Goal: Task Accomplishment & Management: Manage account settings

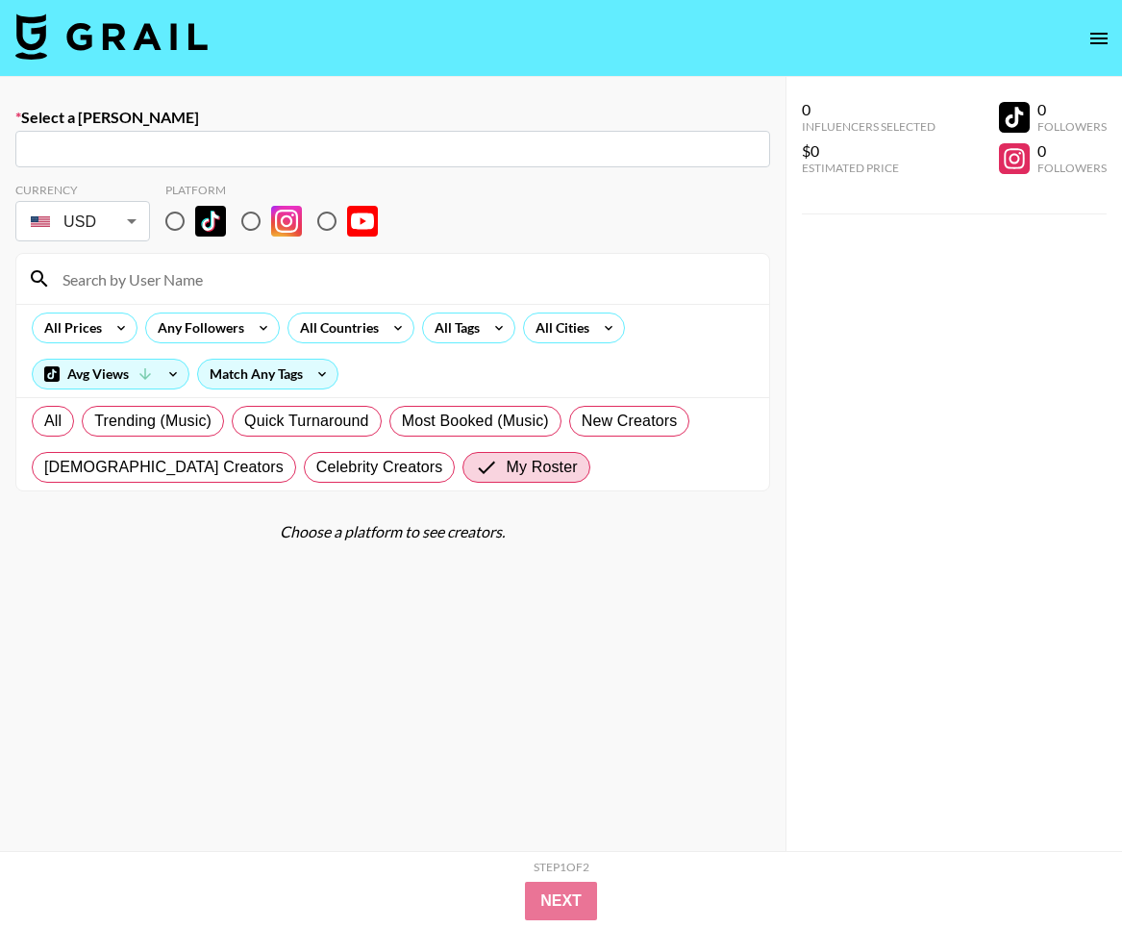
click at [1098, 34] on icon "open drawer" at bounding box center [1098, 39] width 17 height 12
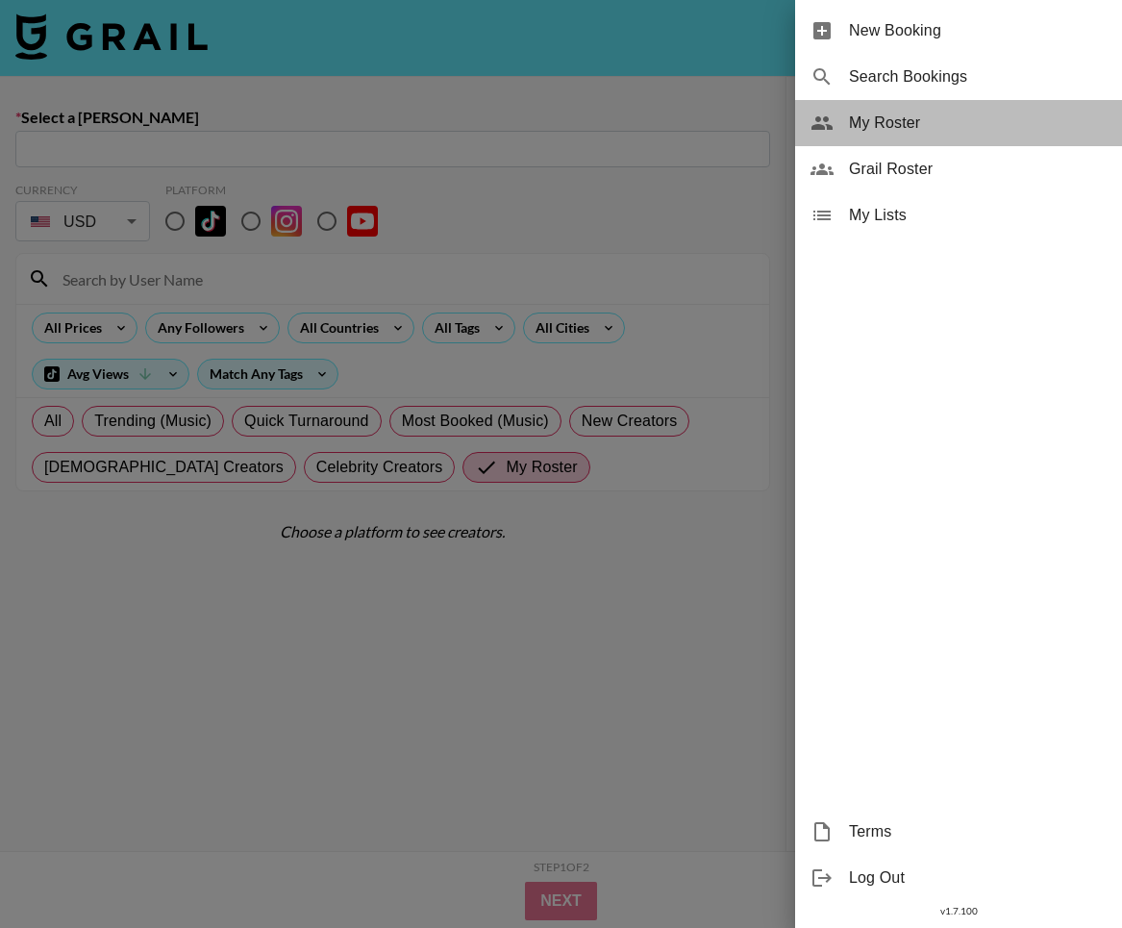
click at [895, 128] on span "My Roster" at bounding box center [978, 123] width 258 height 23
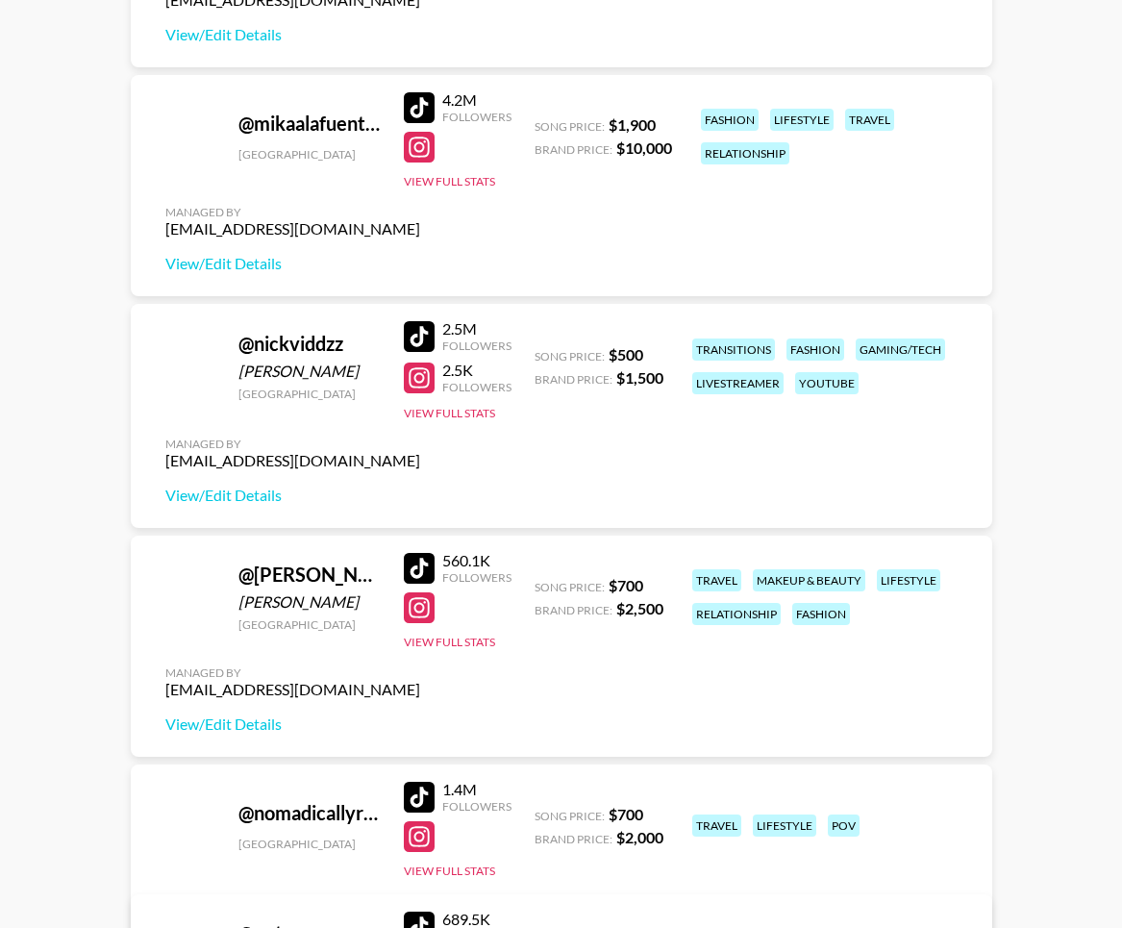
scroll to position [5278, 0]
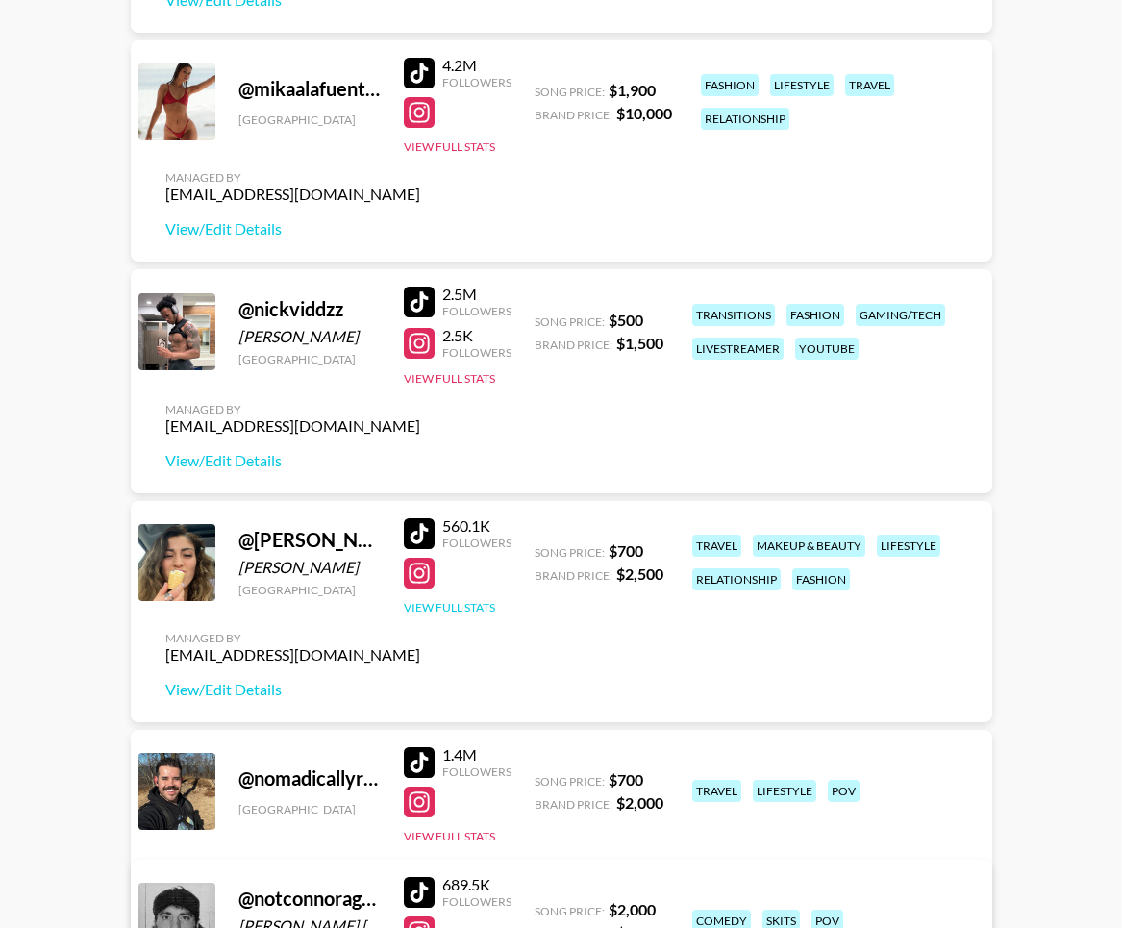
click at [455, 612] on button "View Full Stats" at bounding box center [449, 607] width 91 height 14
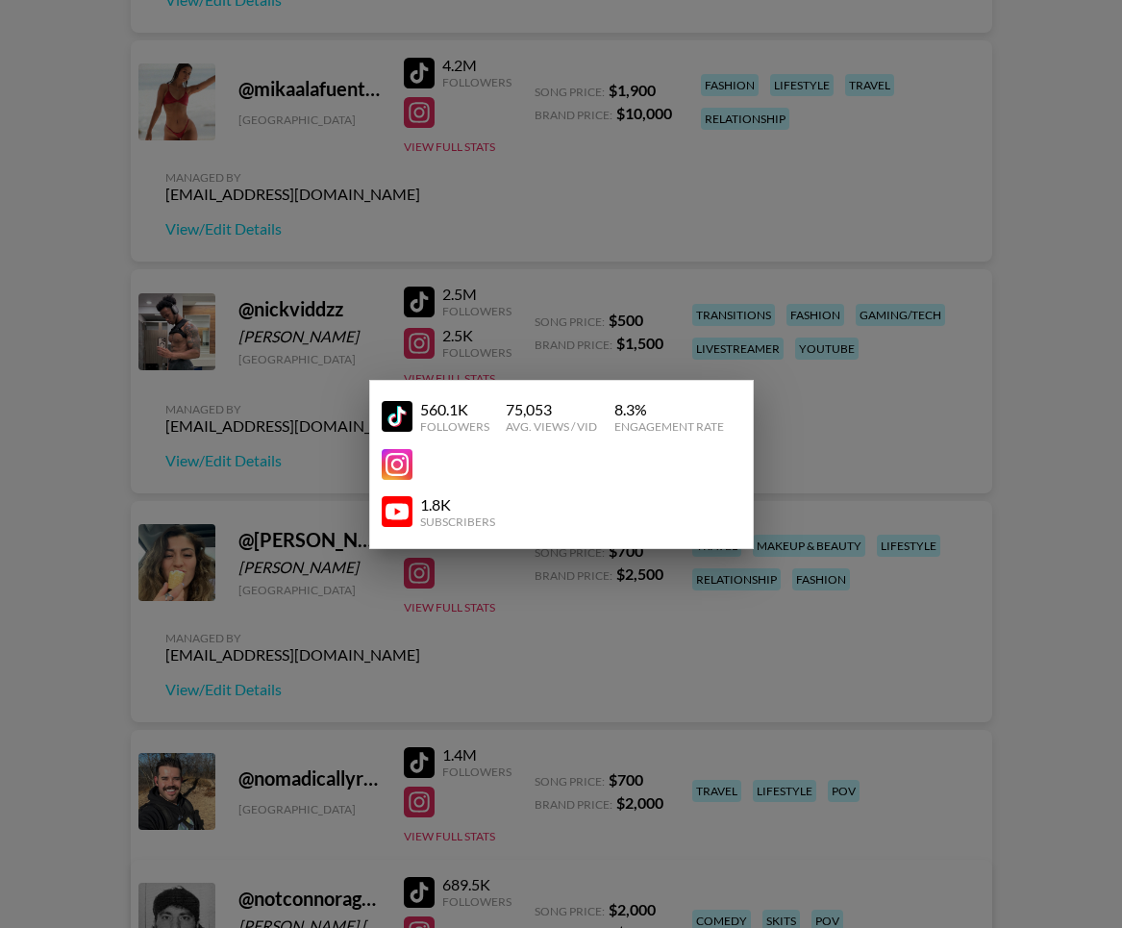
click at [455, 612] on div at bounding box center [561, 464] width 1122 height 928
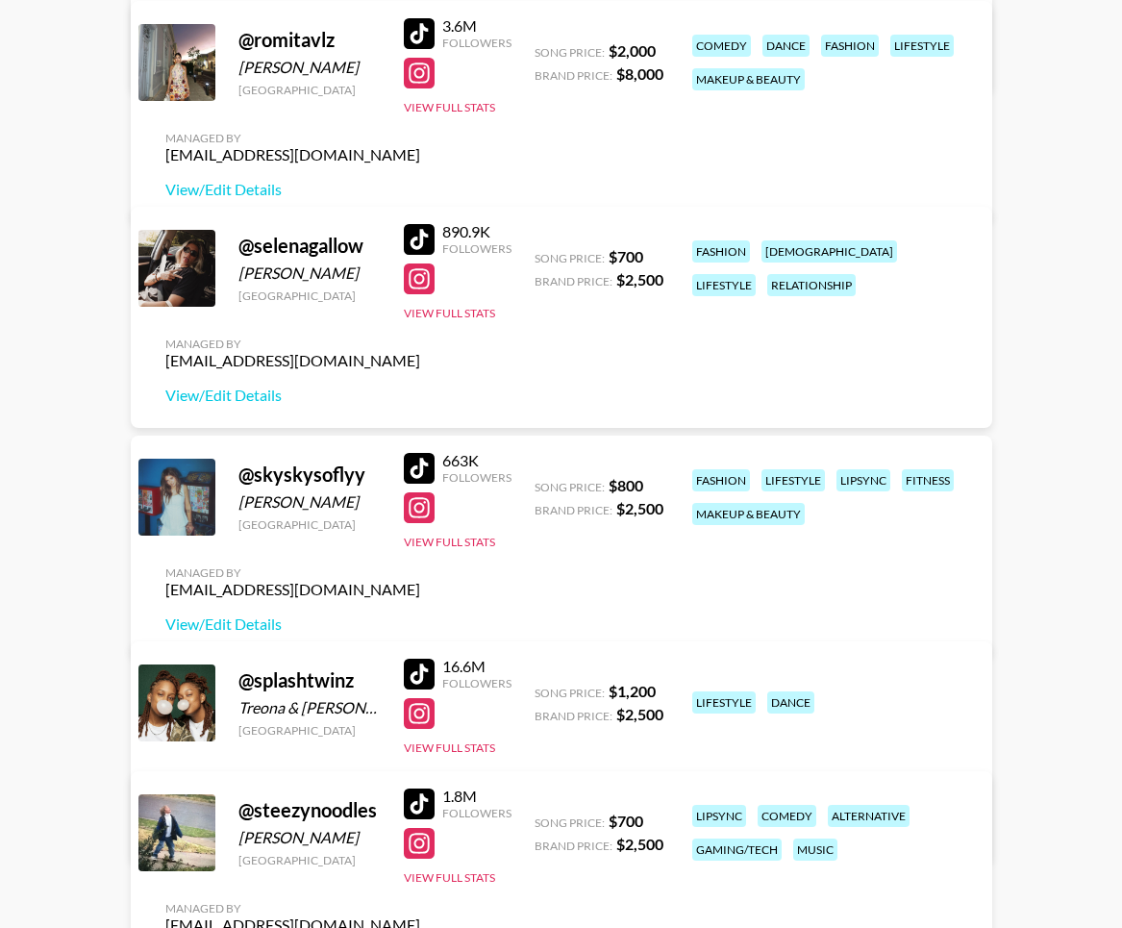
scroll to position [6534, 0]
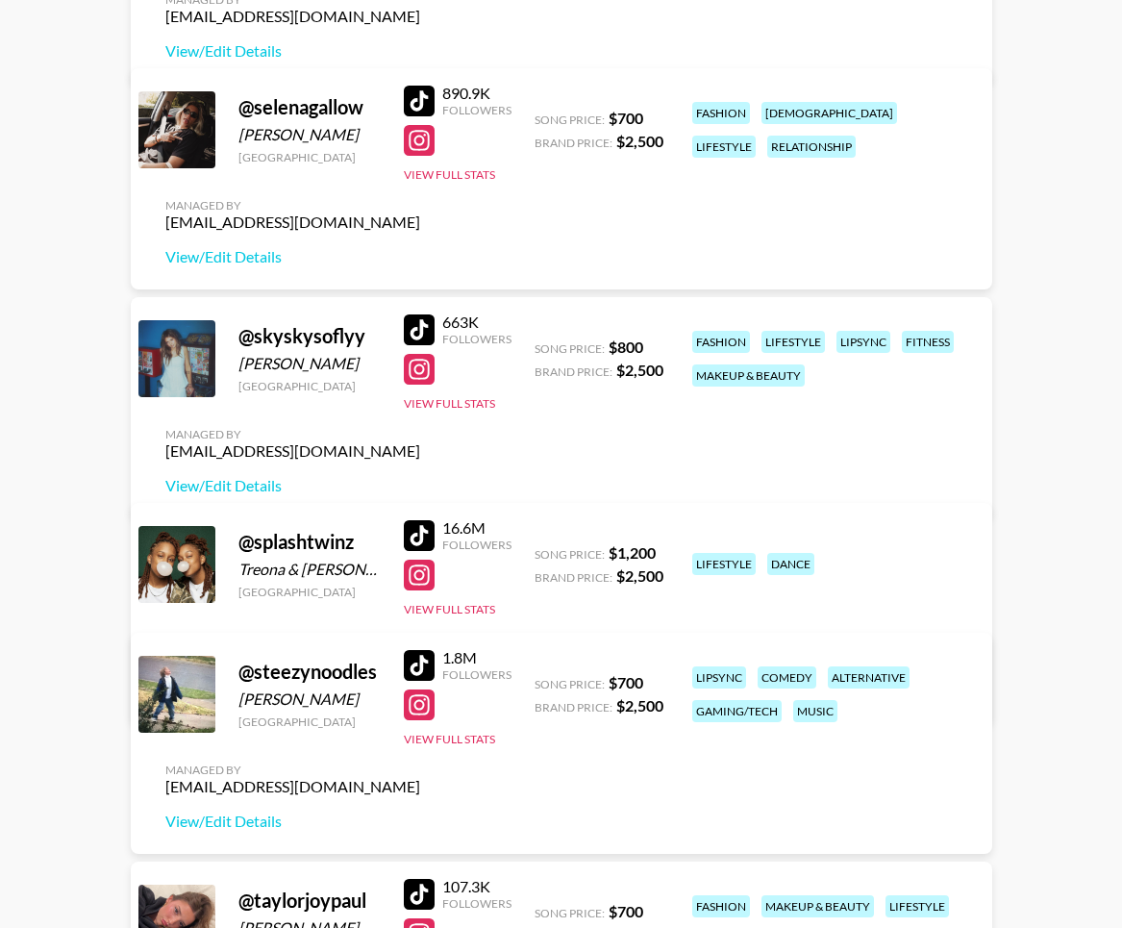
click at [449, 165] on div "890.9K Followers View Full Stats" at bounding box center [458, 129] width 108 height 107
click at [449, 172] on button "View Full Stats" at bounding box center [449, 174] width 91 height 14
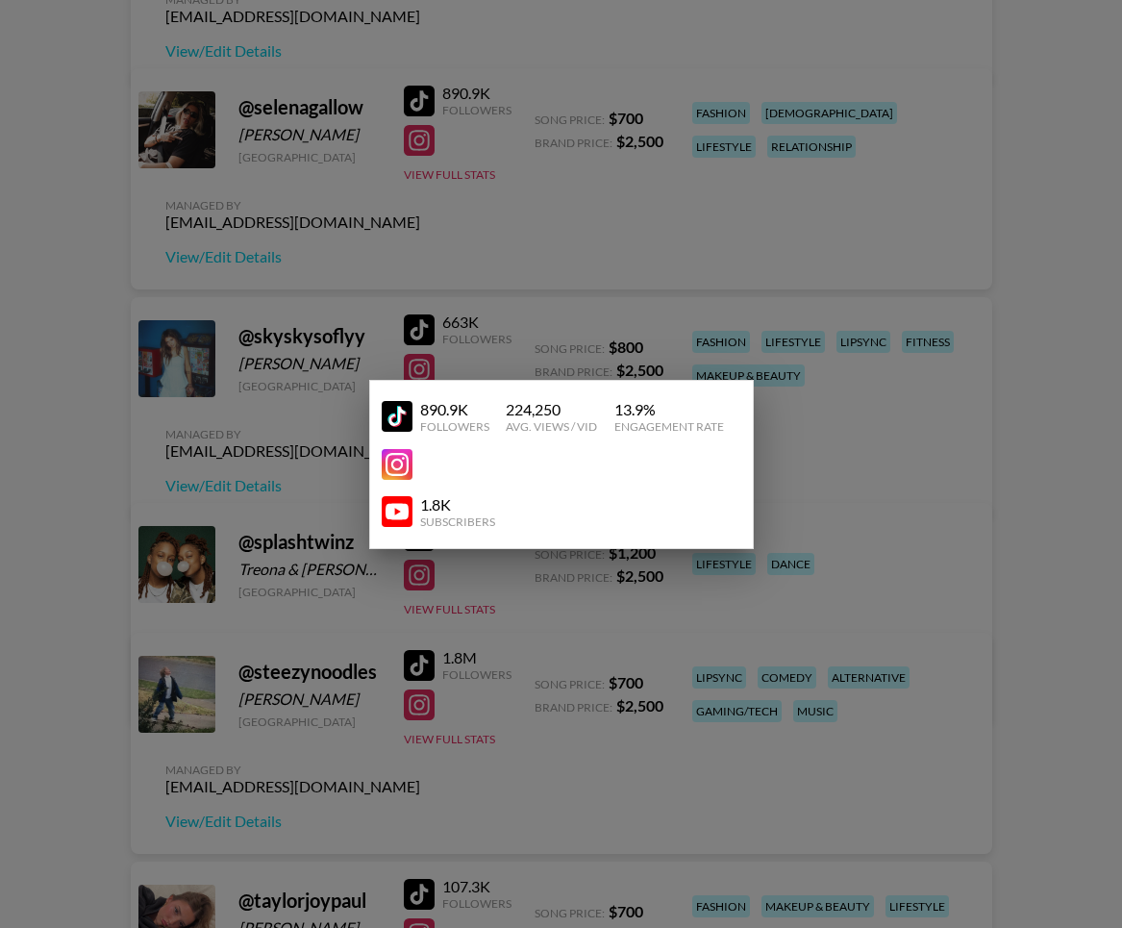
click at [359, 227] on div at bounding box center [561, 464] width 1122 height 928
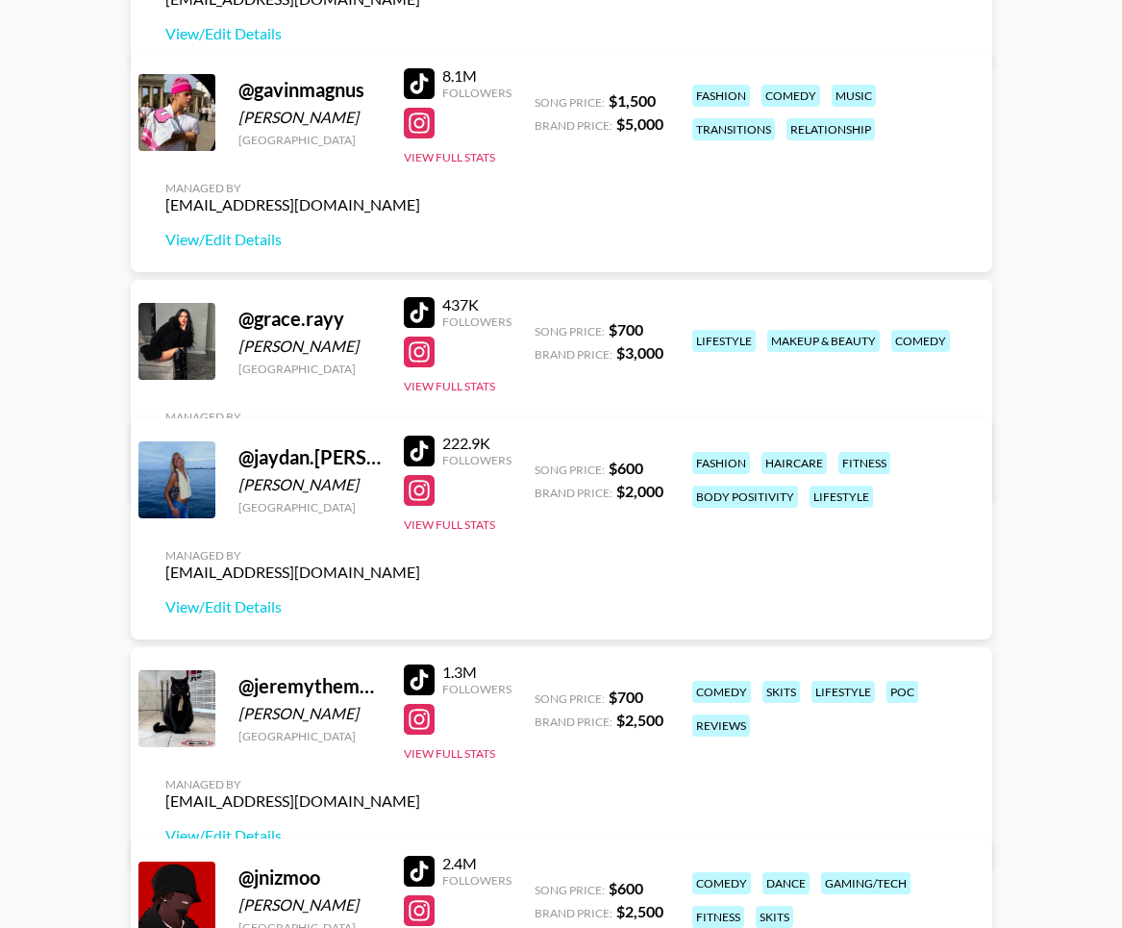
scroll to position [2355, 0]
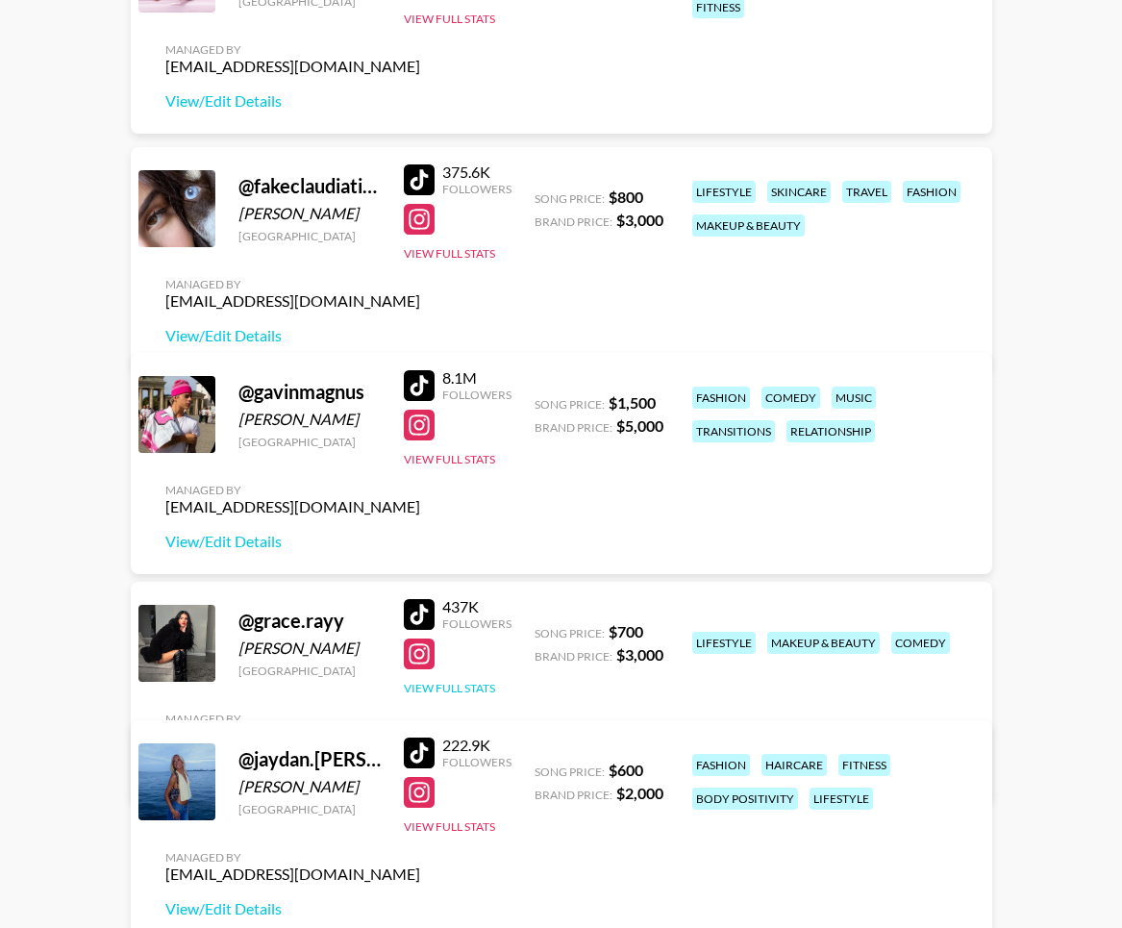
click at [475, 696] on div "437K Followers View Full Stats" at bounding box center [458, 642] width 108 height 107
click at [475, 695] on button "View Full Stats" at bounding box center [449, 688] width 91 height 14
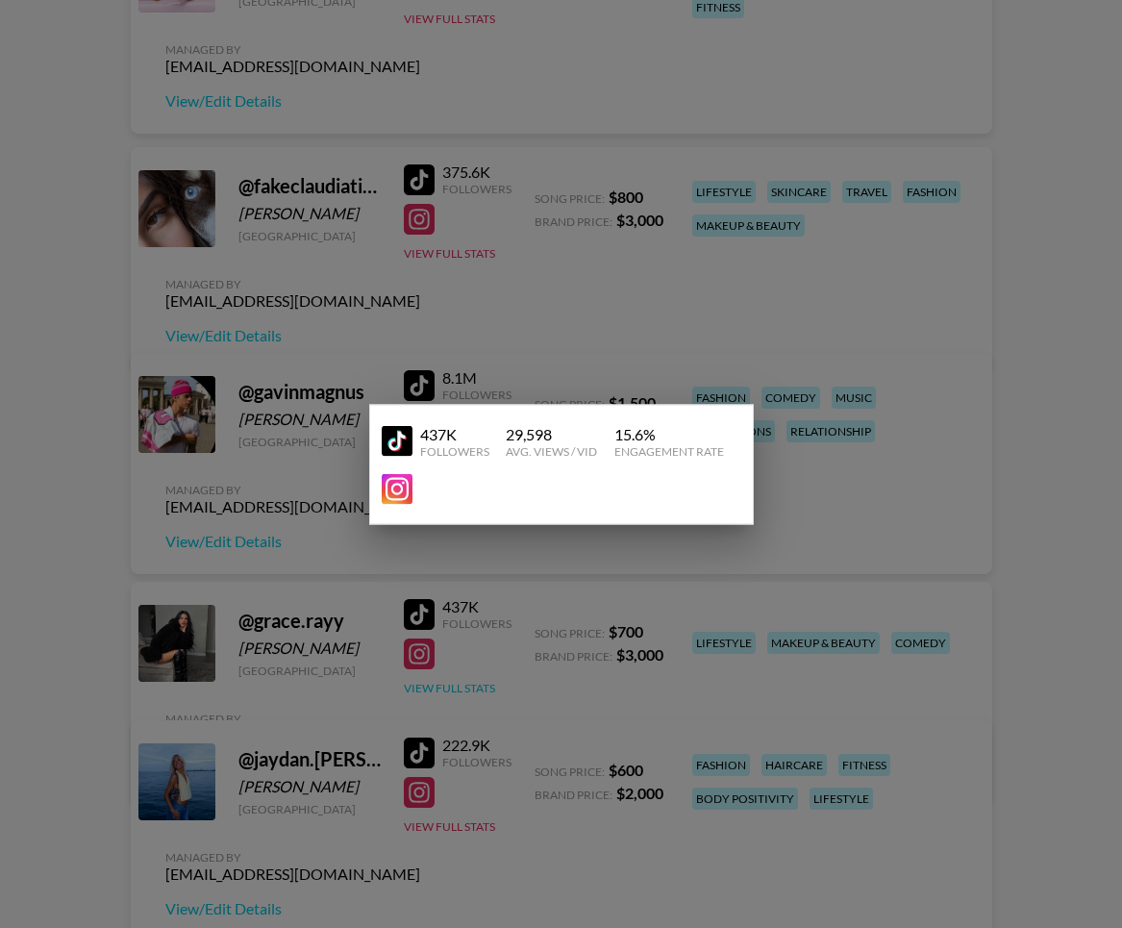
click at [475, 694] on div at bounding box center [561, 464] width 1122 height 928
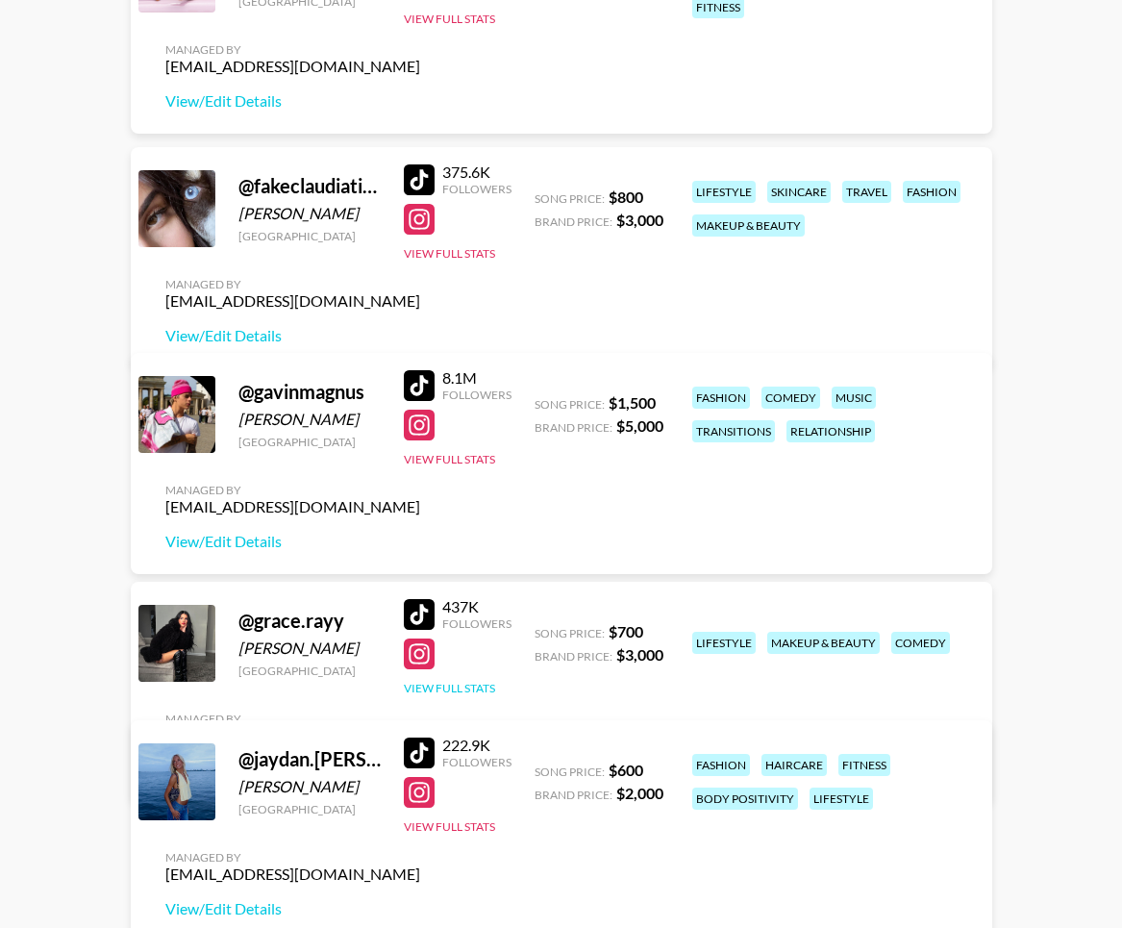
click at [481, 687] on button "View Full Stats" at bounding box center [449, 688] width 91 height 14
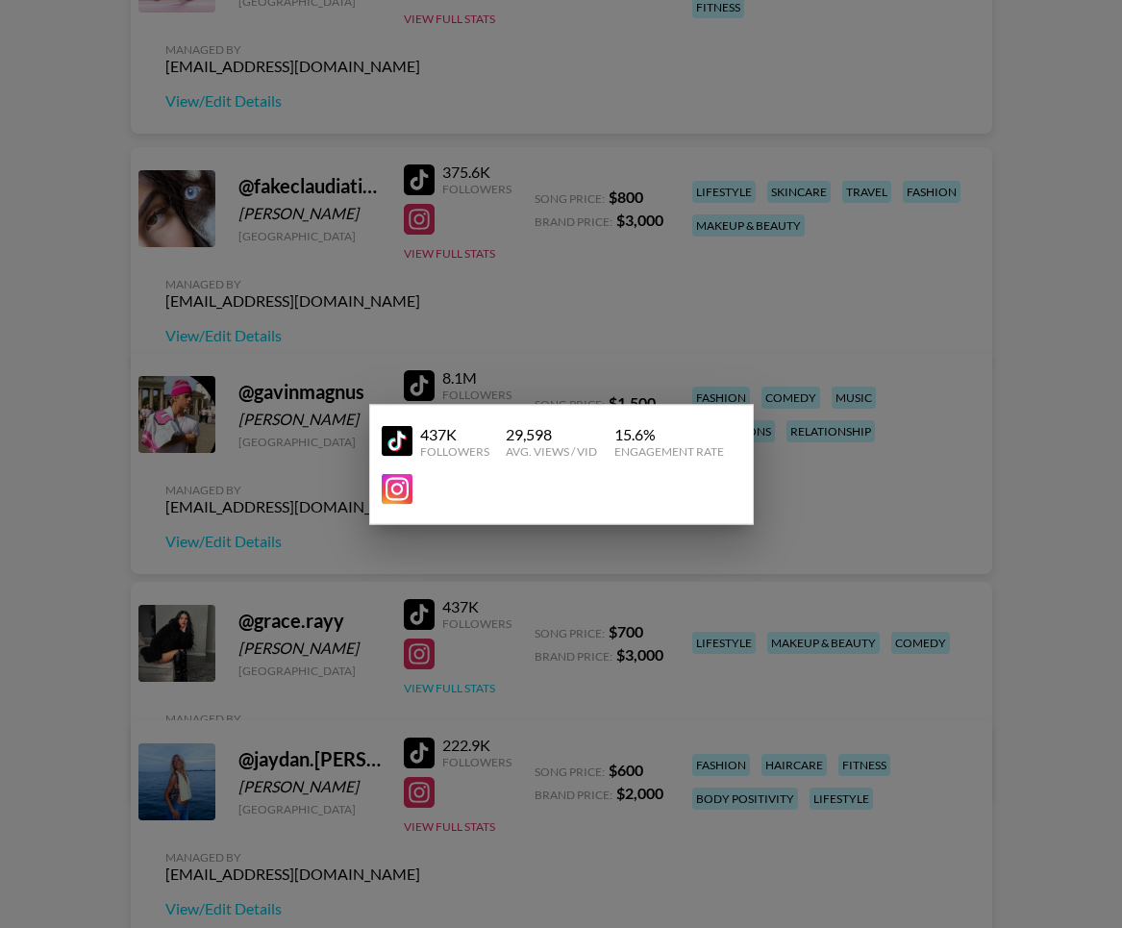
click at [481, 687] on div at bounding box center [561, 464] width 1122 height 928
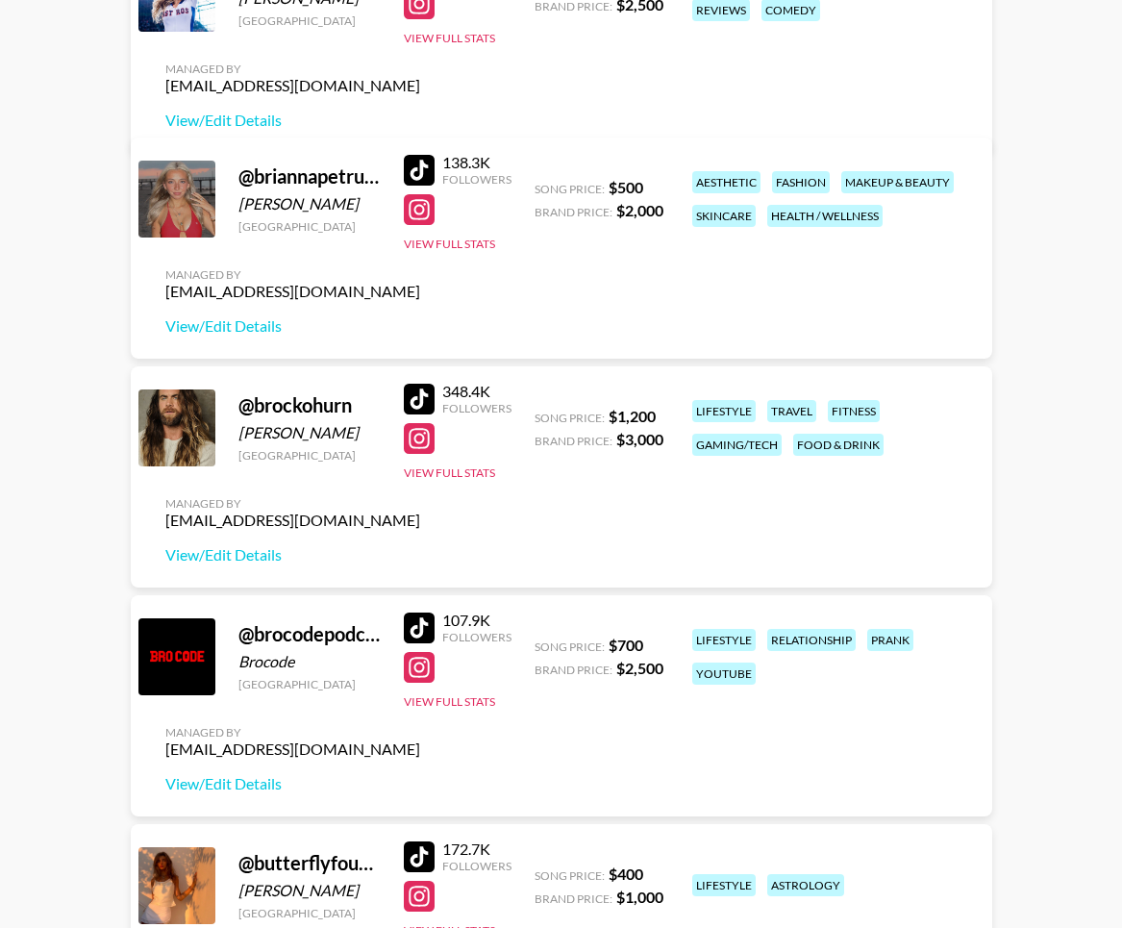
scroll to position [0, 0]
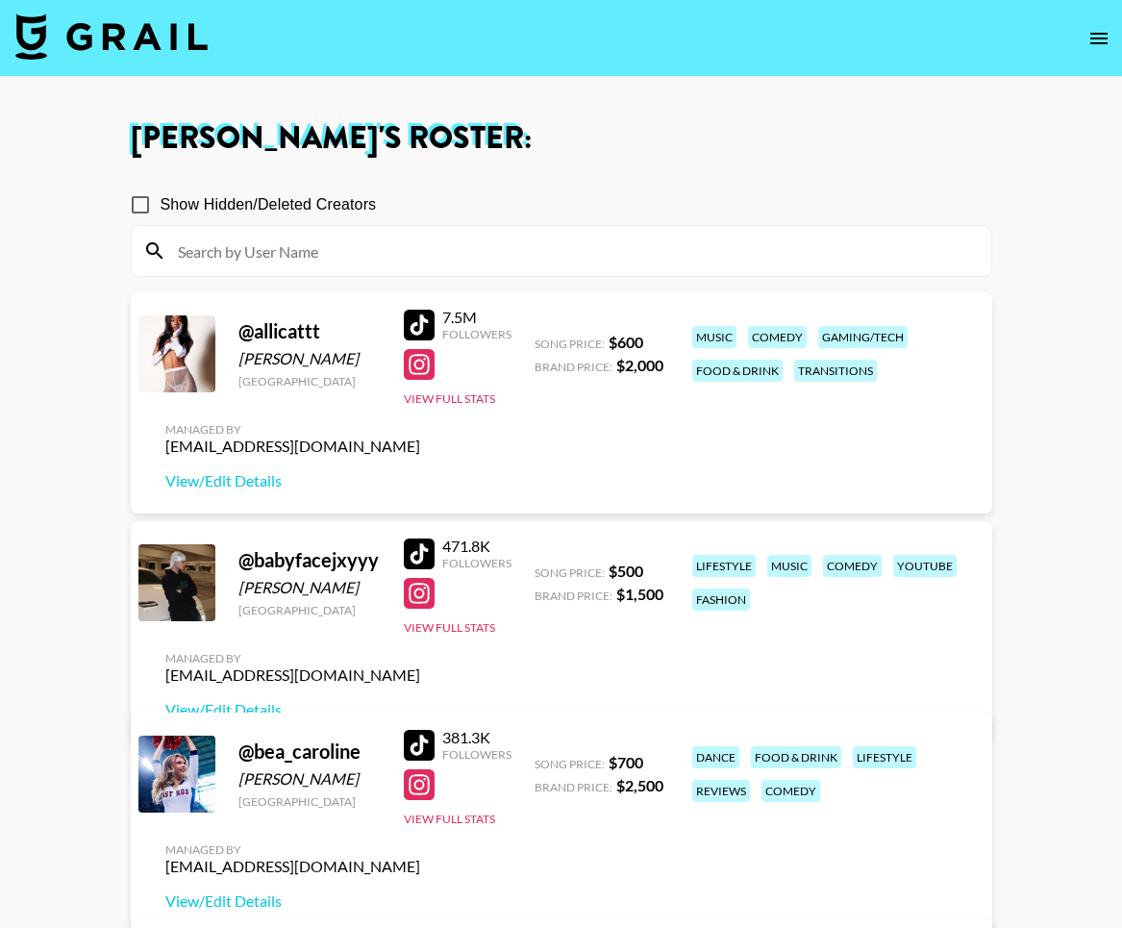
click at [1090, 34] on icon "open drawer" at bounding box center [1098, 39] width 17 height 12
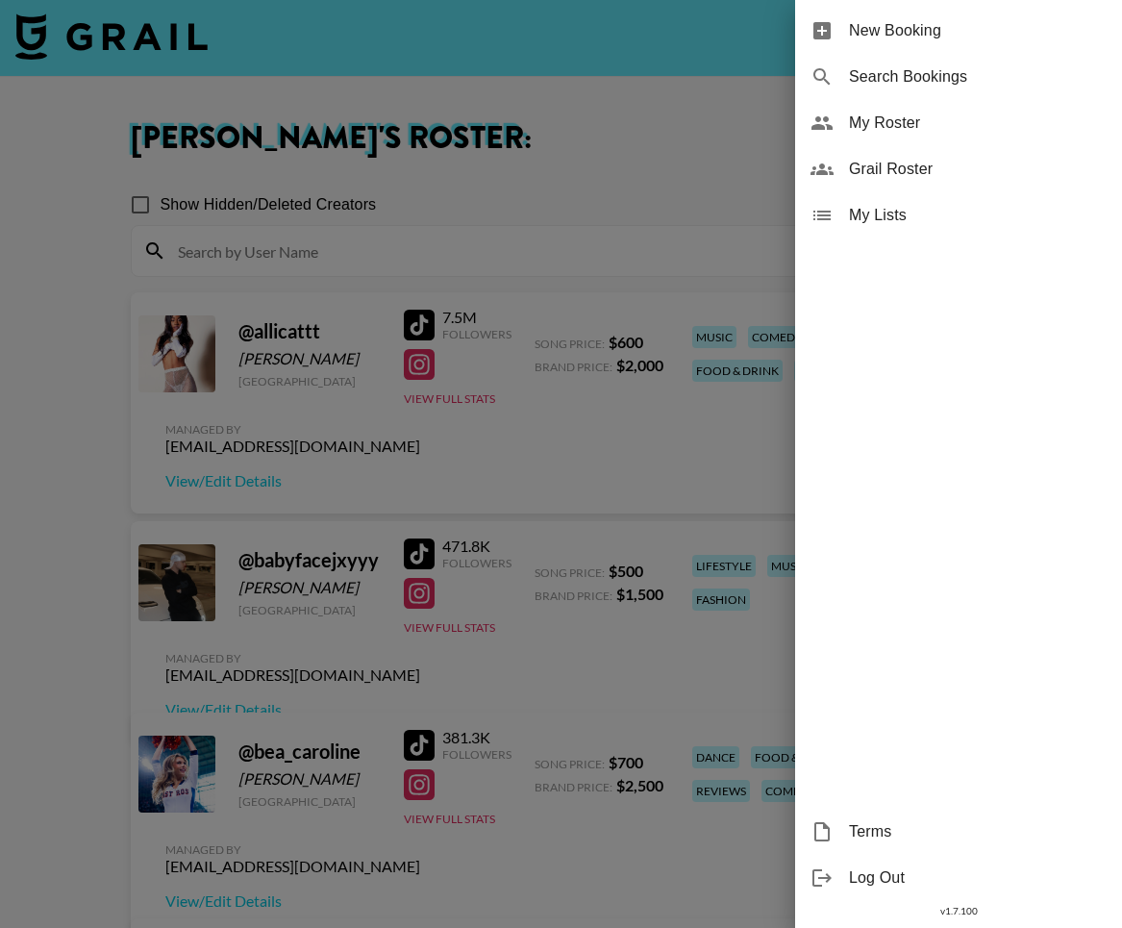
click at [1065, 22] on span "New Booking" at bounding box center [978, 30] width 258 height 23
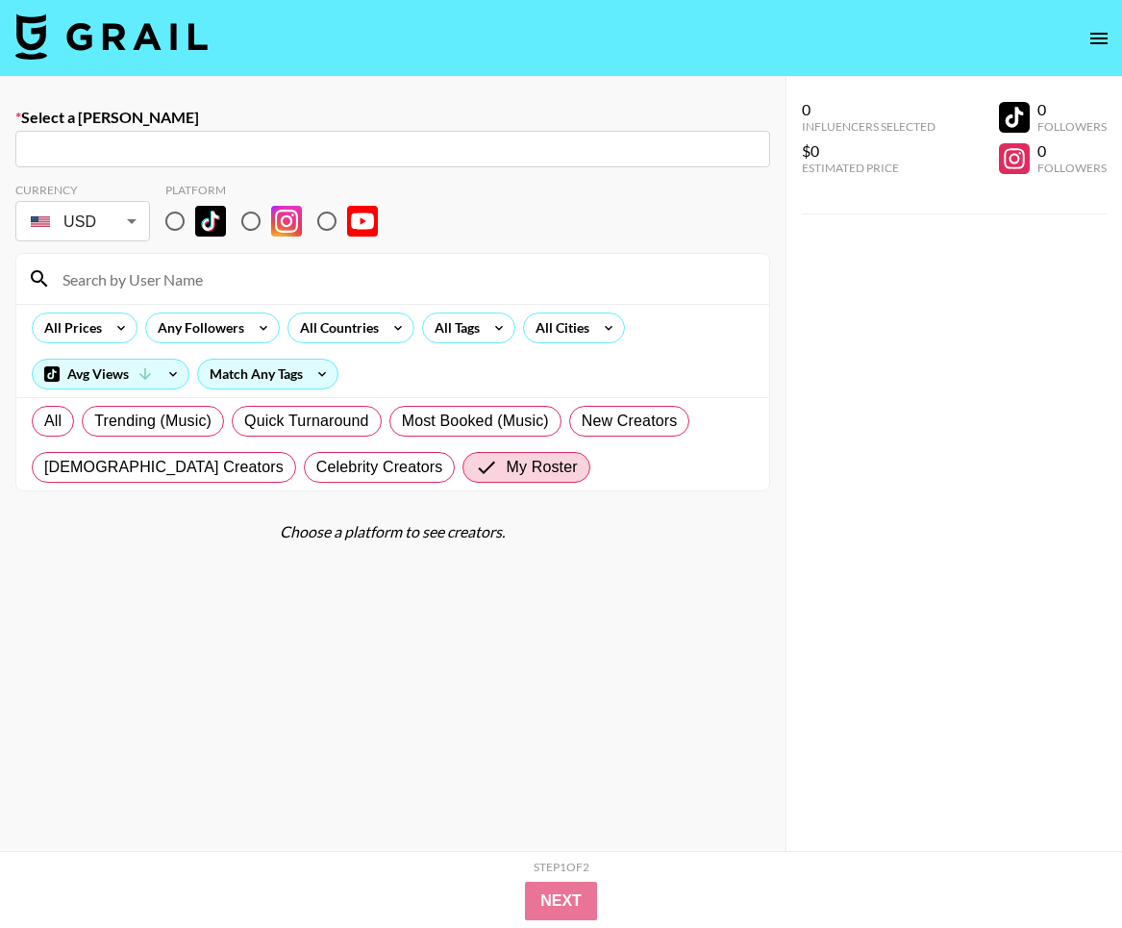
click at [469, 273] on input at bounding box center [404, 278] width 707 height 31
type input "grace."
click at [267, 220] on input "radio" at bounding box center [251, 221] width 40 height 40
radio input "true"
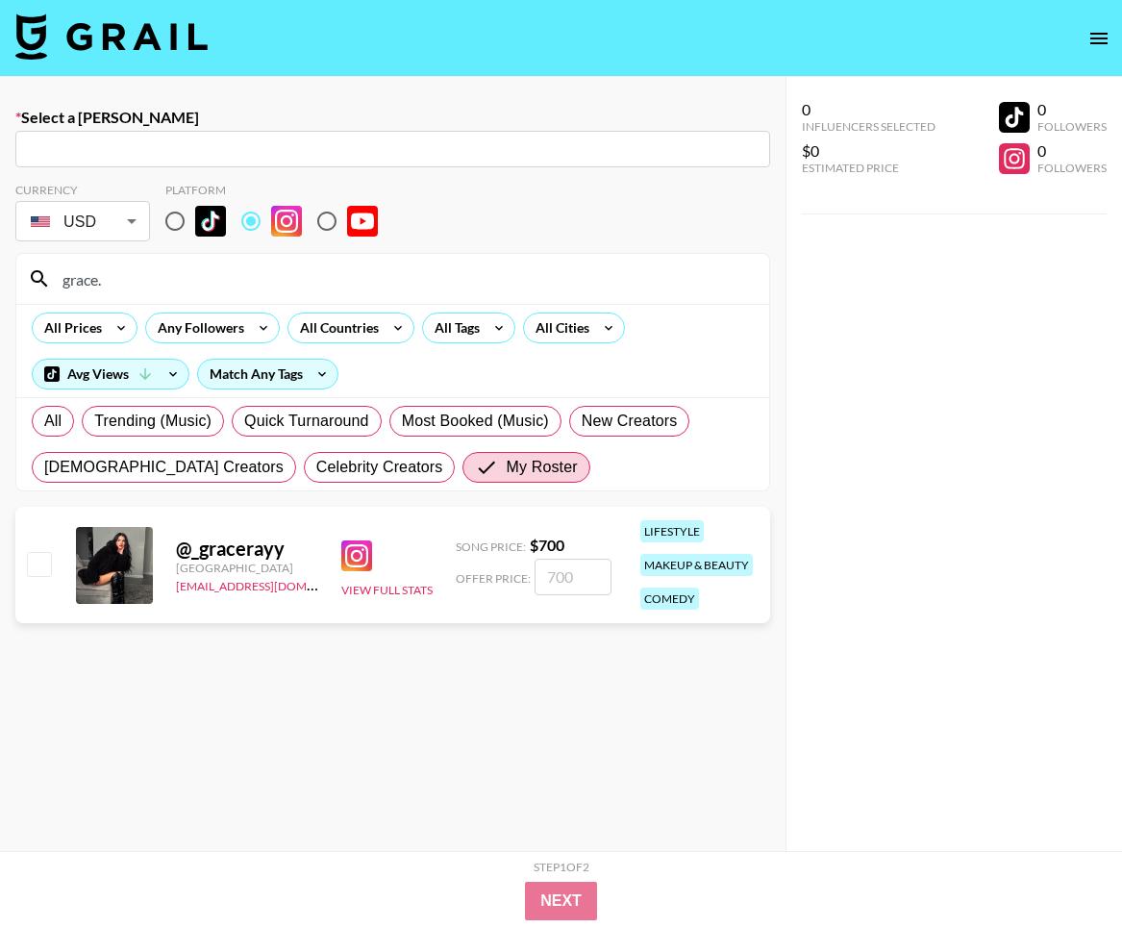
click at [401, 599] on div "@ _gracerayy United States maxelk@grail-talent.com View Full Stats Song Price: …" at bounding box center [392, 565] width 755 height 116
click at [400, 595] on button "View Full Stats" at bounding box center [386, 590] width 91 height 14
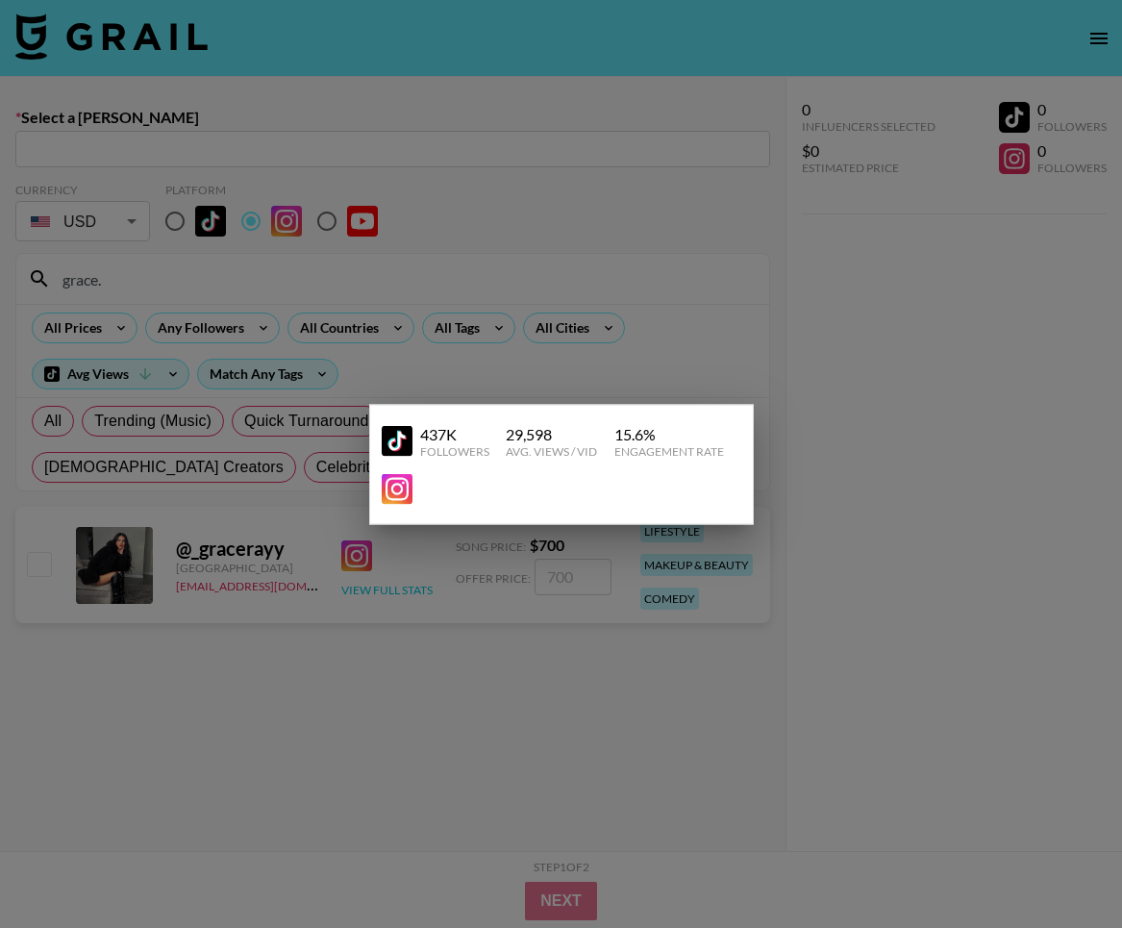
drag, startPoint x: 398, startPoint y: 592, endPoint x: 382, endPoint y: 590, distance: 16.5
click at [394, 593] on div at bounding box center [561, 464] width 1122 height 928
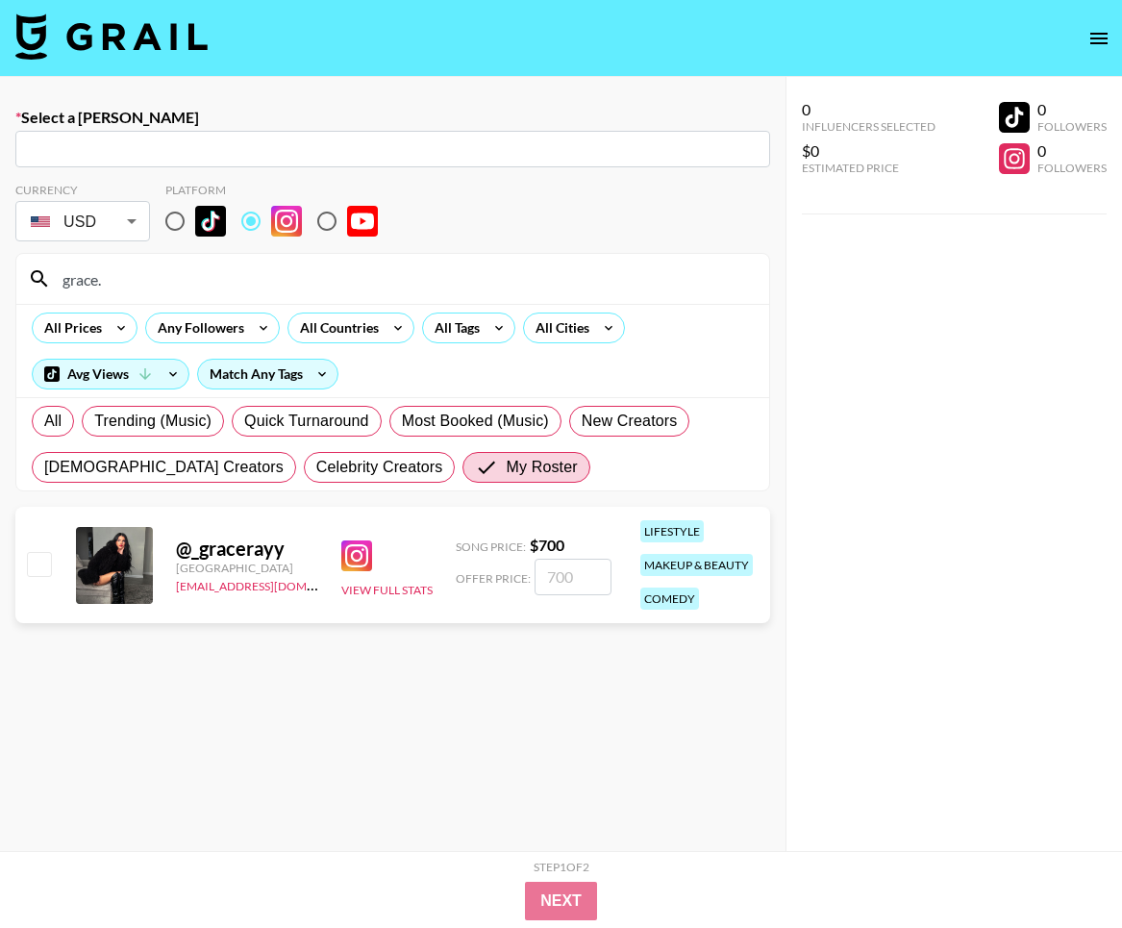
click at [237, 287] on input "grace." at bounding box center [404, 278] width 707 height 31
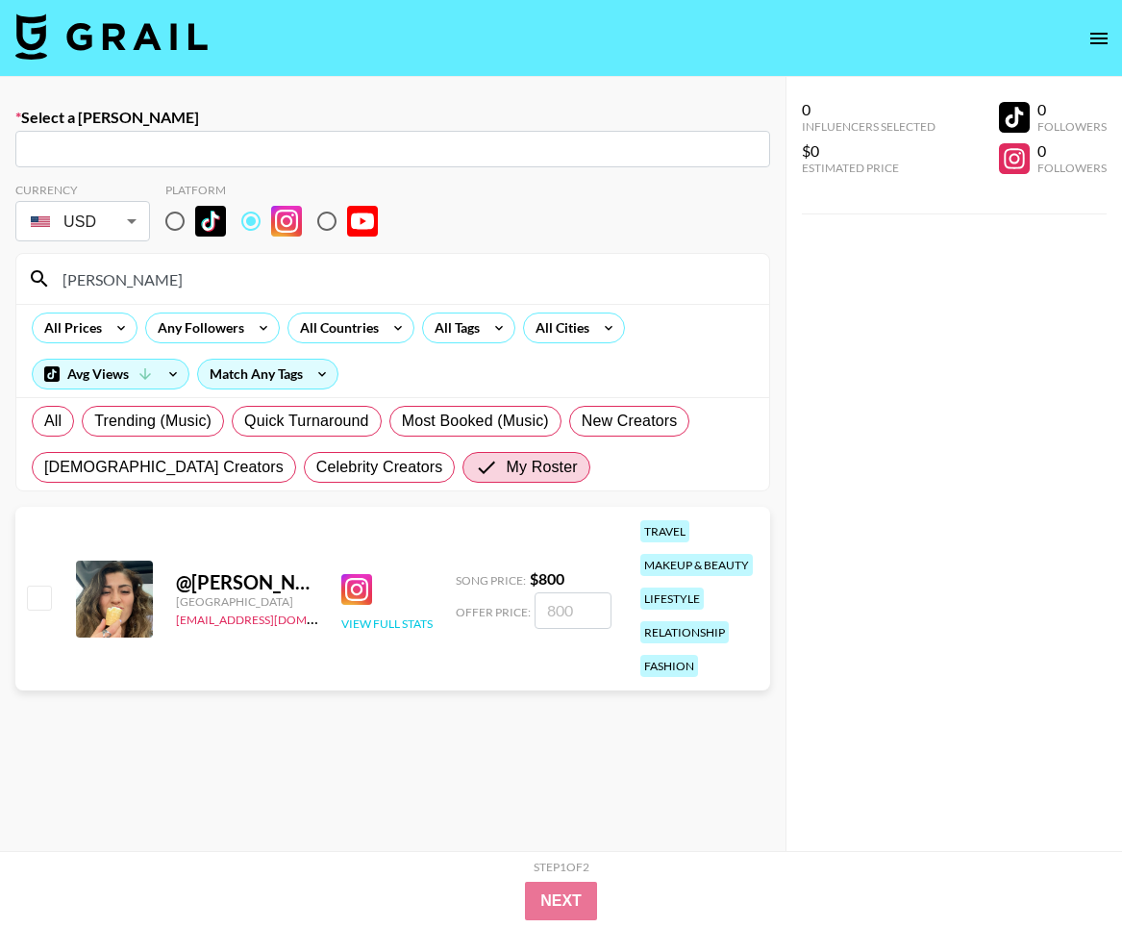
click at [402, 623] on button "View Full Stats" at bounding box center [386, 623] width 91 height 14
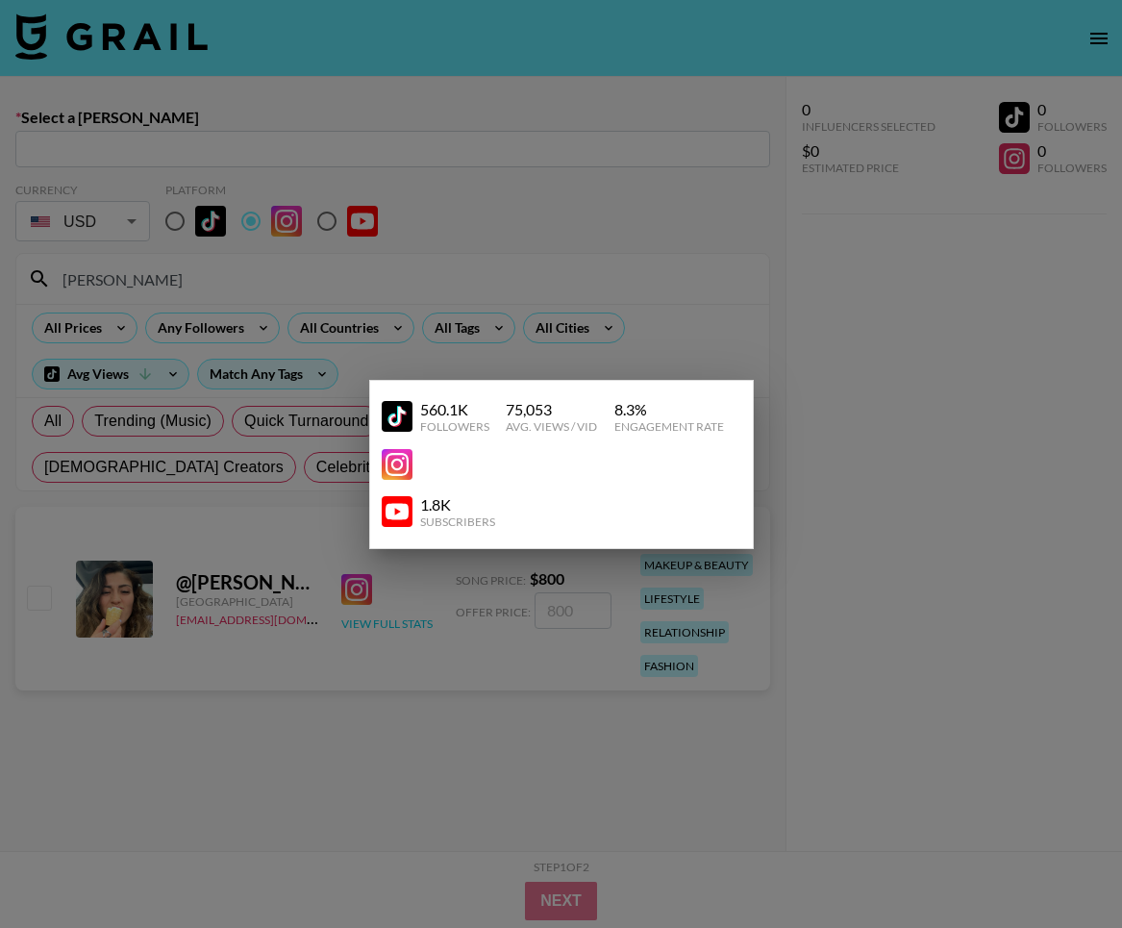
click at [399, 625] on div at bounding box center [561, 464] width 1122 height 928
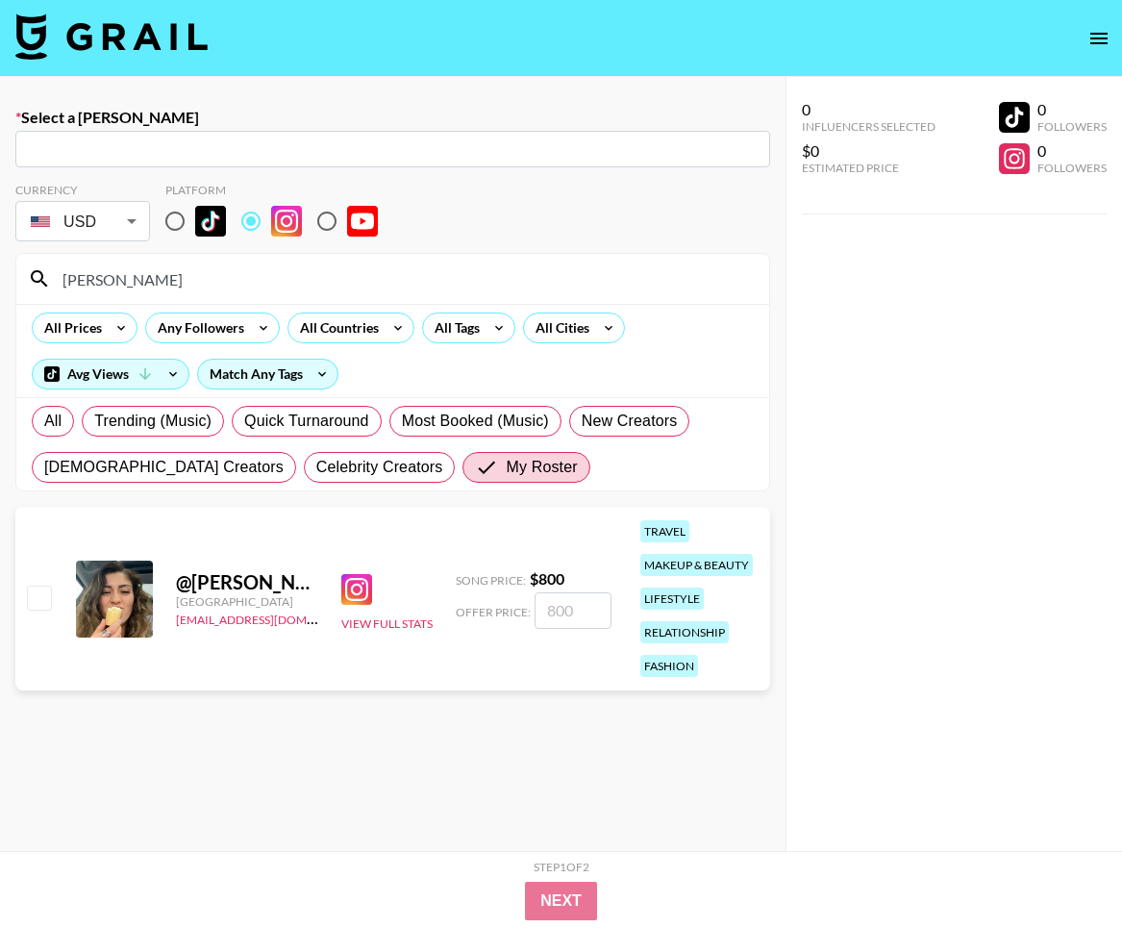
click at [252, 282] on input "nicole" at bounding box center [404, 278] width 707 height 31
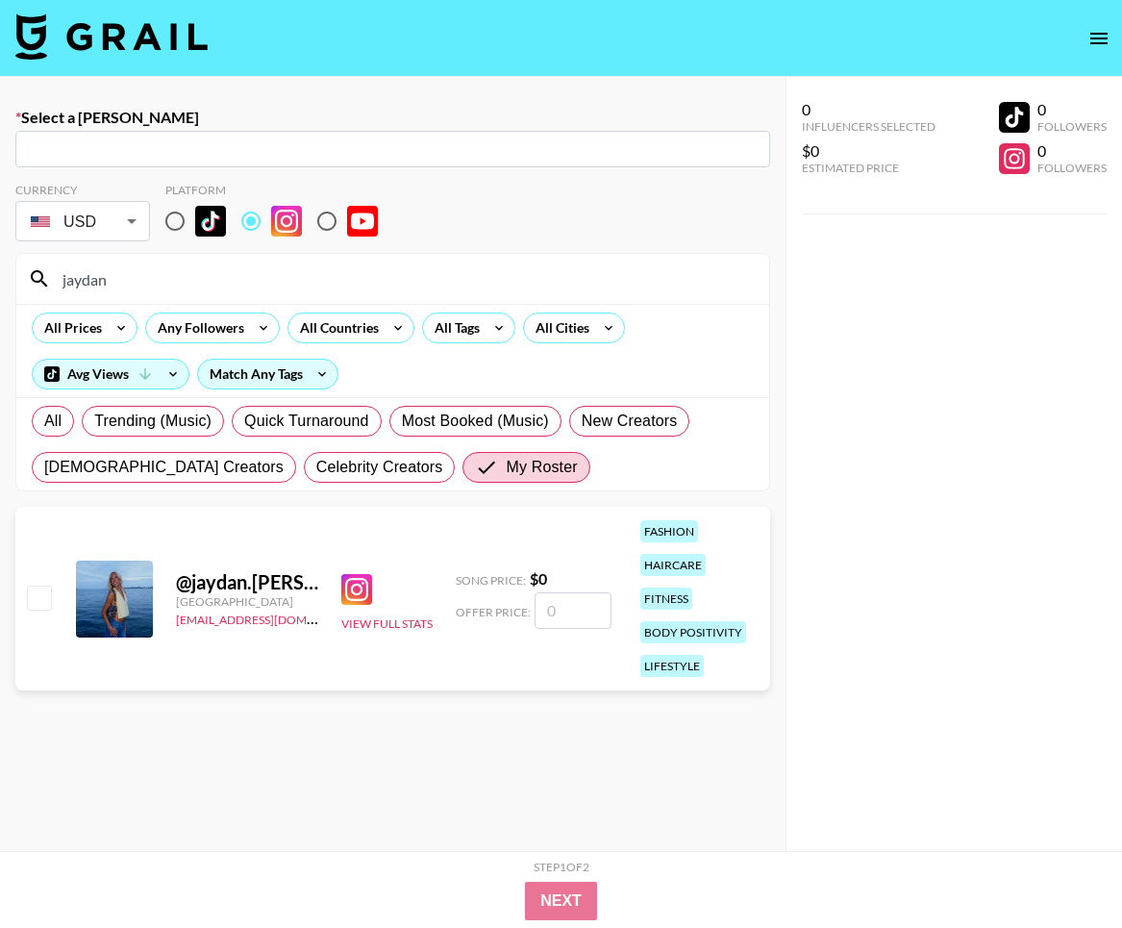
click at [419, 630] on div "View Full Stats" at bounding box center [386, 598] width 91 height 65
click at [417, 626] on button "View Full Stats" at bounding box center [386, 623] width 91 height 14
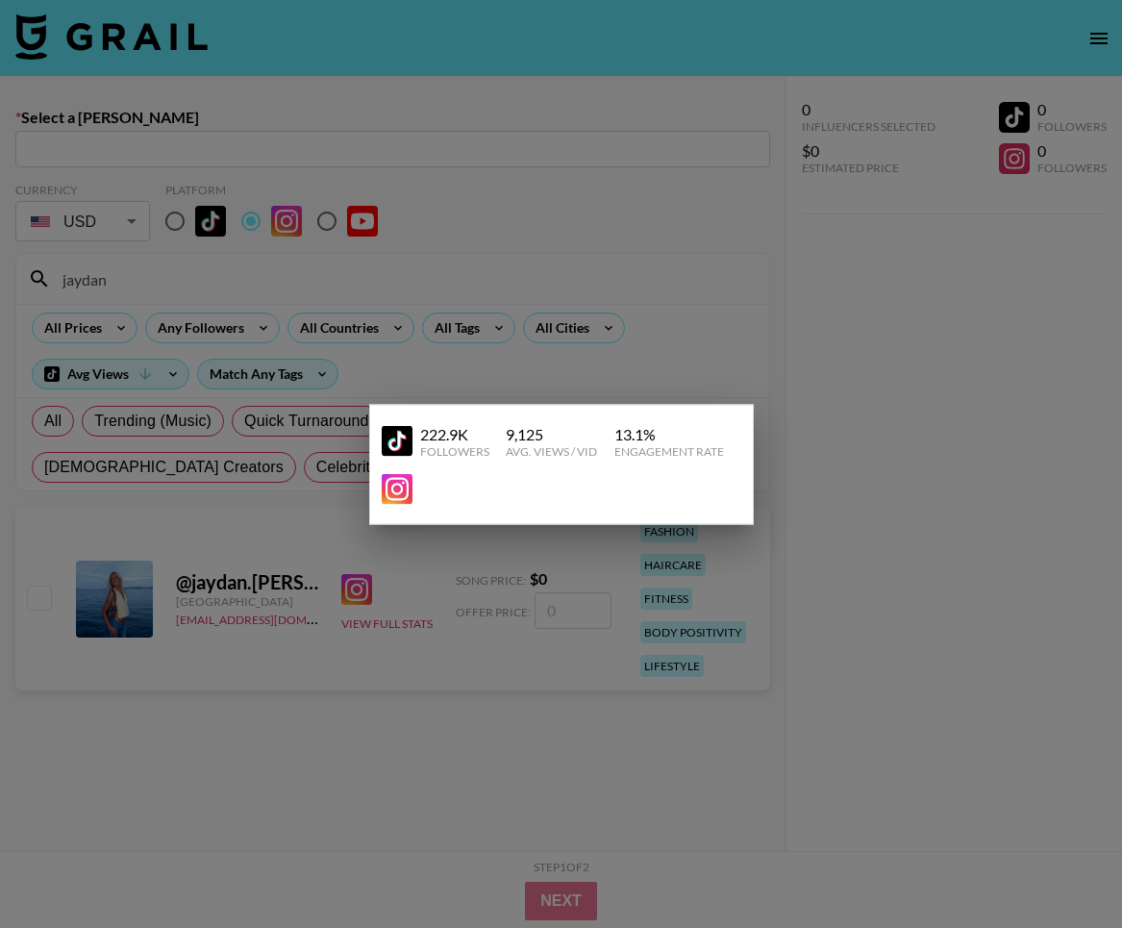
click at [417, 626] on div at bounding box center [561, 464] width 1122 height 928
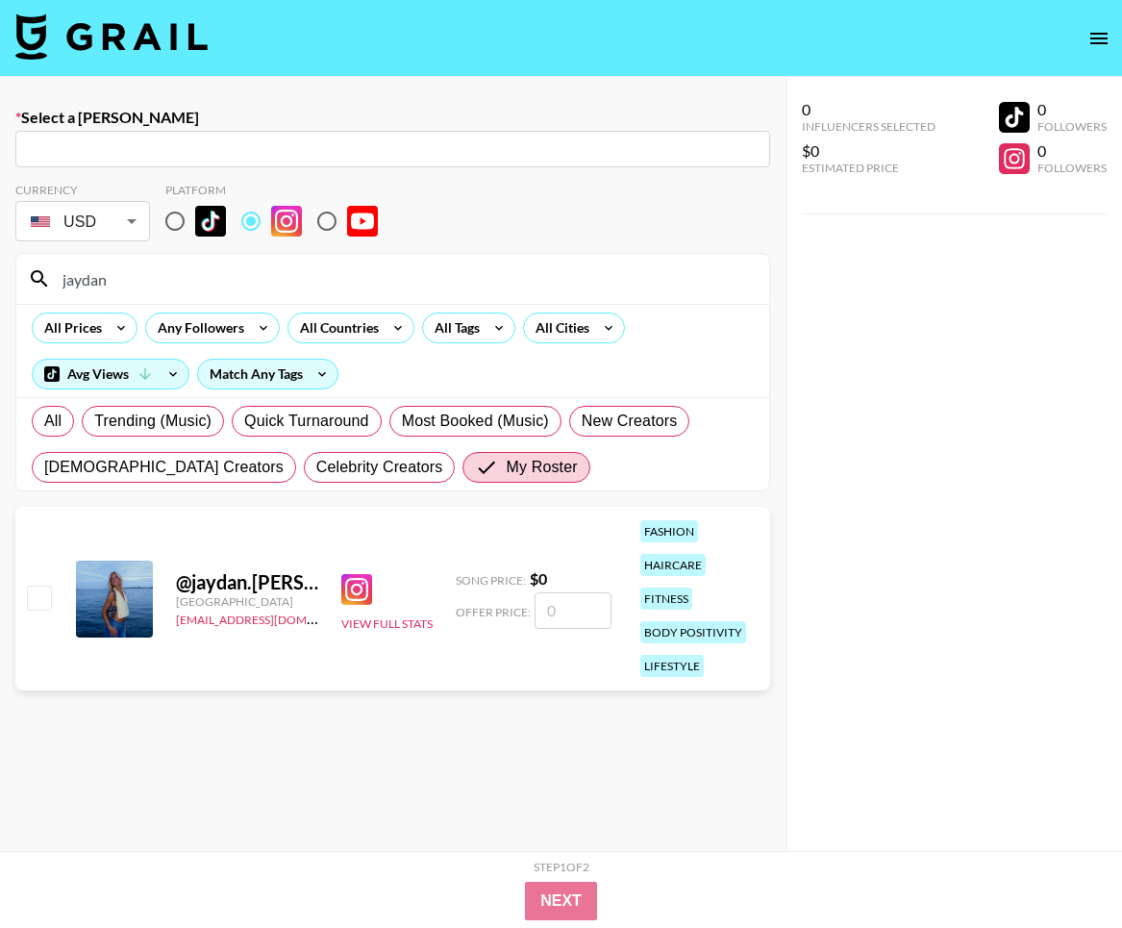
click at [184, 272] on input "jaydan" at bounding box center [404, 278] width 707 height 31
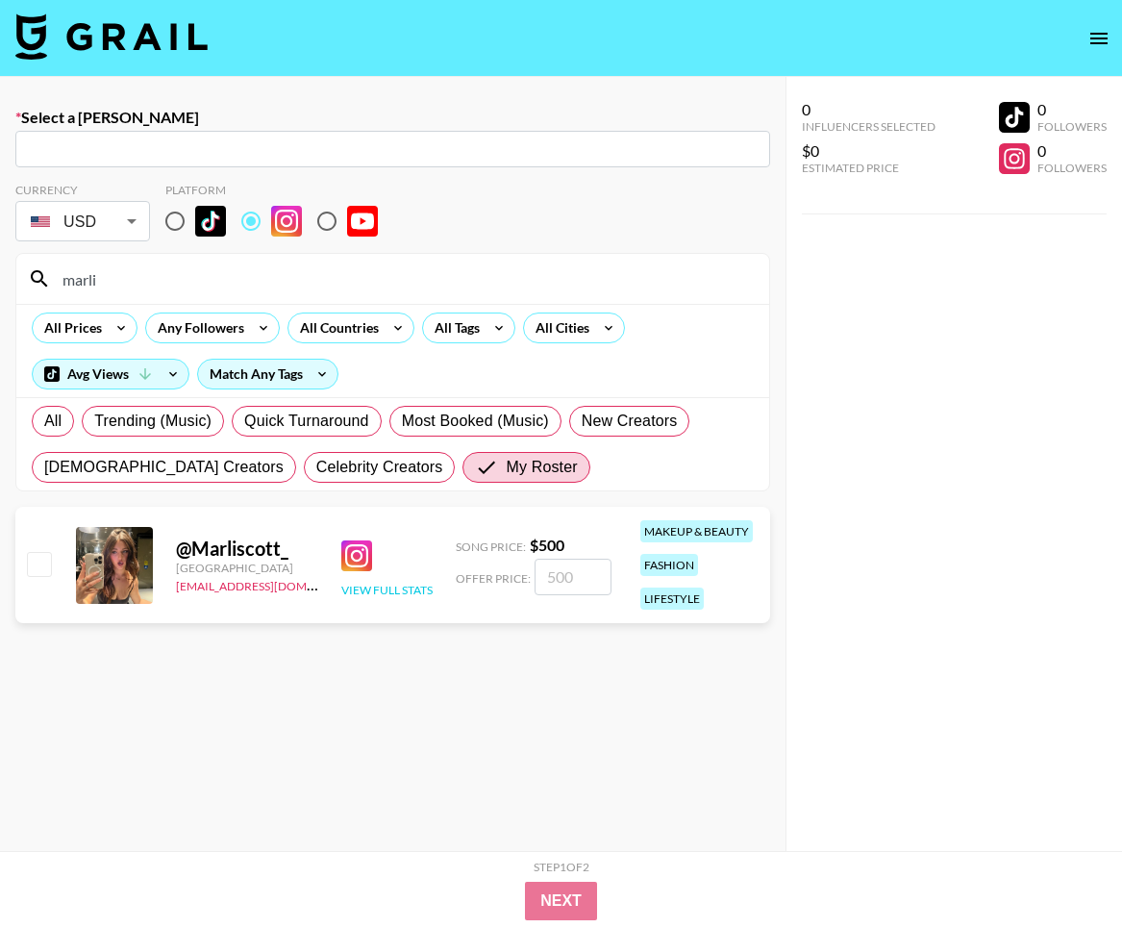
type input "marli"
click at [369, 585] on button "View Full Stats" at bounding box center [386, 590] width 91 height 14
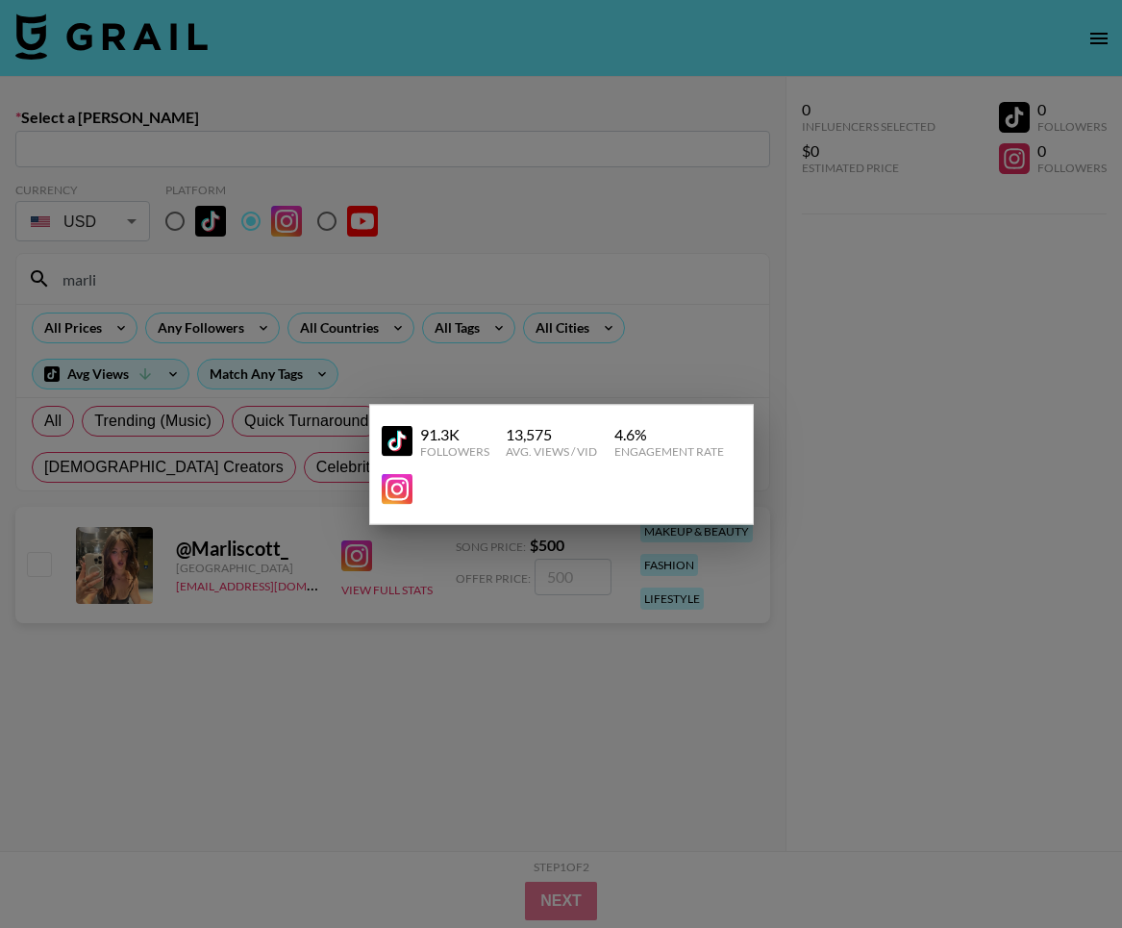
click at [369, 585] on div at bounding box center [561, 464] width 1122 height 928
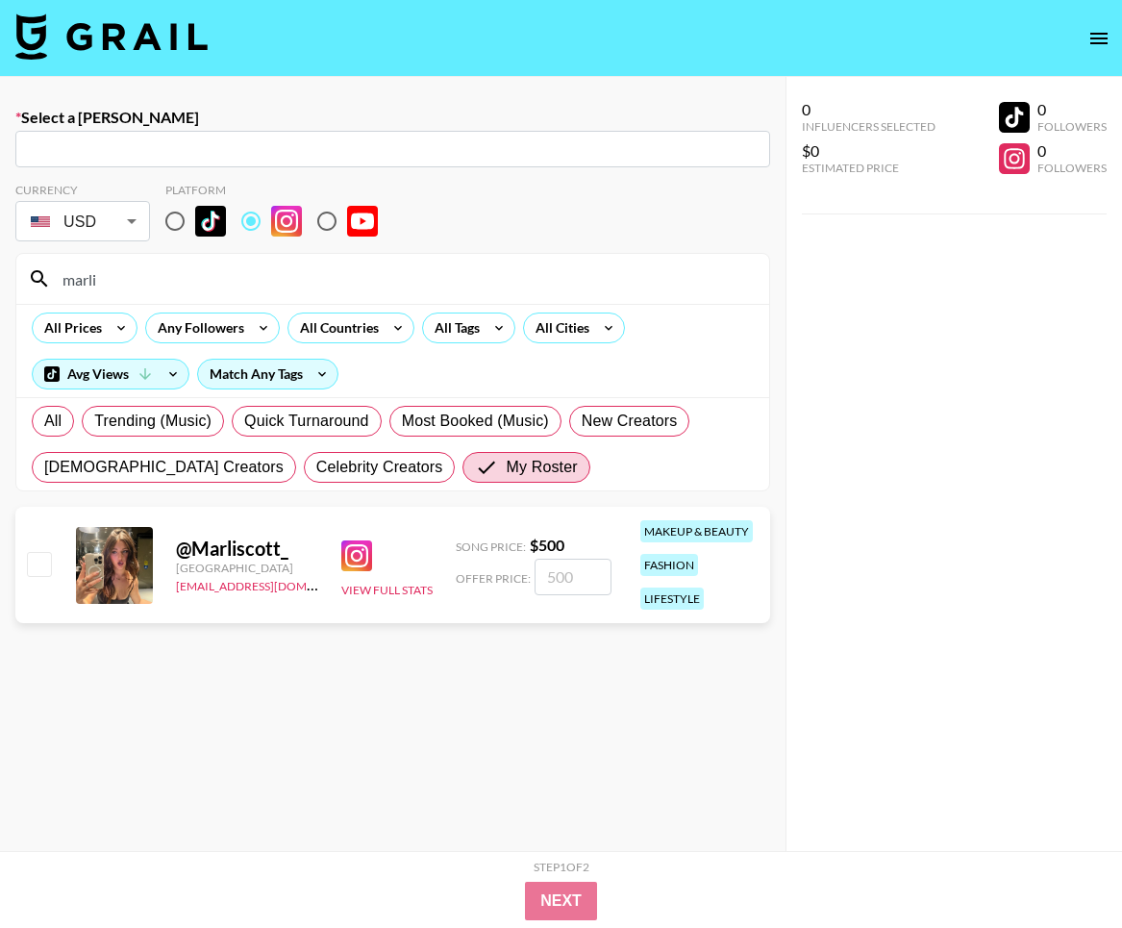
click at [209, 270] on input "marli" at bounding box center [404, 278] width 707 height 31
click at [208, 270] on input "marli" at bounding box center [404, 278] width 707 height 31
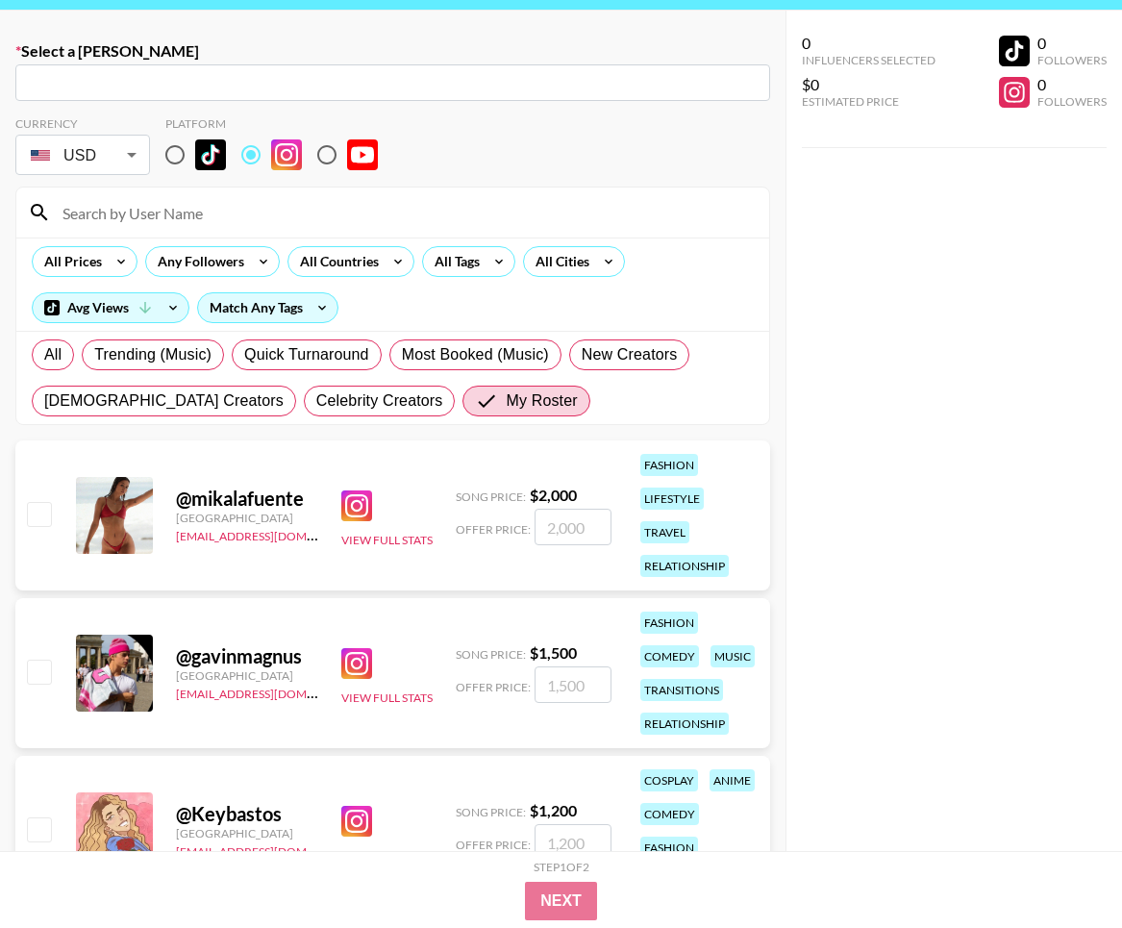
scroll to position [69, 0]
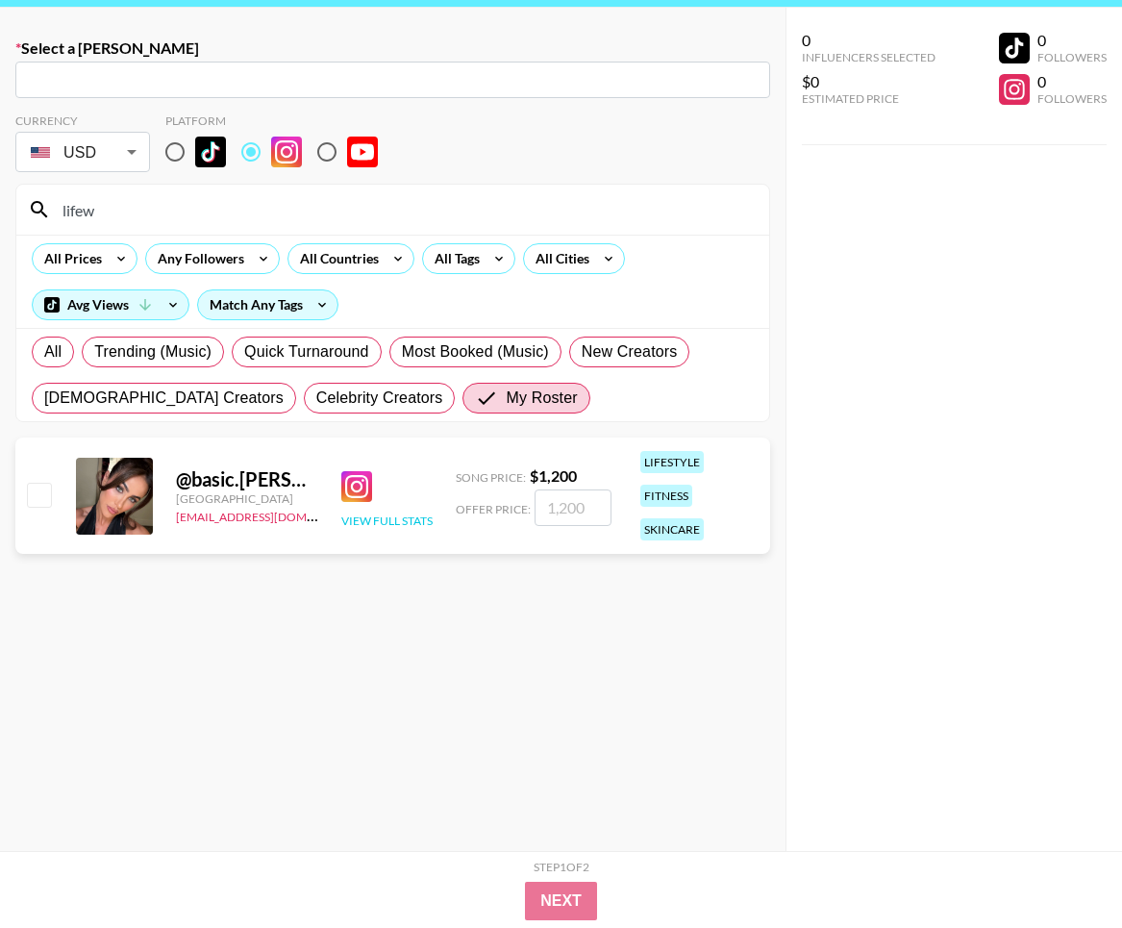
type input "lifew"
click at [414, 522] on button "View Full Stats" at bounding box center [386, 520] width 91 height 14
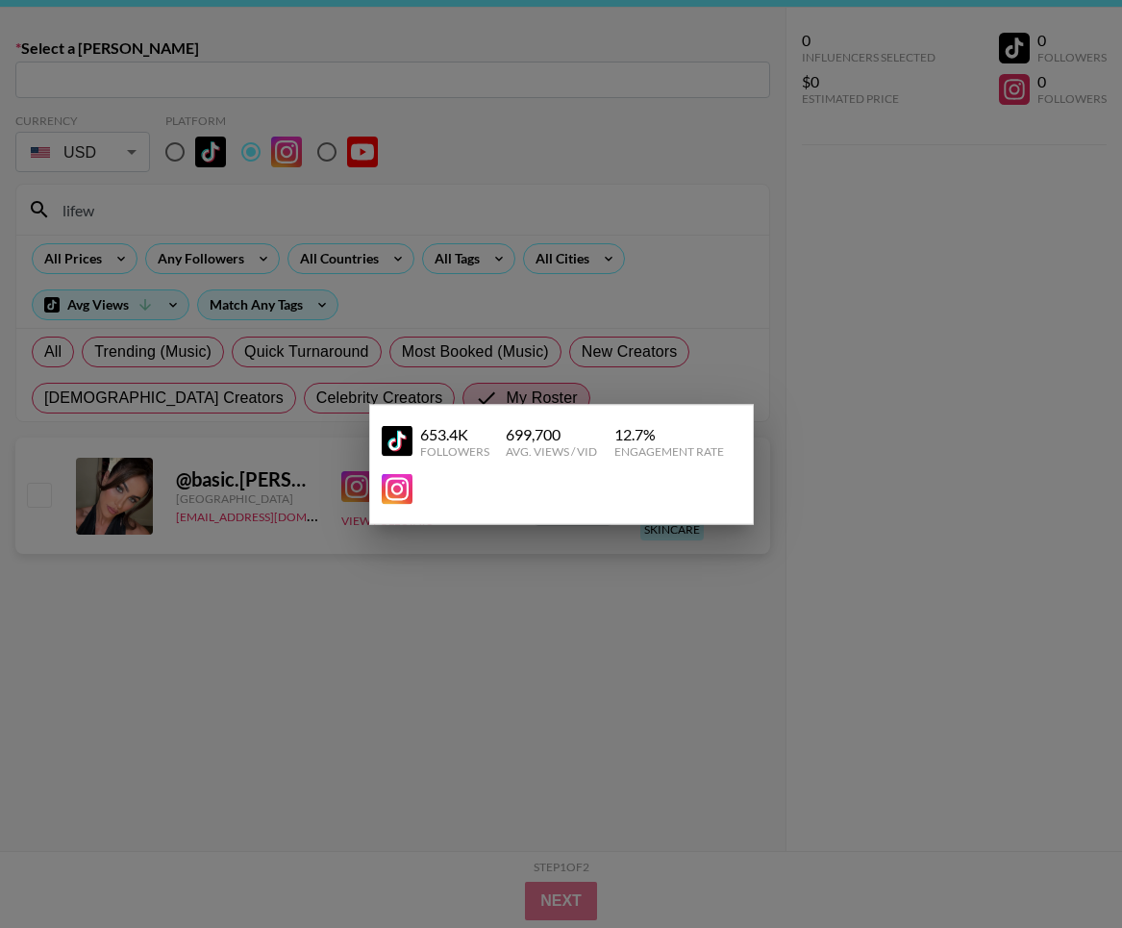
click at [410, 519] on div "653.4K Followers 699,700 Avg. Views / Vid 12.7 % Engagement Rate" at bounding box center [561, 464] width 384 height 120
click at [338, 552] on div at bounding box center [561, 464] width 1122 height 928
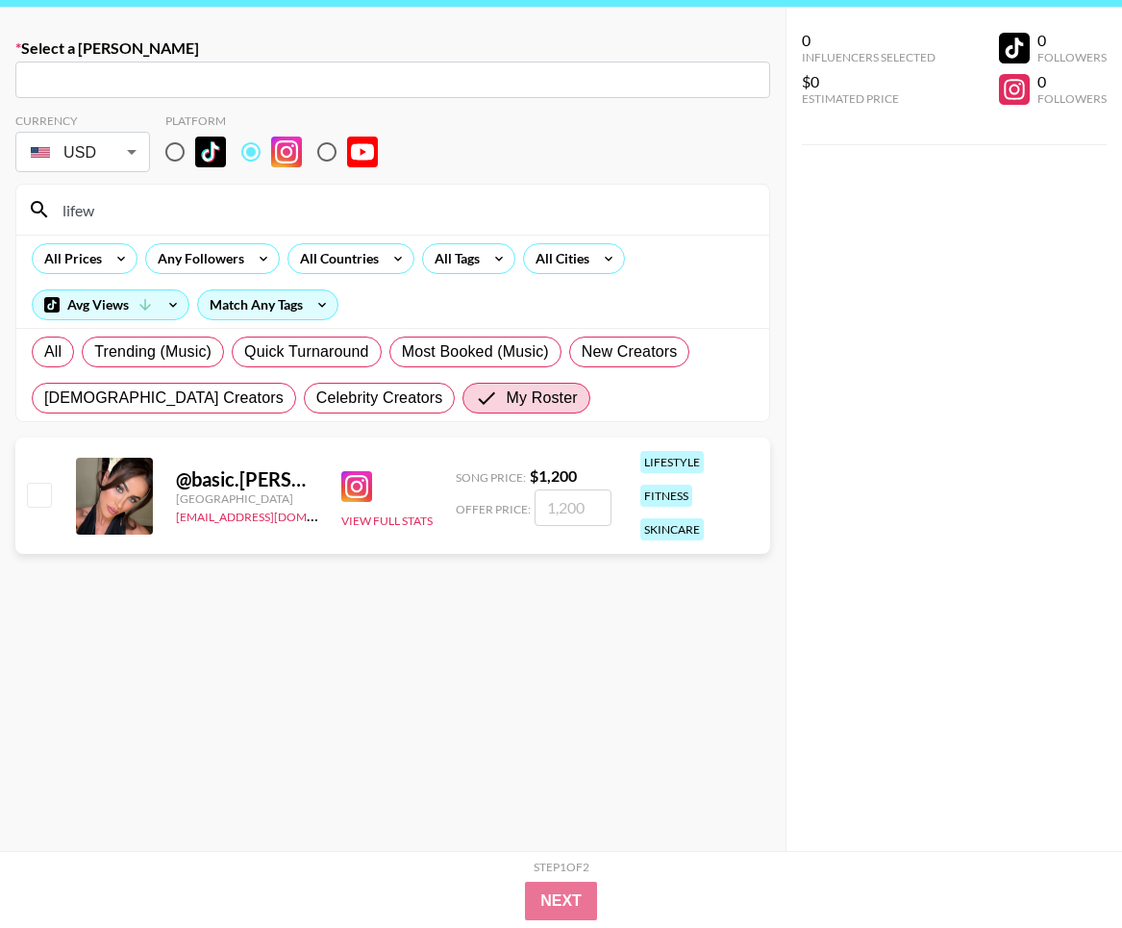
click at [357, 493] on img at bounding box center [356, 486] width 31 height 31
click at [366, 517] on button "View Full Stats" at bounding box center [386, 520] width 91 height 14
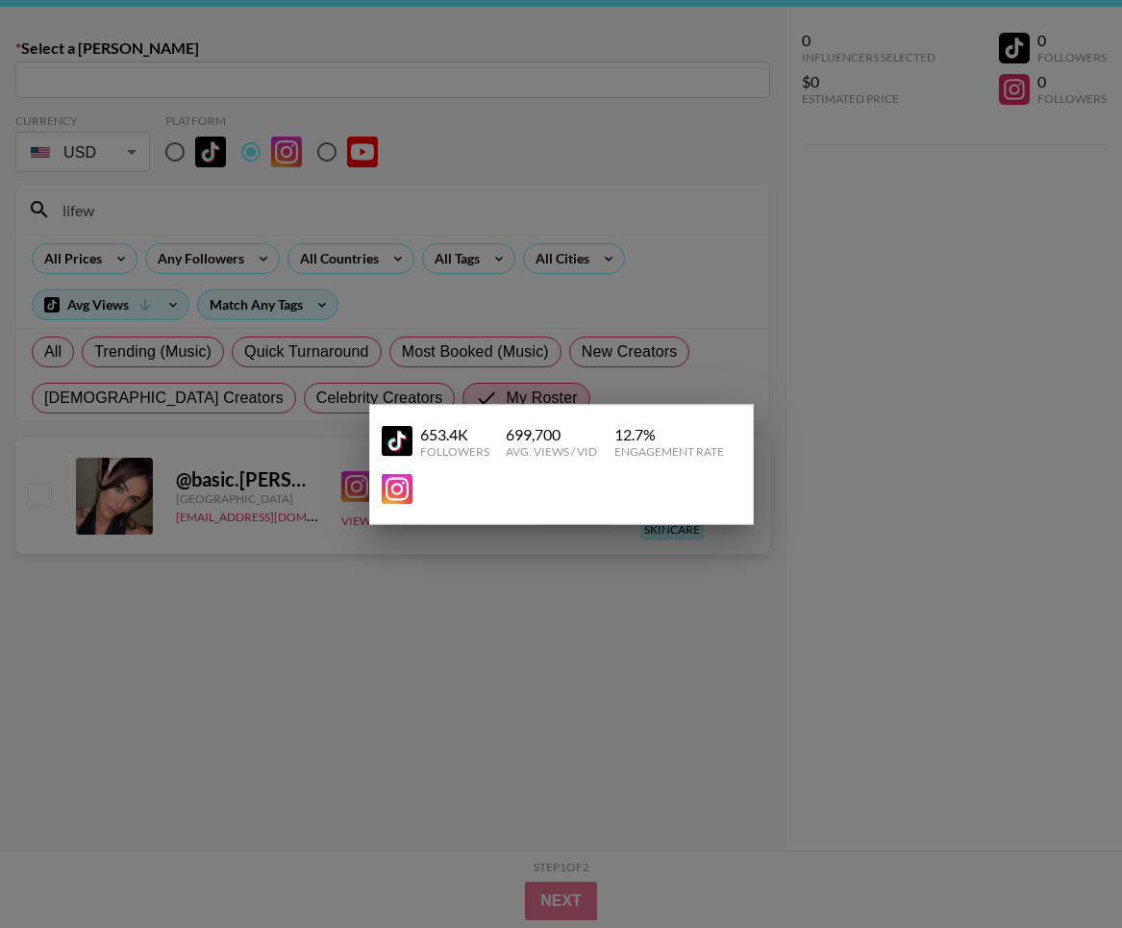
click at [365, 542] on div at bounding box center [561, 464] width 1122 height 928
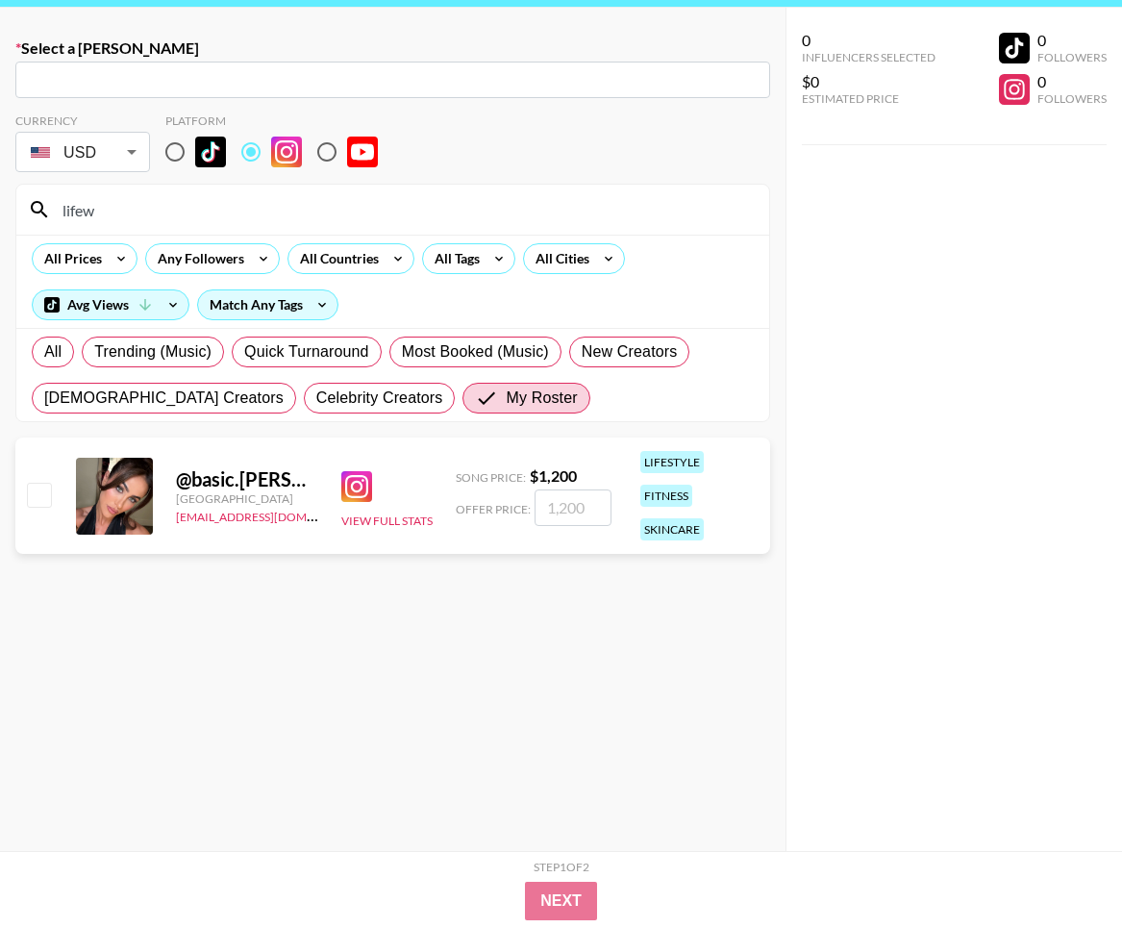
click at [246, 205] on input "lifew" at bounding box center [404, 209] width 707 height 31
click at [419, 520] on button "View Full Stats" at bounding box center [386, 520] width 91 height 14
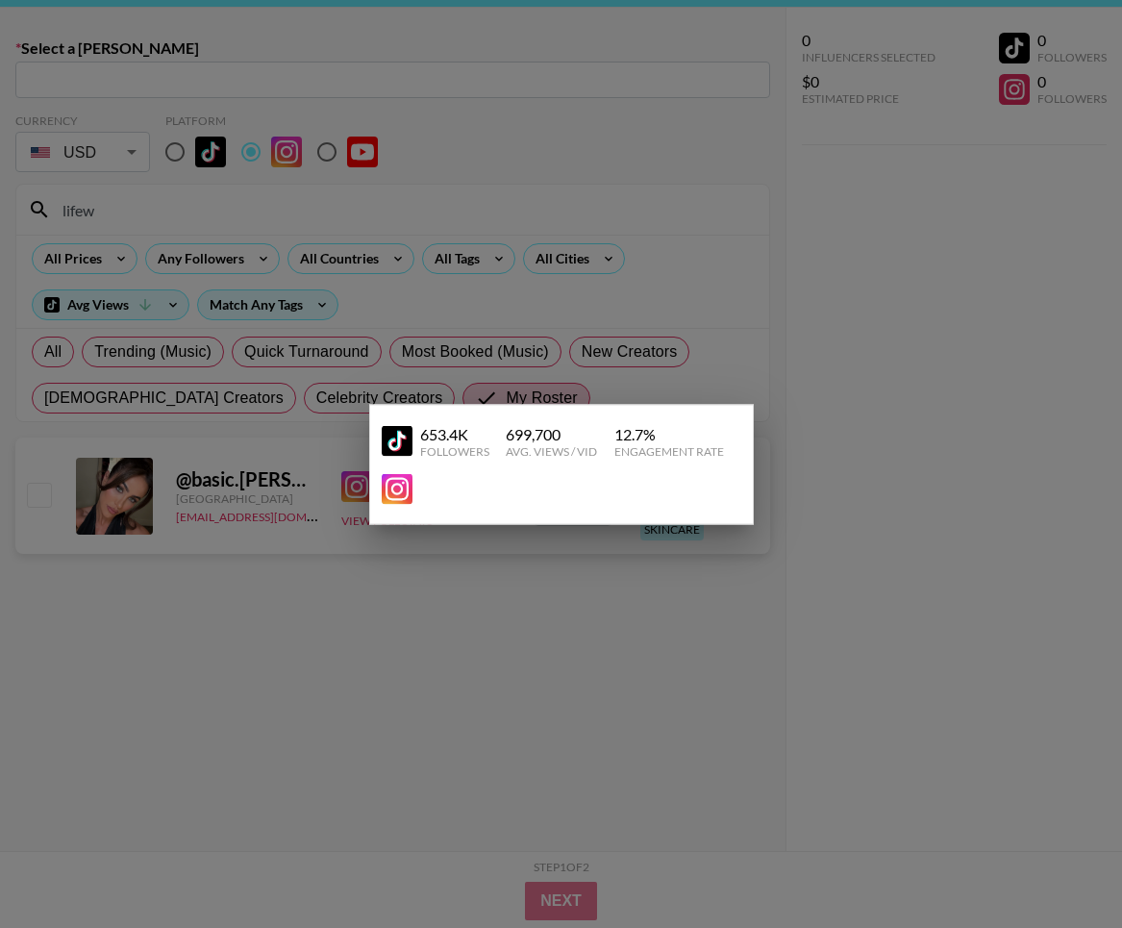
click at [431, 581] on div at bounding box center [561, 464] width 1122 height 928
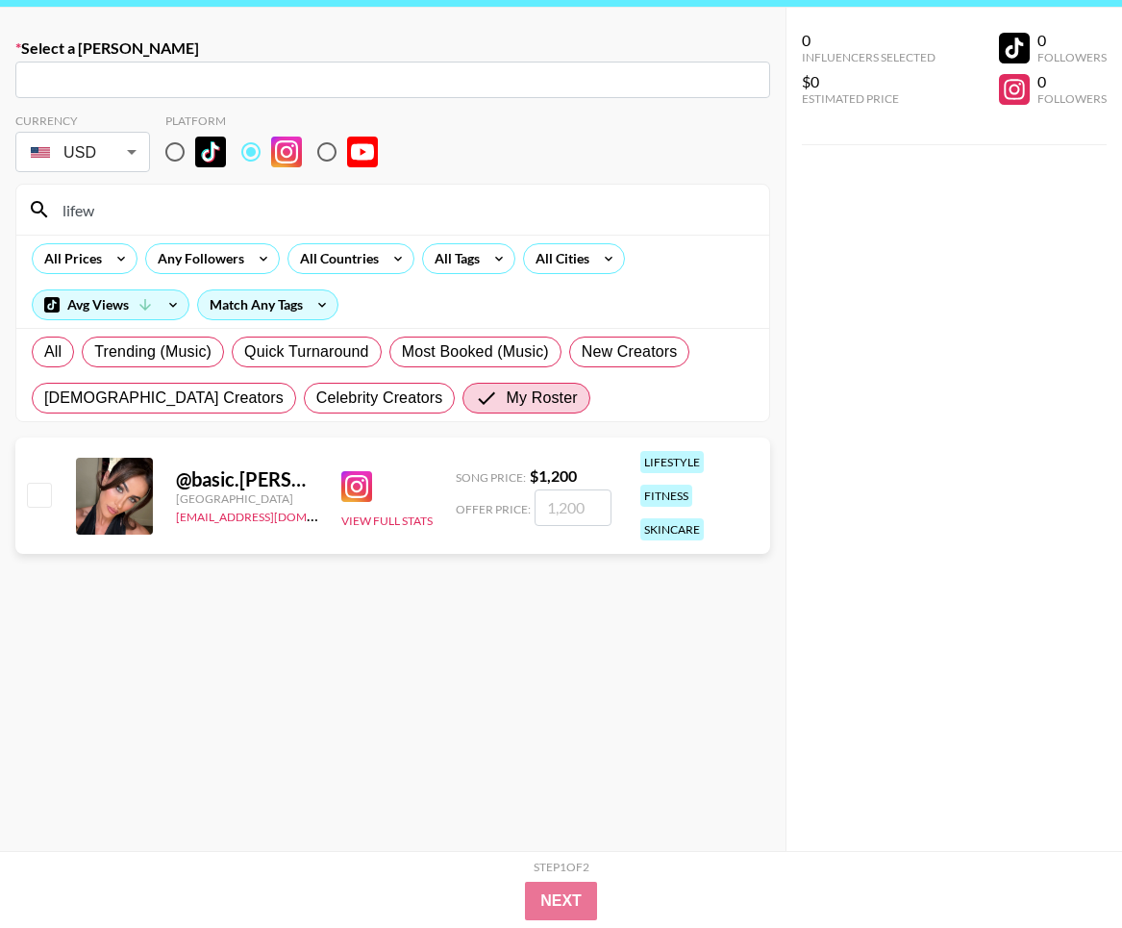
click at [264, 212] on input "lifew" at bounding box center [404, 209] width 707 height 31
click at [265, 212] on input "lifew" at bounding box center [404, 209] width 707 height 31
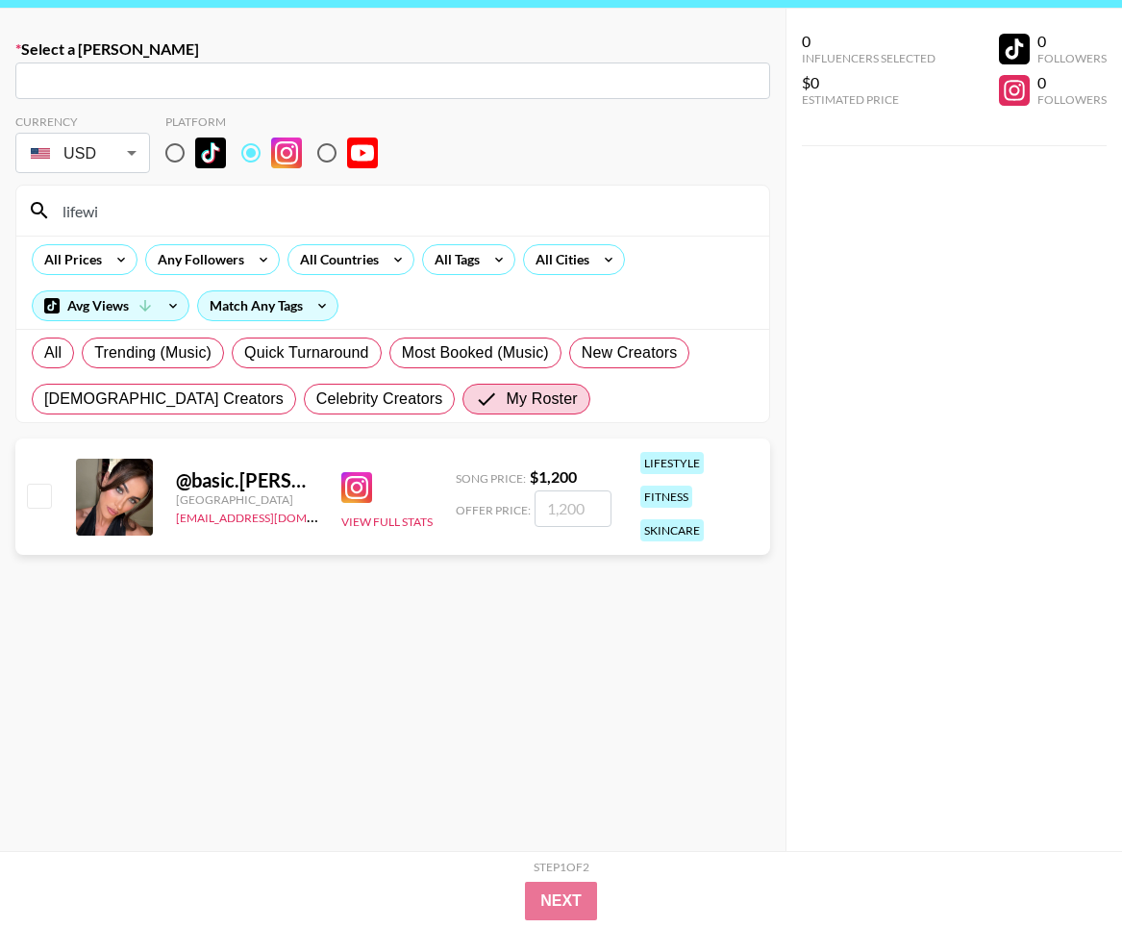
type input "lifewi"
click at [381, 511] on div "View Full Stats" at bounding box center [386, 496] width 91 height 65
click at [383, 521] on button "View Full Stats" at bounding box center [386, 521] width 91 height 14
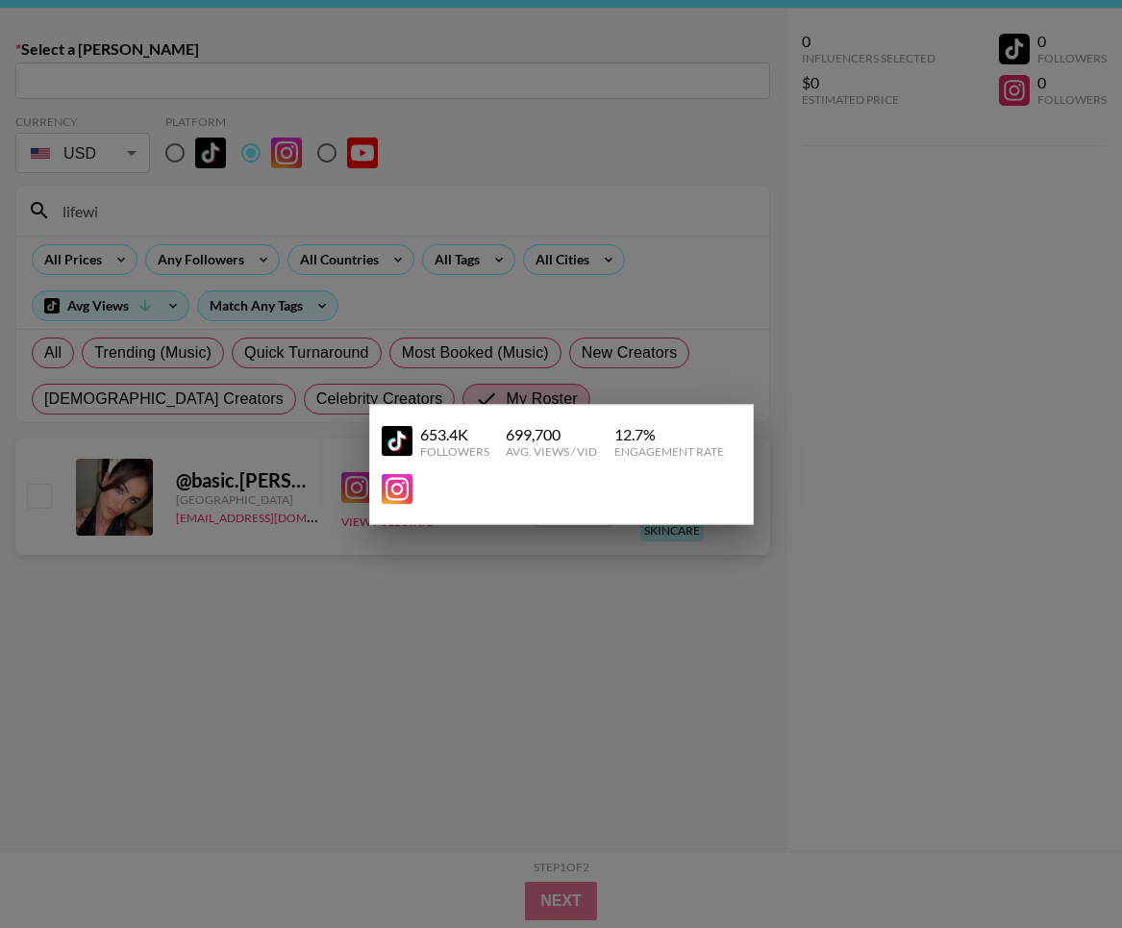
click at [381, 553] on div at bounding box center [561, 464] width 1122 height 928
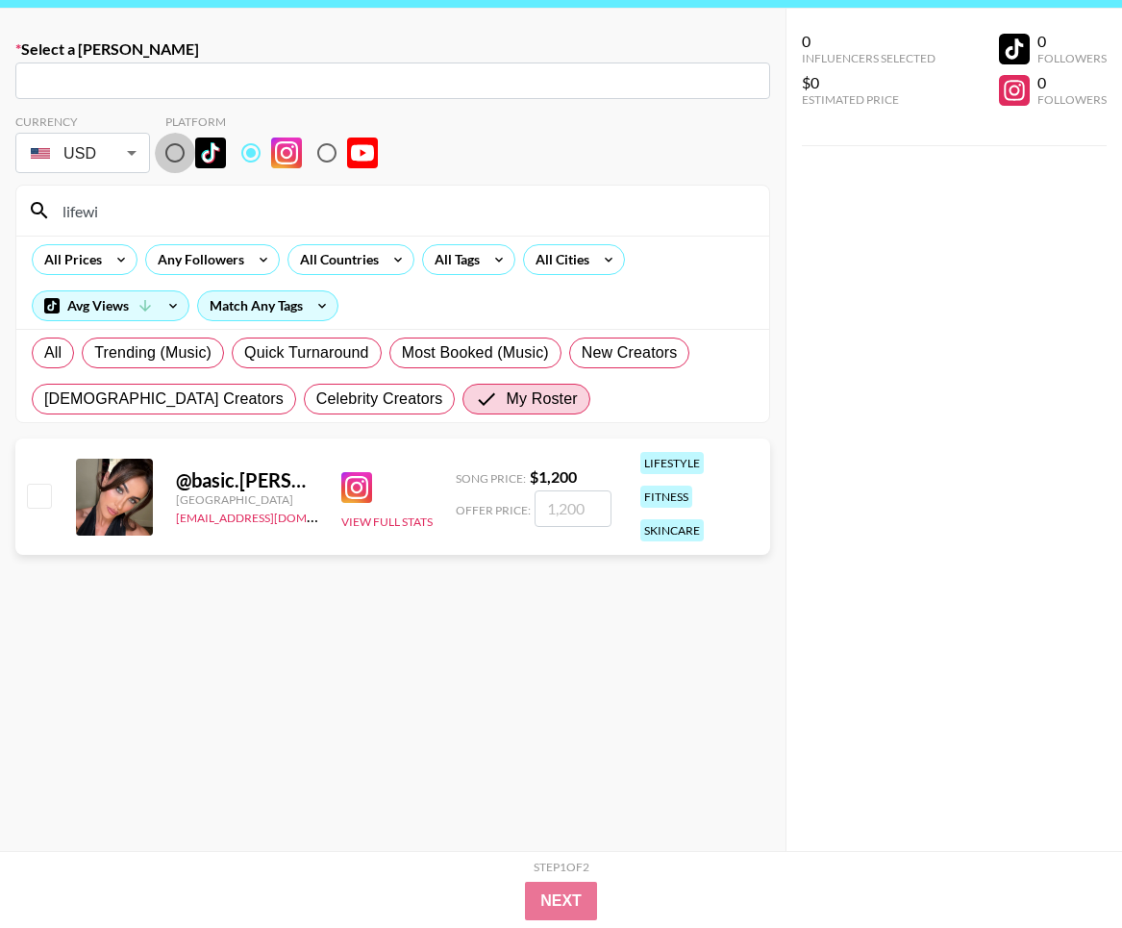
click at [171, 155] on input "radio" at bounding box center [175, 153] width 40 height 40
radio input "true"
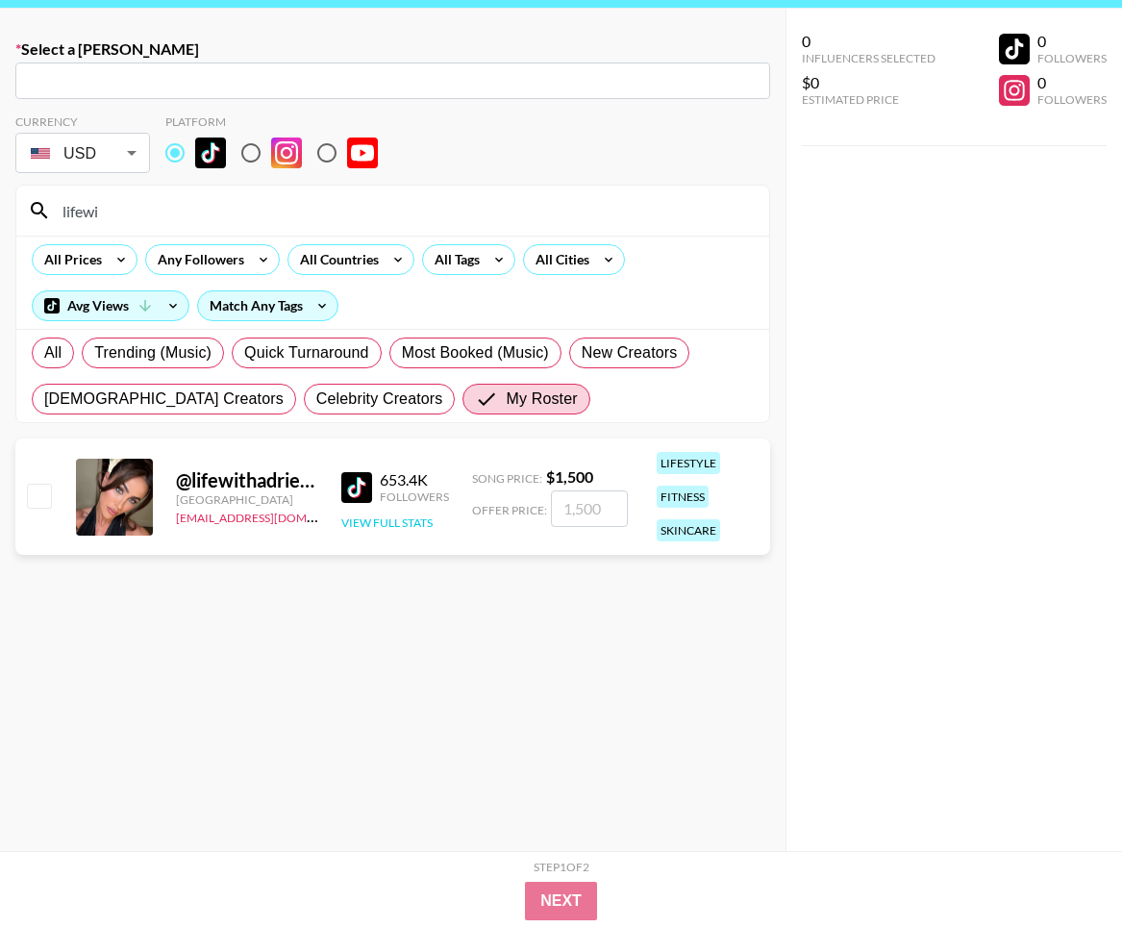
click at [383, 516] on button "View Full Stats" at bounding box center [386, 522] width 91 height 14
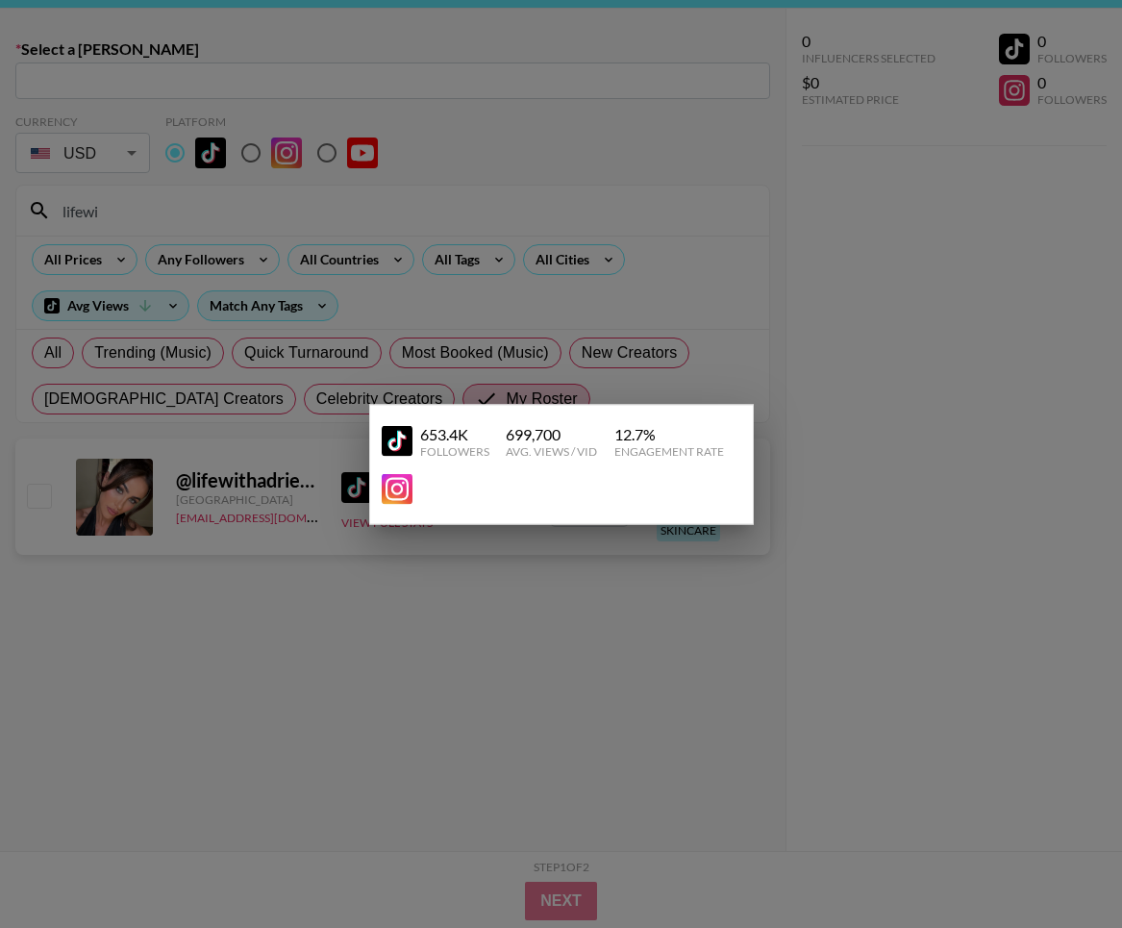
click at [383, 516] on div "653.4K Followers 699,700 Avg. Views / Vid 12.7 % Engagement Rate" at bounding box center [561, 464] width 384 height 120
click at [263, 566] on div at bounding box center [561, 464] width 1122 height 928
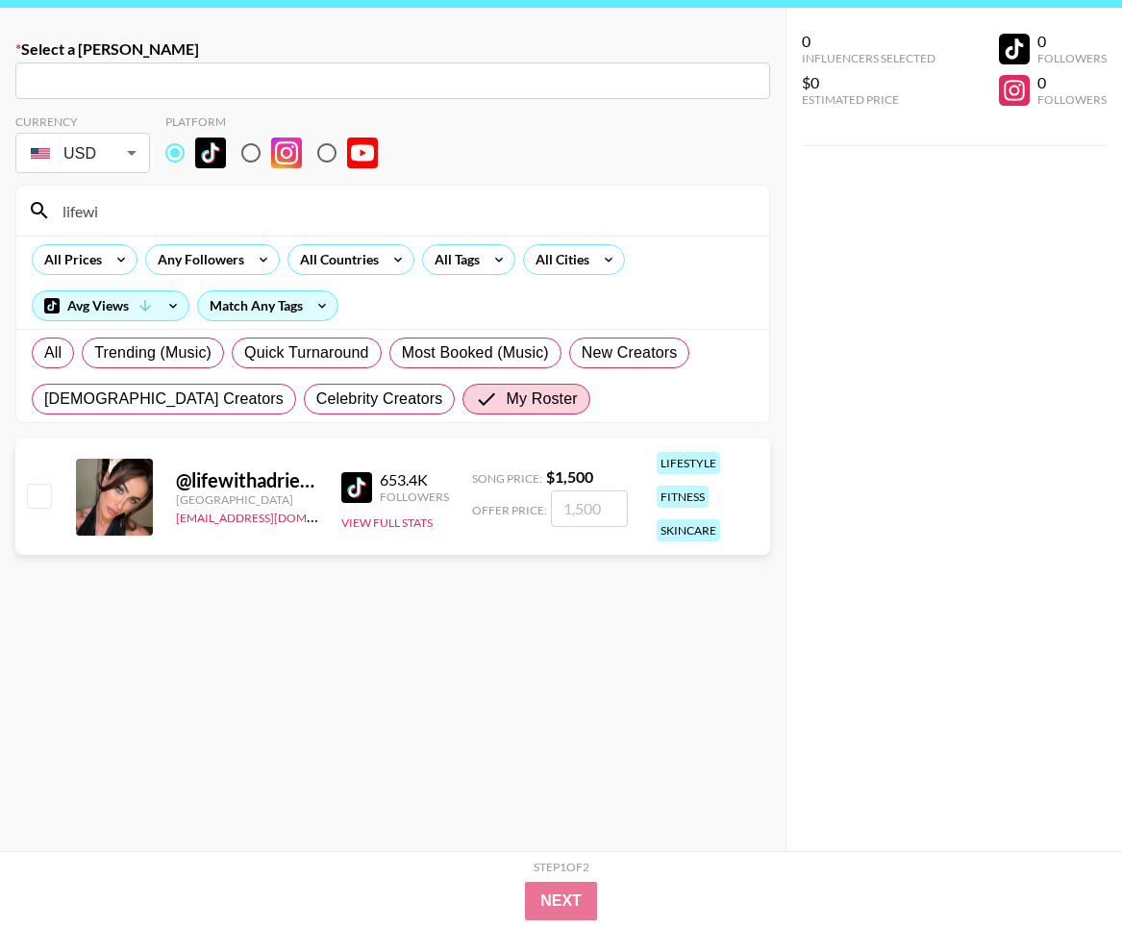
click at [353, 490] on img at bounding box center [356, 487] width 31 height 31
click at [253, 153] on input "radio" at bounding box center [251, 153] width 40 height 40
radio input "true"
click at [384, 518] on button "View Full Stats" at bounding box center [386, 521] width 91 height 14
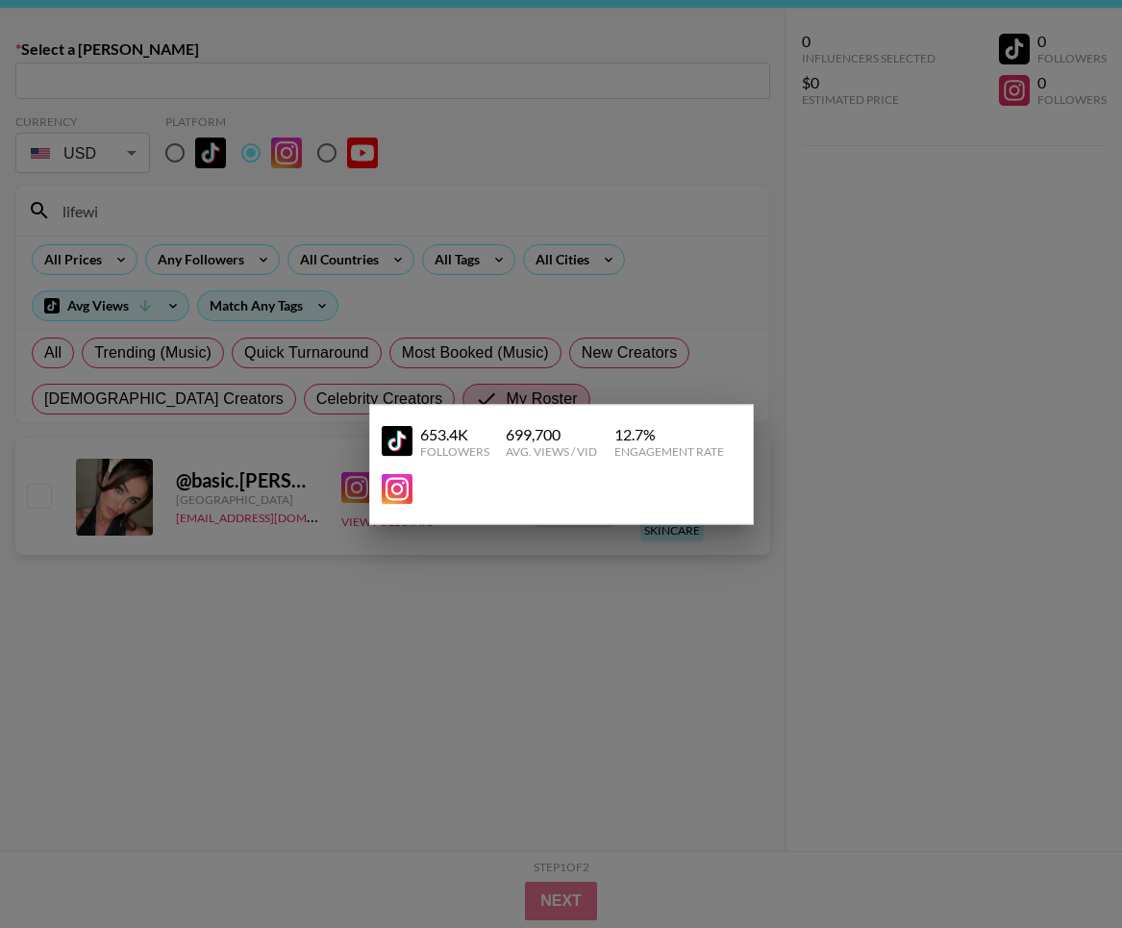
click at [384, 524] on div at bounding box center [561, 464] width 1122 height 928
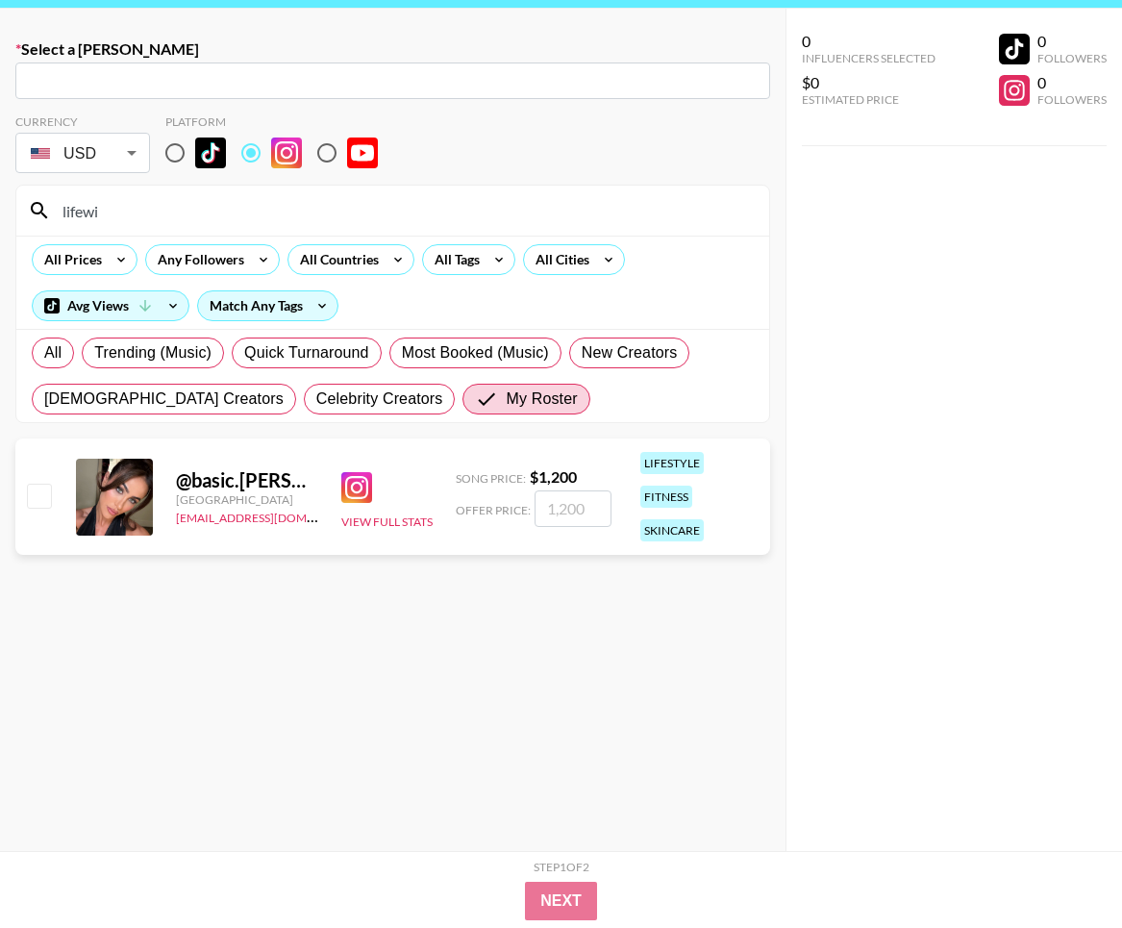
click at [354, 484] on img at bounding box center [356, 487] width 31 height 31
click at [258, 200] on input "lifewi" at bounding box center [404, 210] width 707 height 31
click at [258, 203] on input "lifewi" at bounding box center [404, 210] width 707 height 31
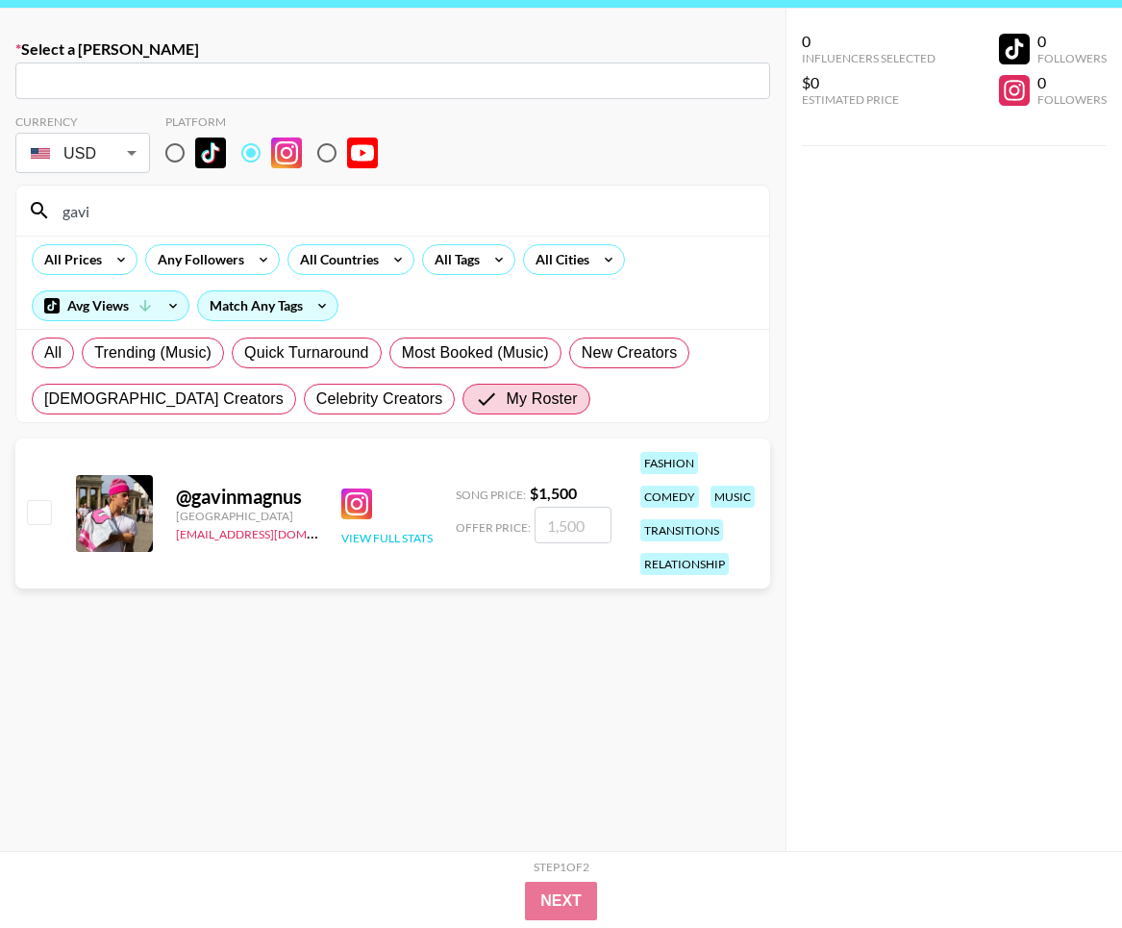
type input "gavi"
click at [379, 539] on button "View Full Stats" at bounding box center [386, 538] width 91 height 14
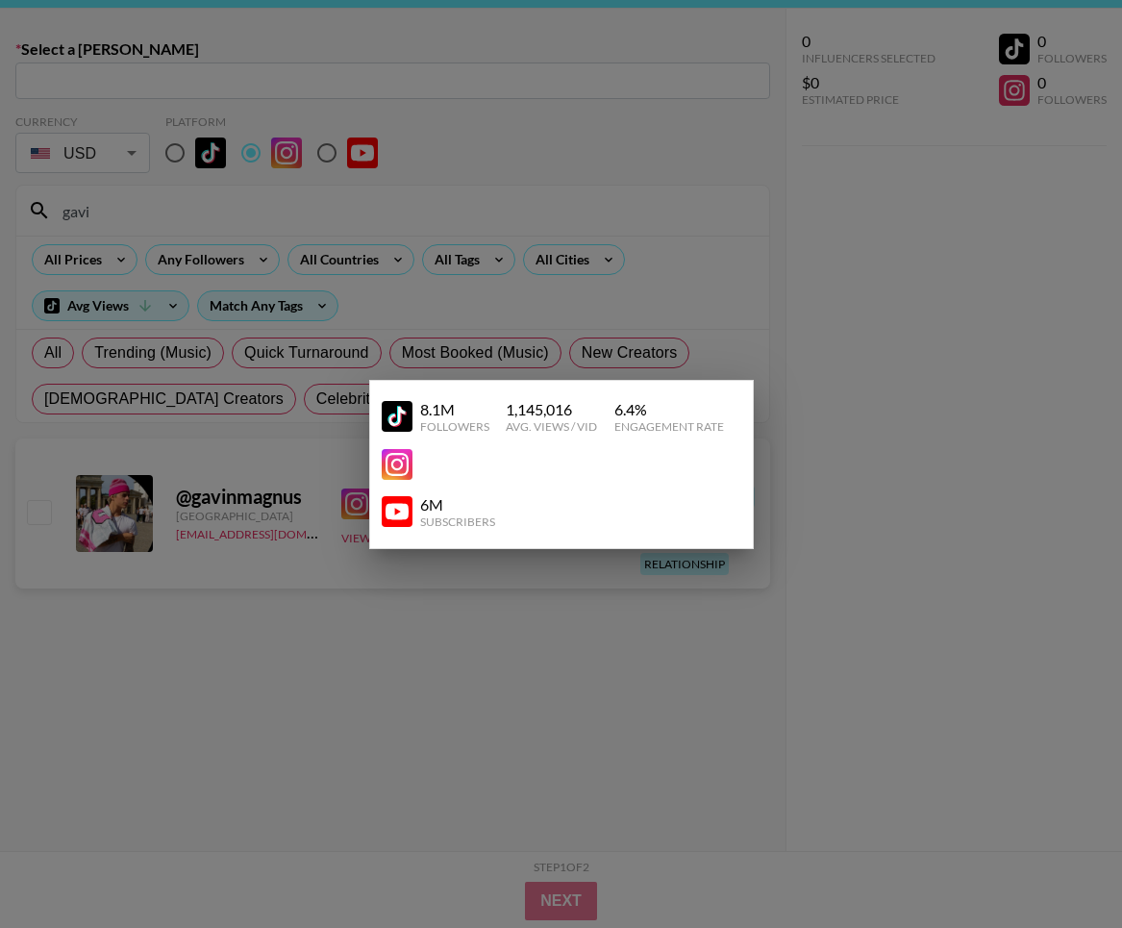
click at [348, 599] on div at bounding box center [561, 464] width 1122 height 928
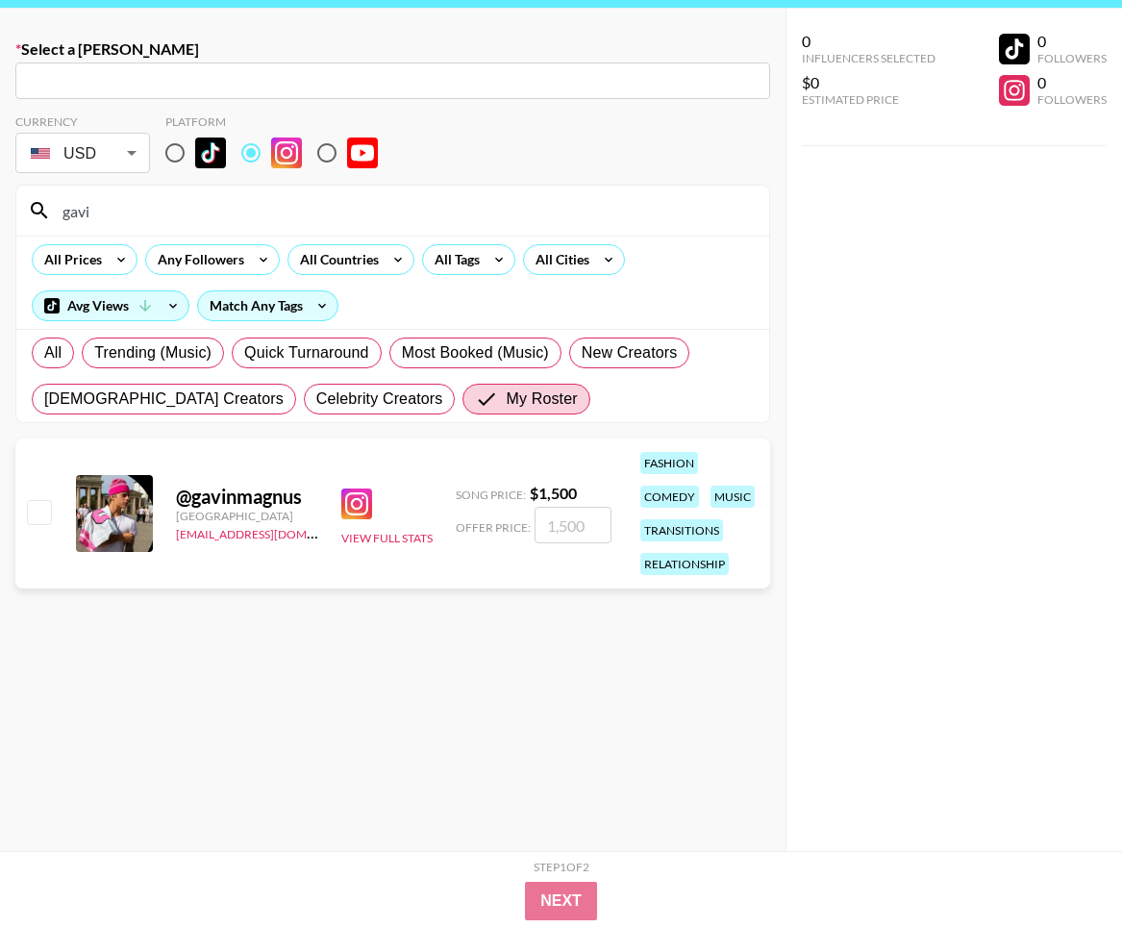
click at [351, 507] on img at bounding box center [356, 503] width 31 height 31
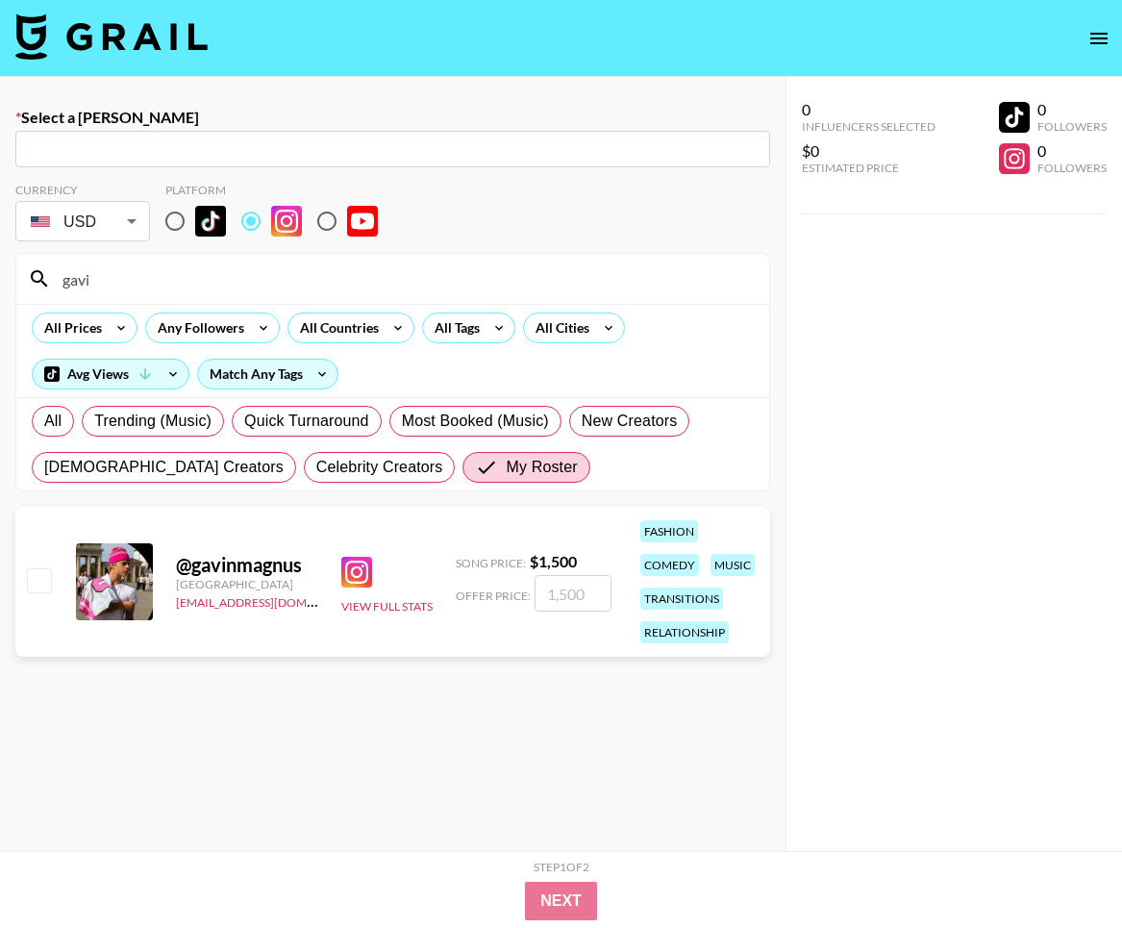
click at [1102, 48] on icon "open drawer" at bounding box center [1098, 38] width 23 height 23
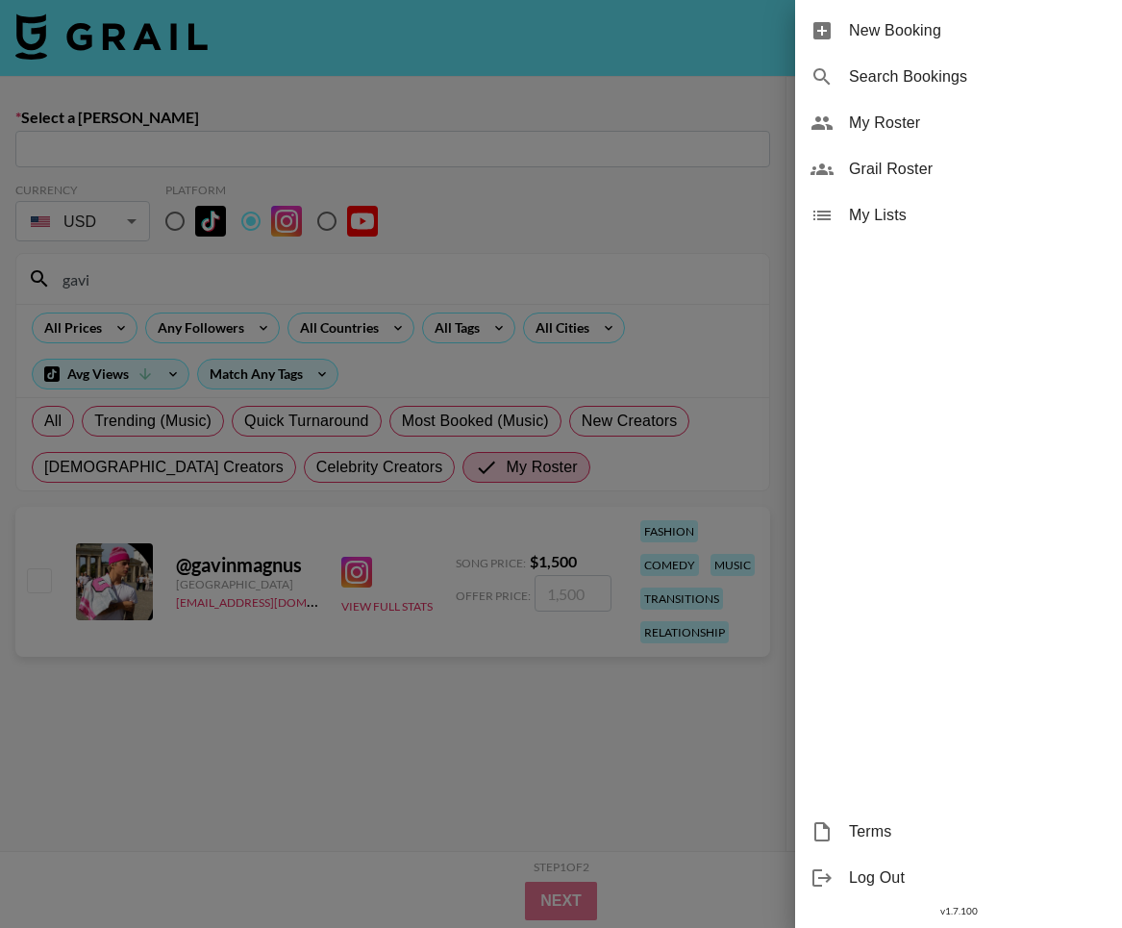
click at [998, 127] on span "My Roster" at bounding box center [978, 123] width 258 height 23
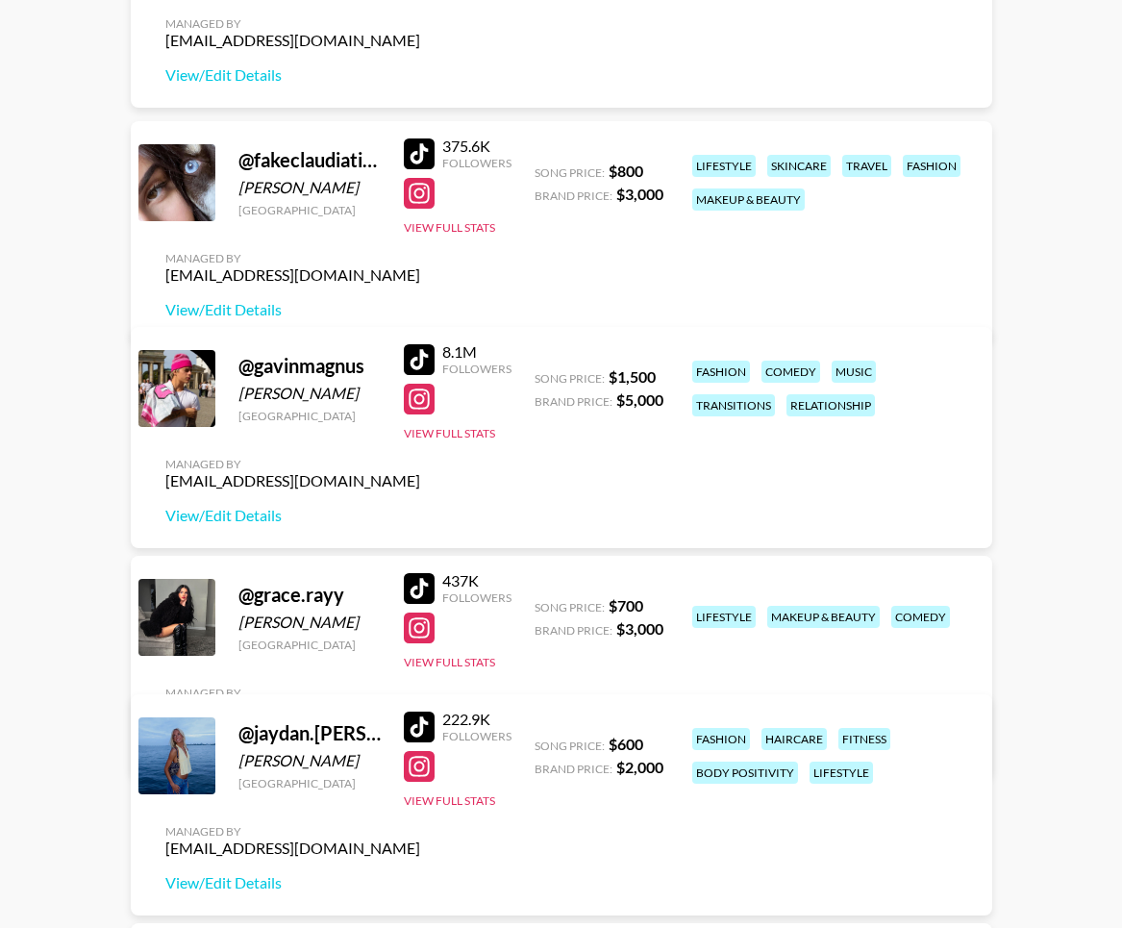
scroll to position [2505, 0]
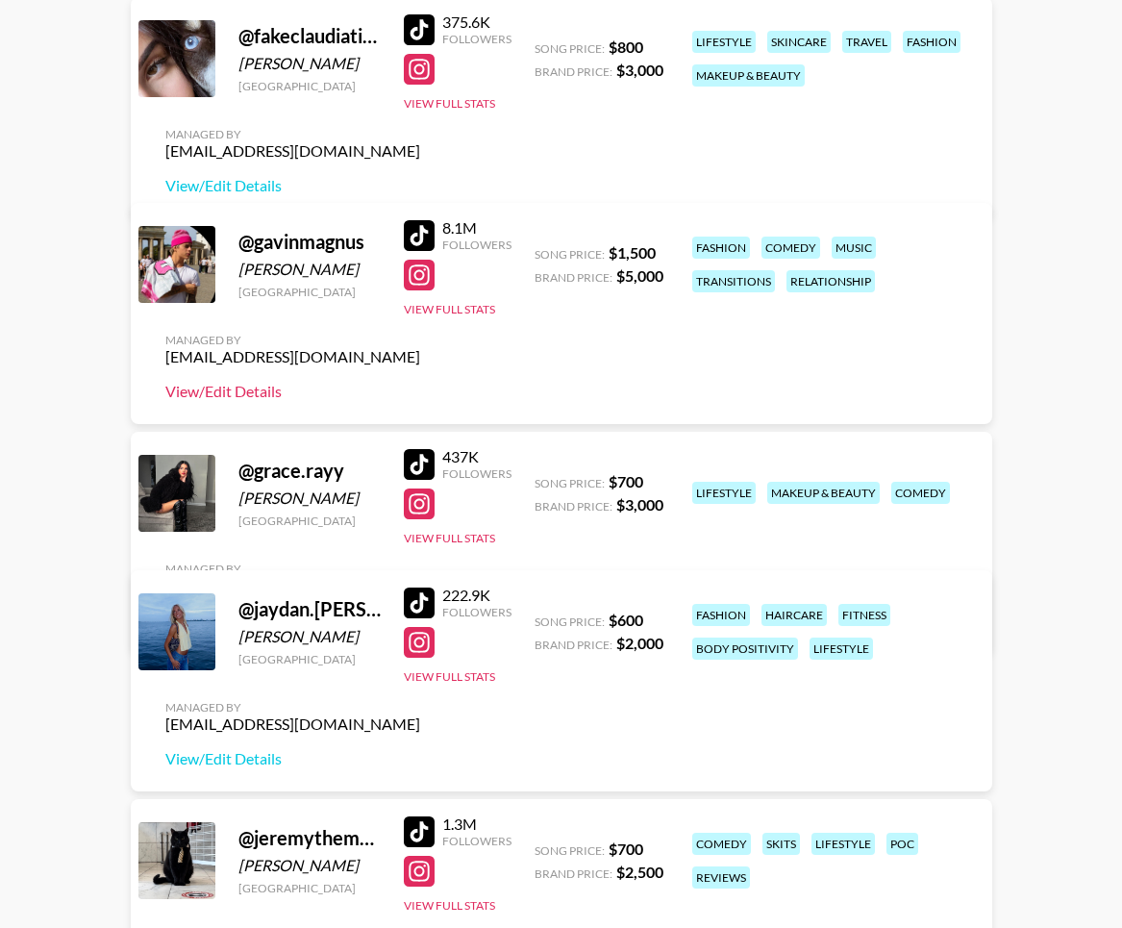
click at [236, 392] on link "View/Edit Details" at bounding box center [292, 391] width 255 height 19
click at [413, 234] on div at bounding box center [419, 235] width 31 height 31
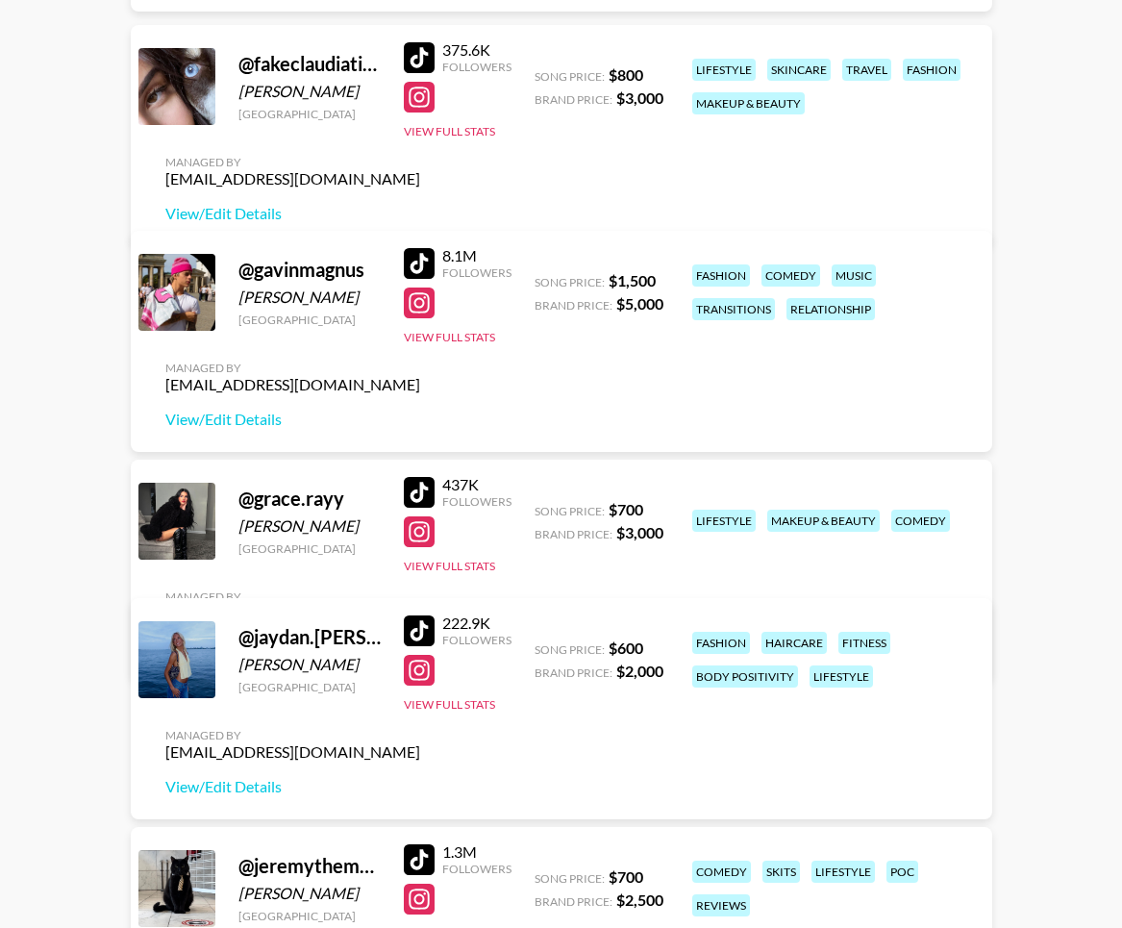
scroll to position [2472, 0]
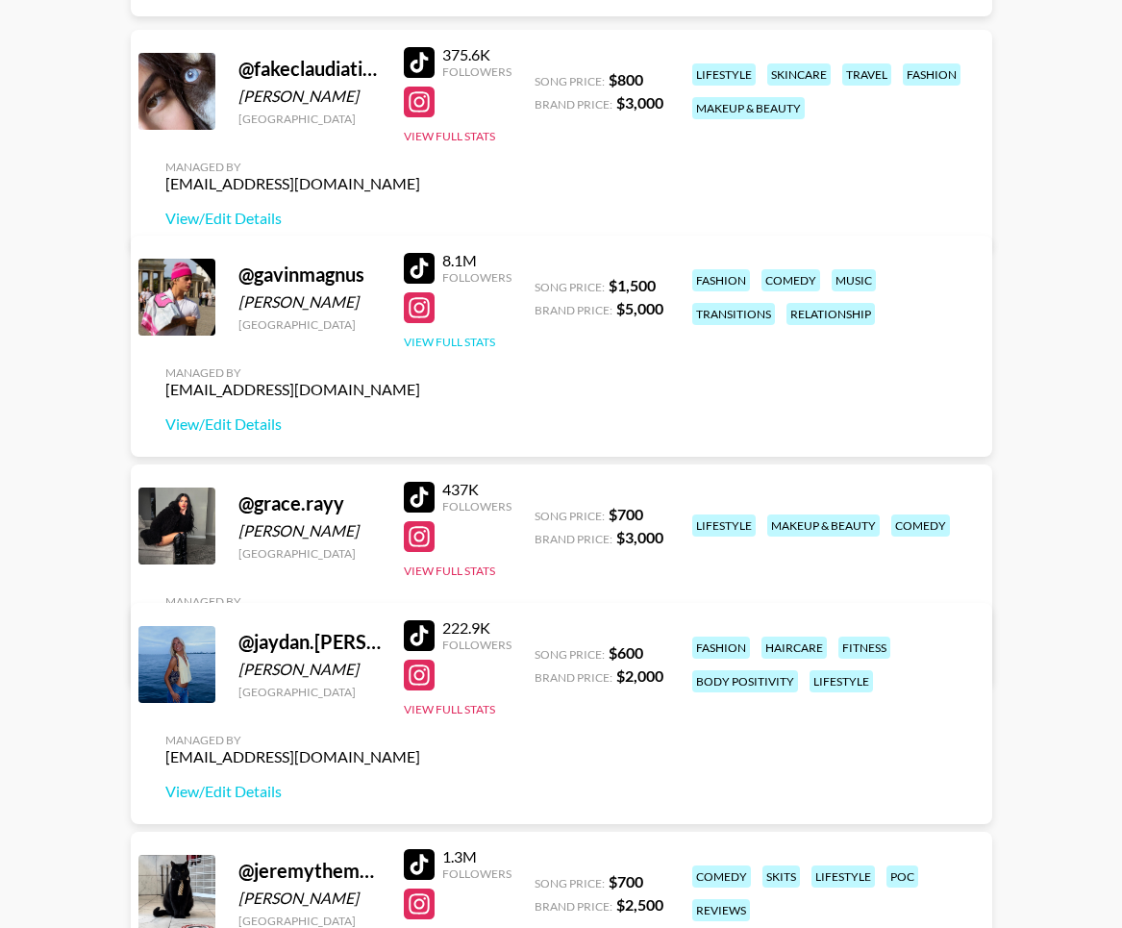
click at [437, 340] on button "View Full Stats" at bounding box center [449, 342] width 91 height 14
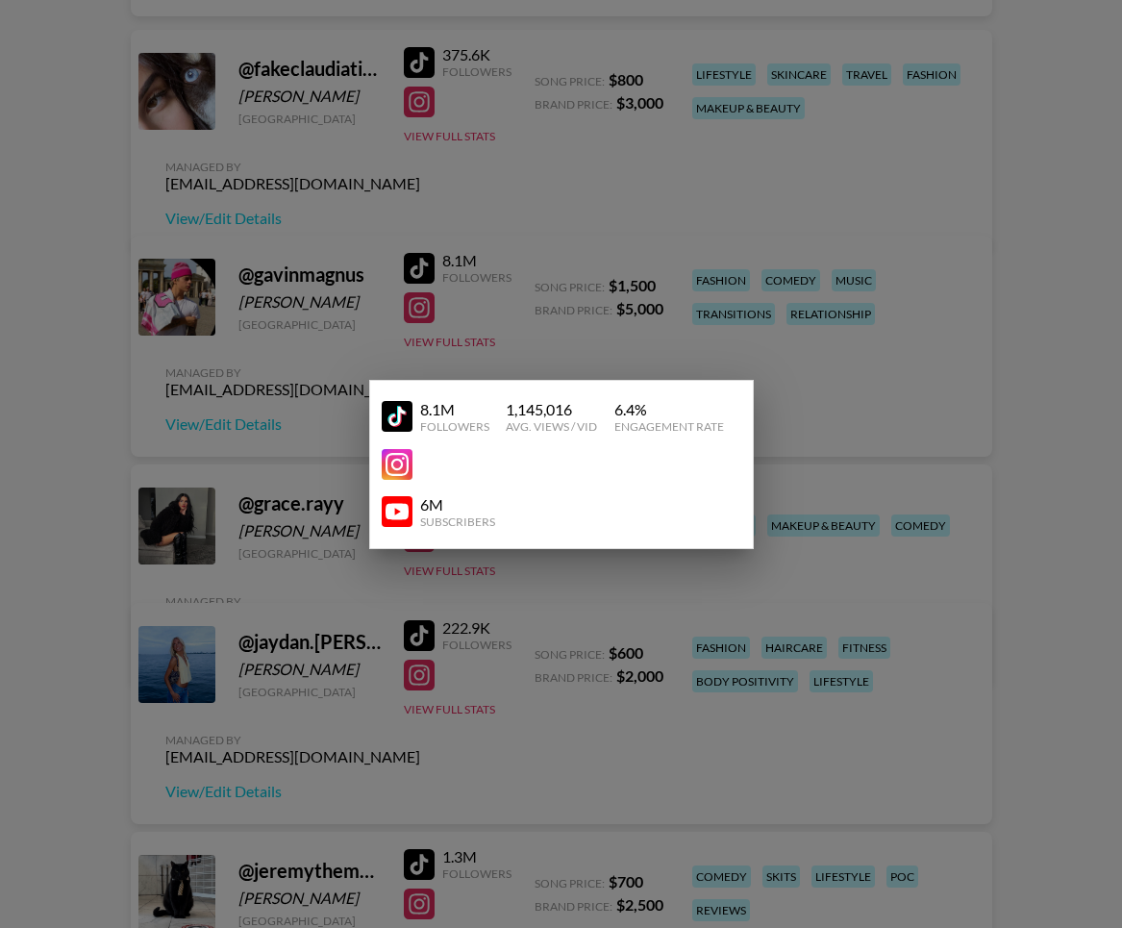
drag, startPoint x: 437, startPoint y: 339, endPoint x: 418, endPoint y: 375, distance: 40.4
click at [437, 339] on div at bounding box center [561, 464] width 1122 height 928
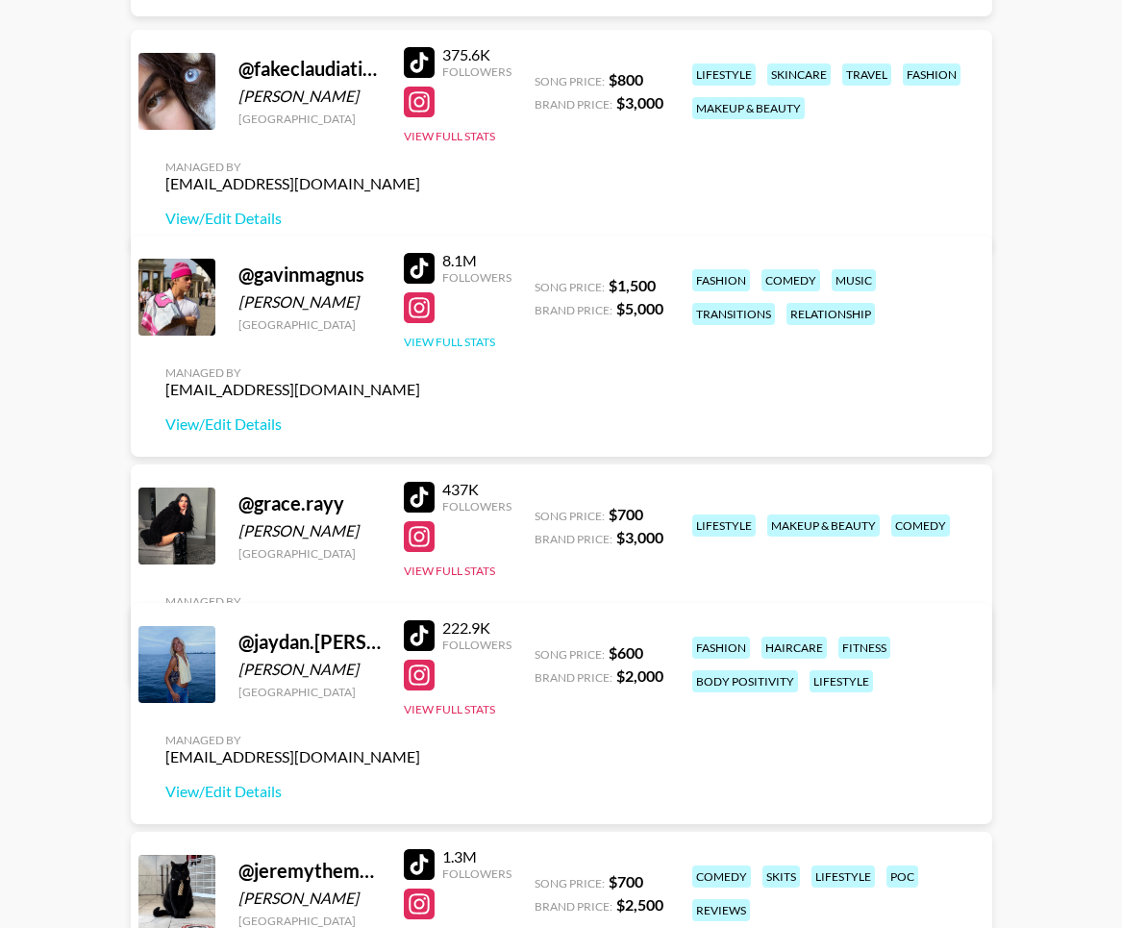
click at [447, 342] on button "View Full Stats" at bounding box center [449, 342] width 91 height 14
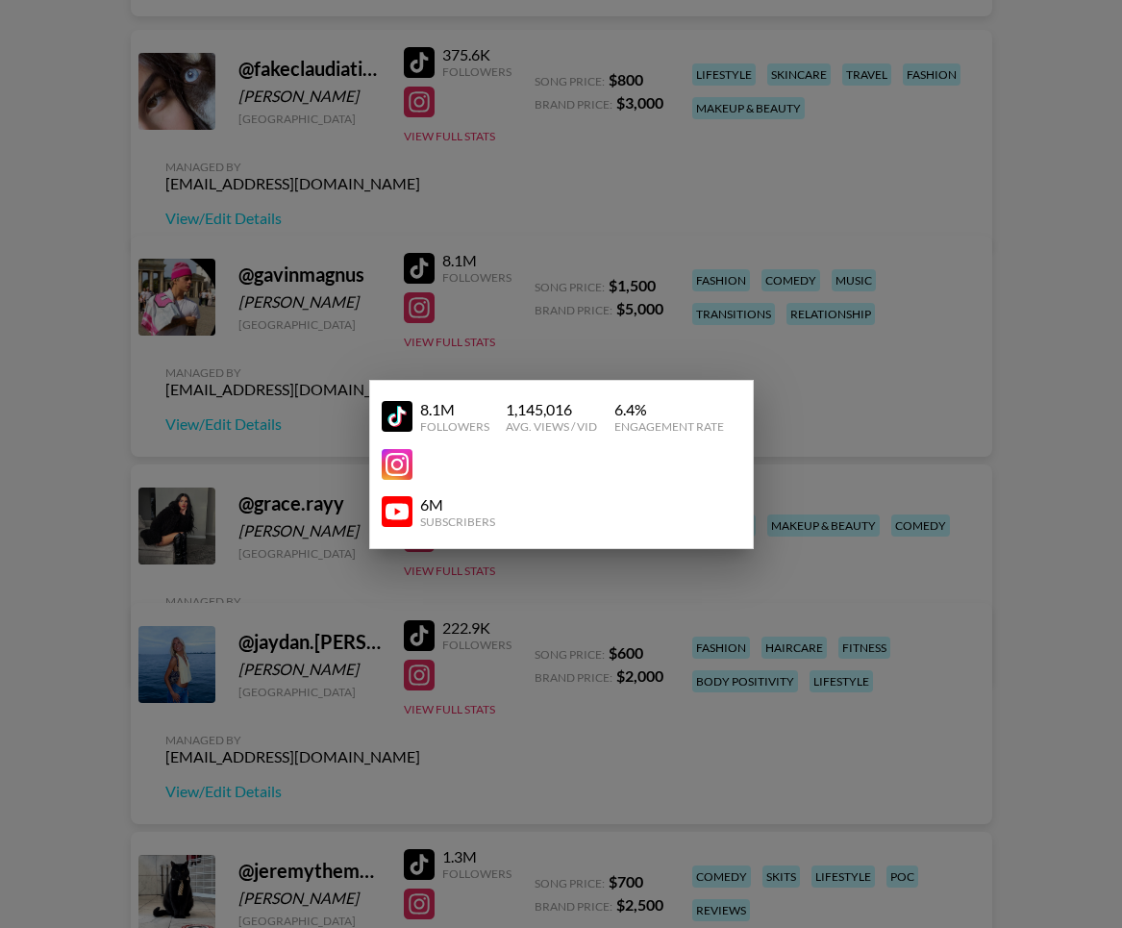
click at [447, 342] on div at bounding box center [561, 464] width 1122 height 928
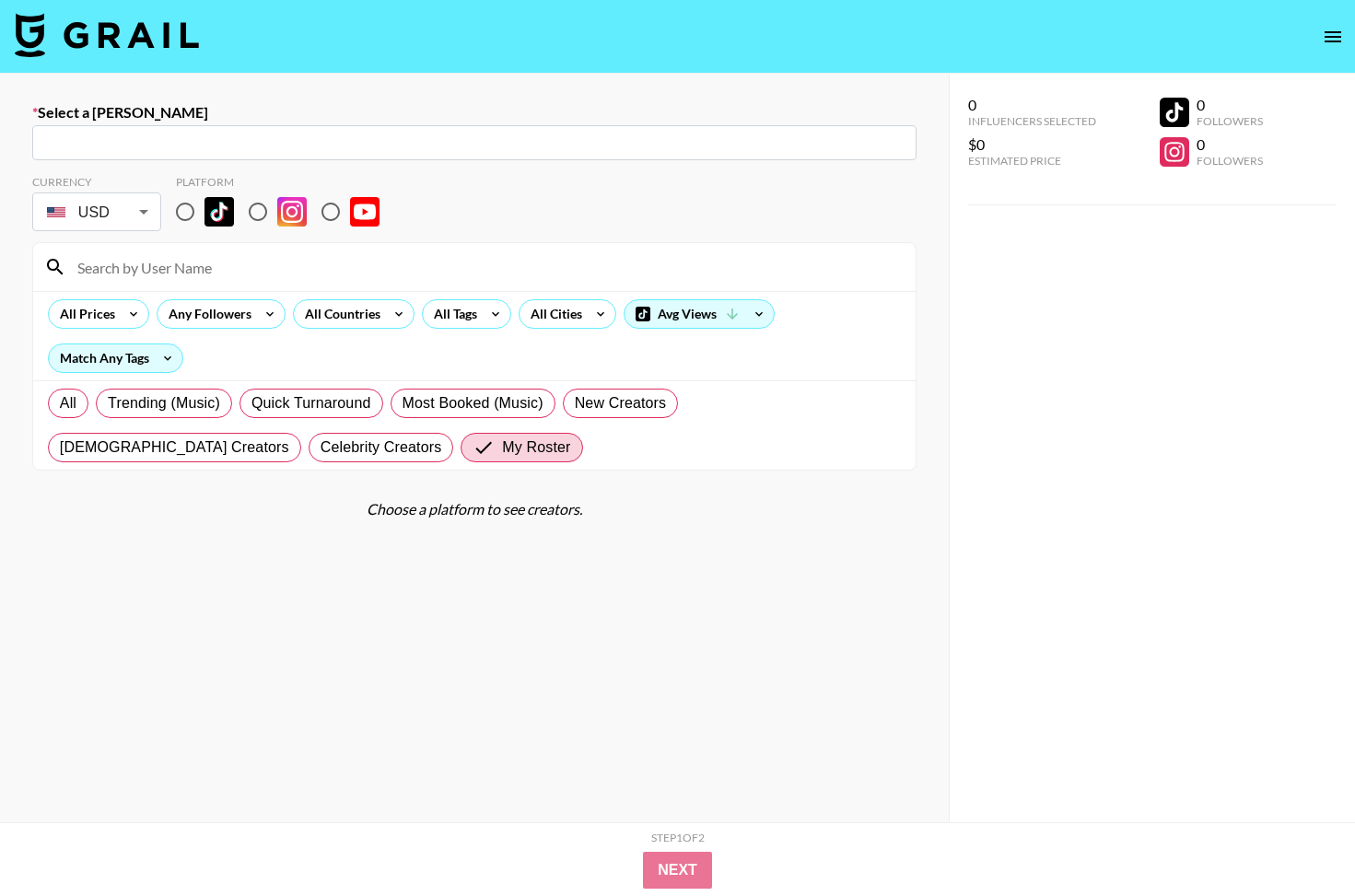
click at [92, 26] on img at bounding box center [106, 34] width 184 height 44
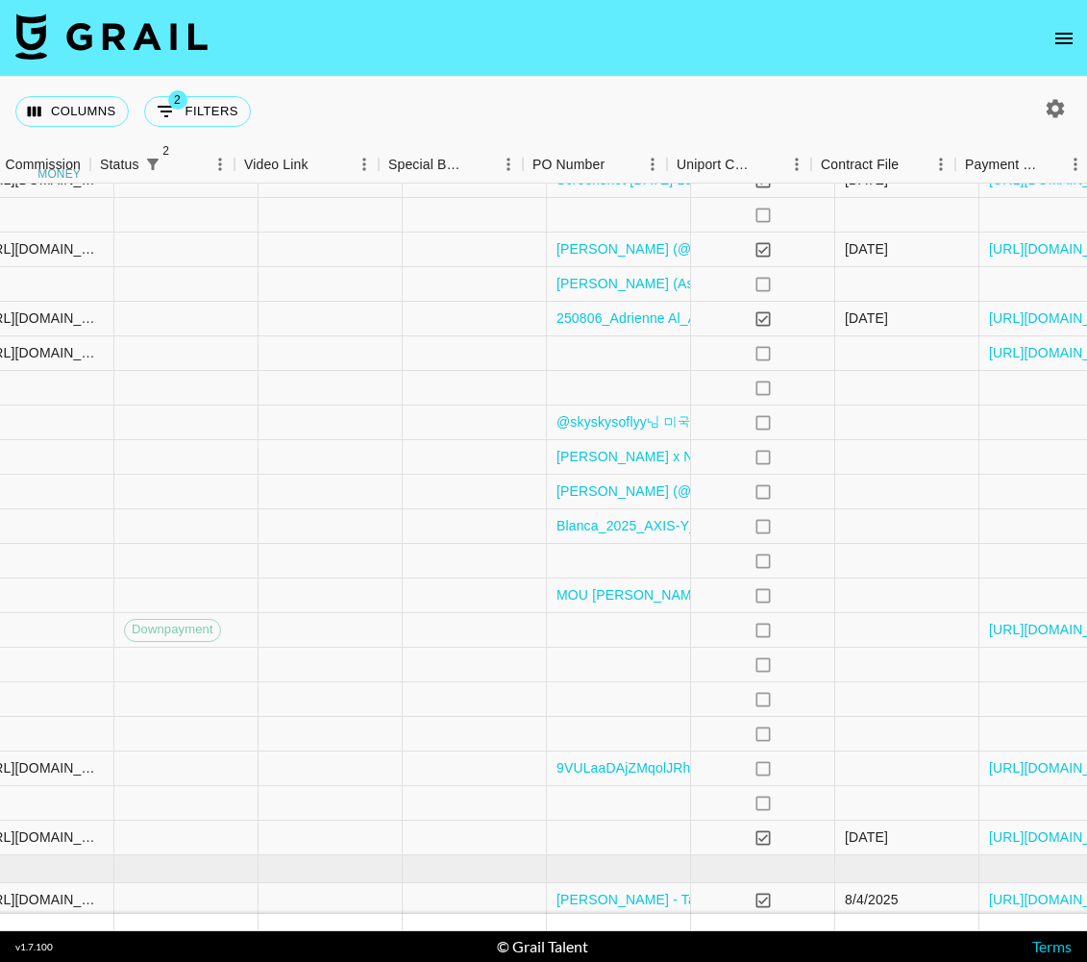
scroll to position [498, 1888]
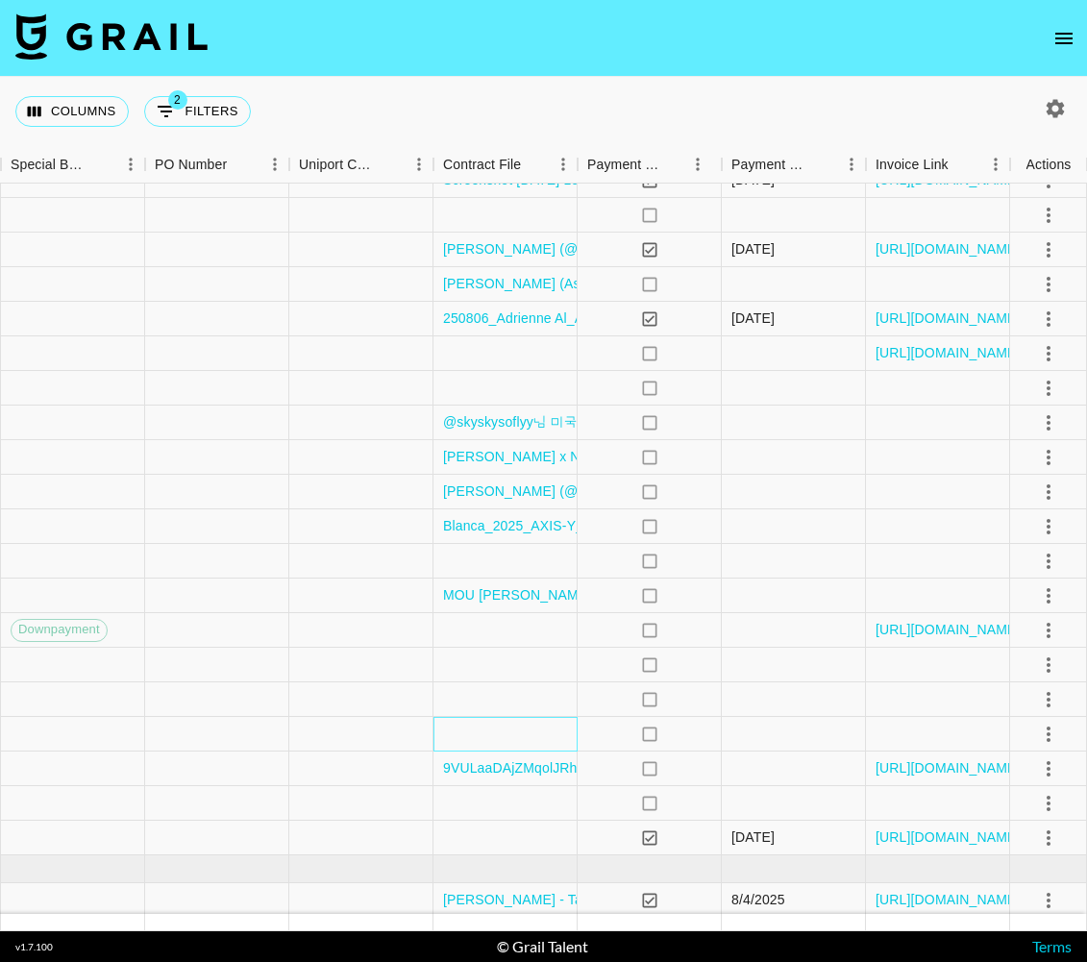
click at [529, 735] on div at bounding box center [506, 734] width 144 height 35
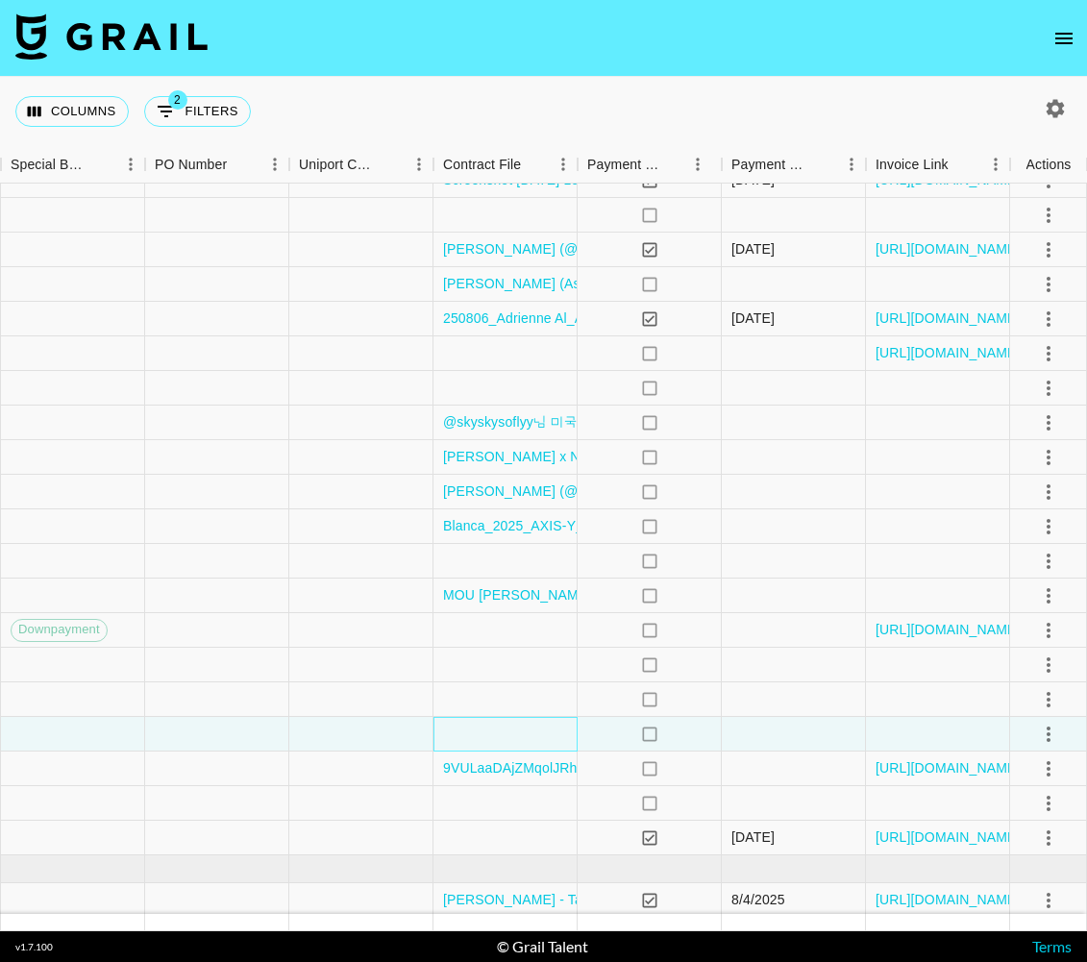
click at [528, 735] on div at bounding box center [506, 734] width 144 height 35
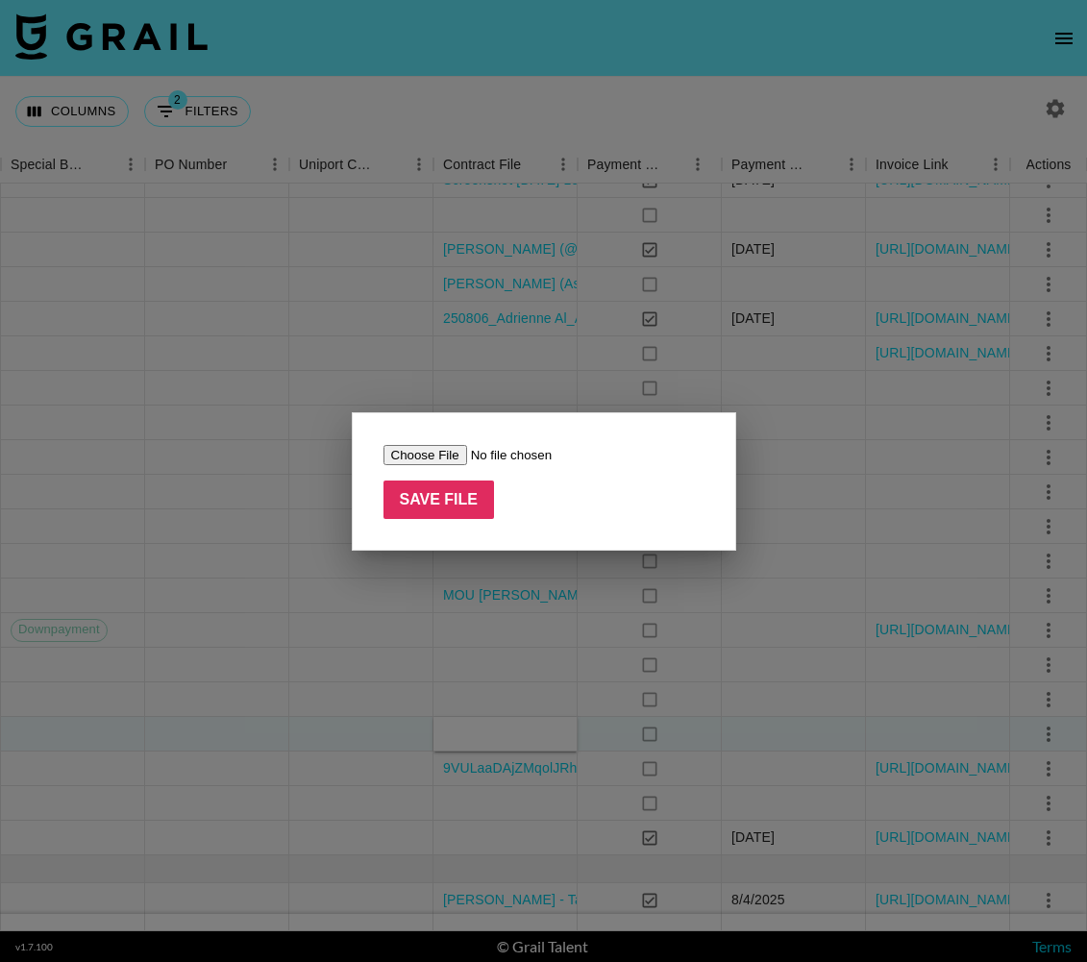
click at [439, 458] on input "file" at bounding box center [505, 455] width 243 height 20
type input "C:\fakepath\Screenshot [DATE] 9.01.06 AM.png"
click at [442, 500] on input "Save File" at bounding box center [440, 500] width 112 height 38
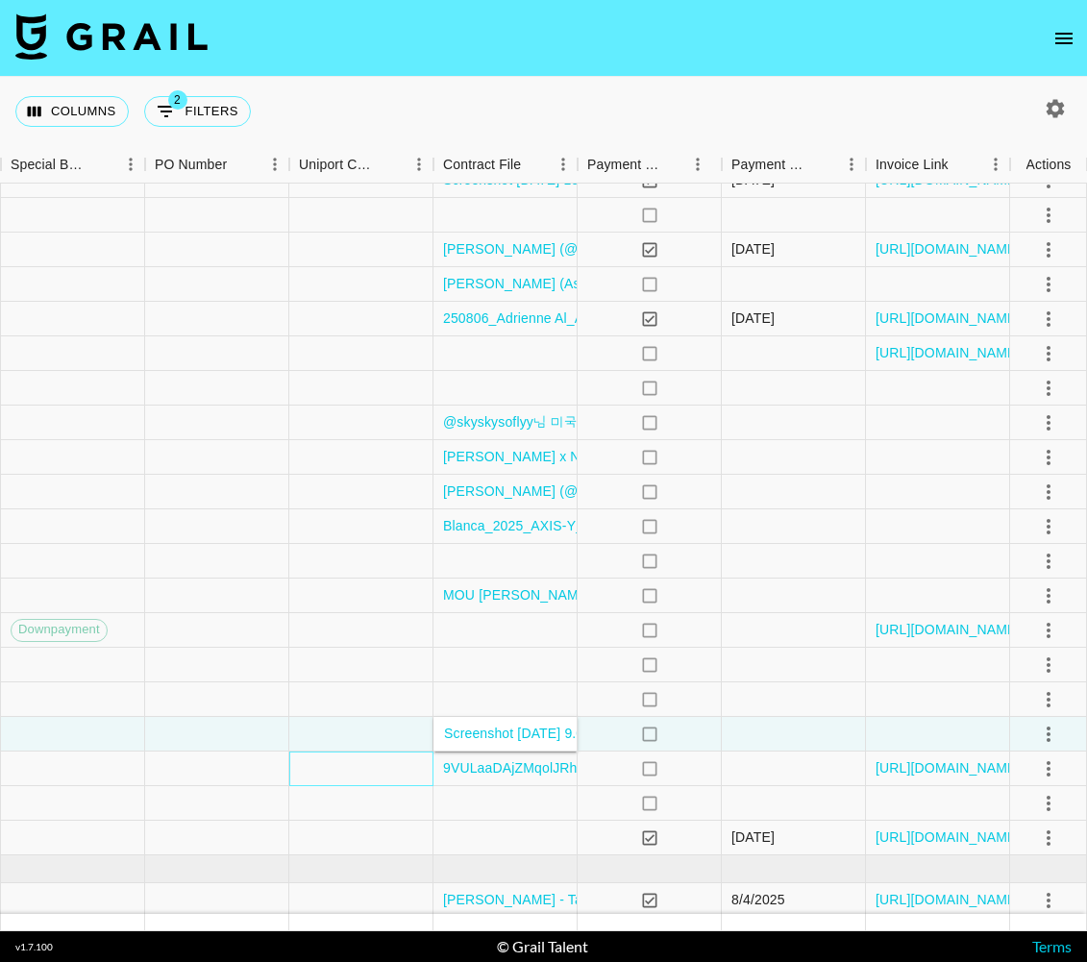
click at [377, 760] on div at bounding box center [361, 769] width 144 height 35
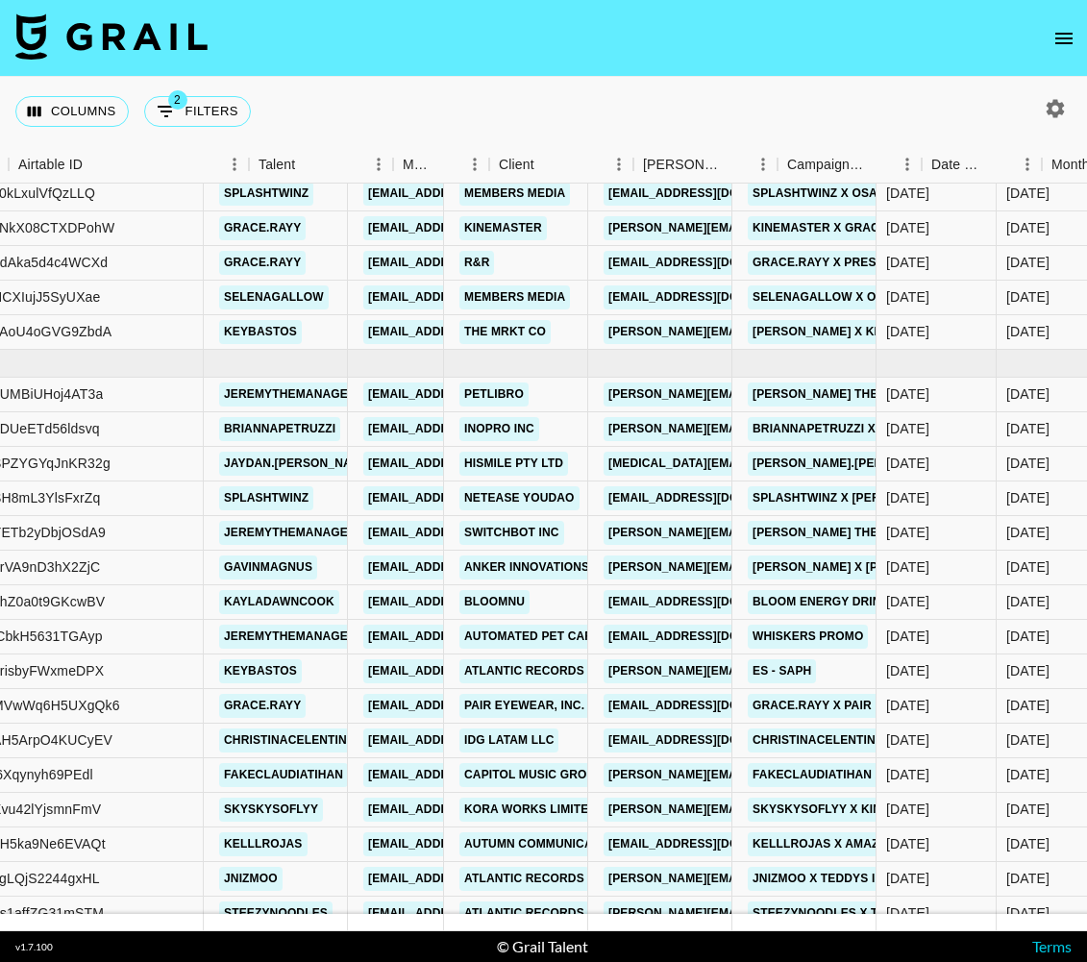
scroll to position [2582, 0]
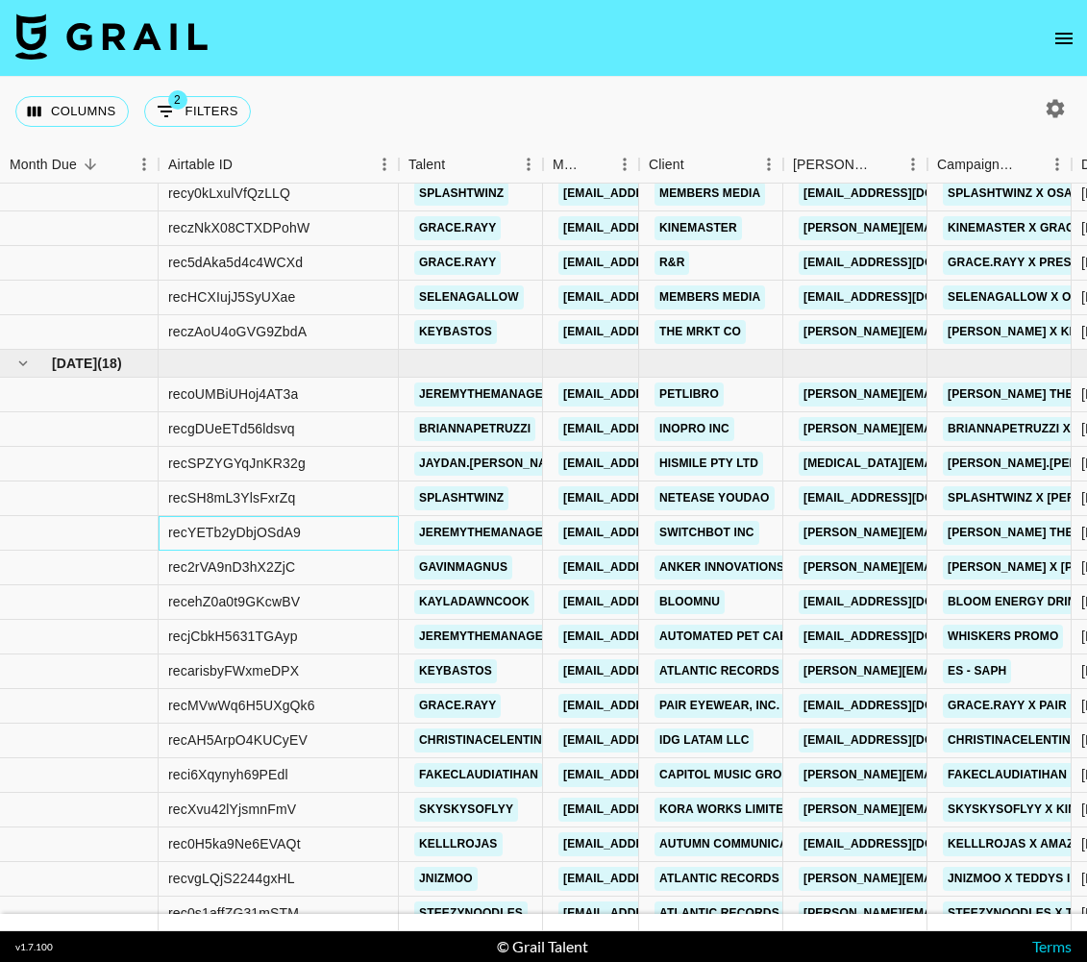
click at [260, 529] on div "recYETb2yDbjOSdA9" at bounding box center [234, 532] width 133 height 19
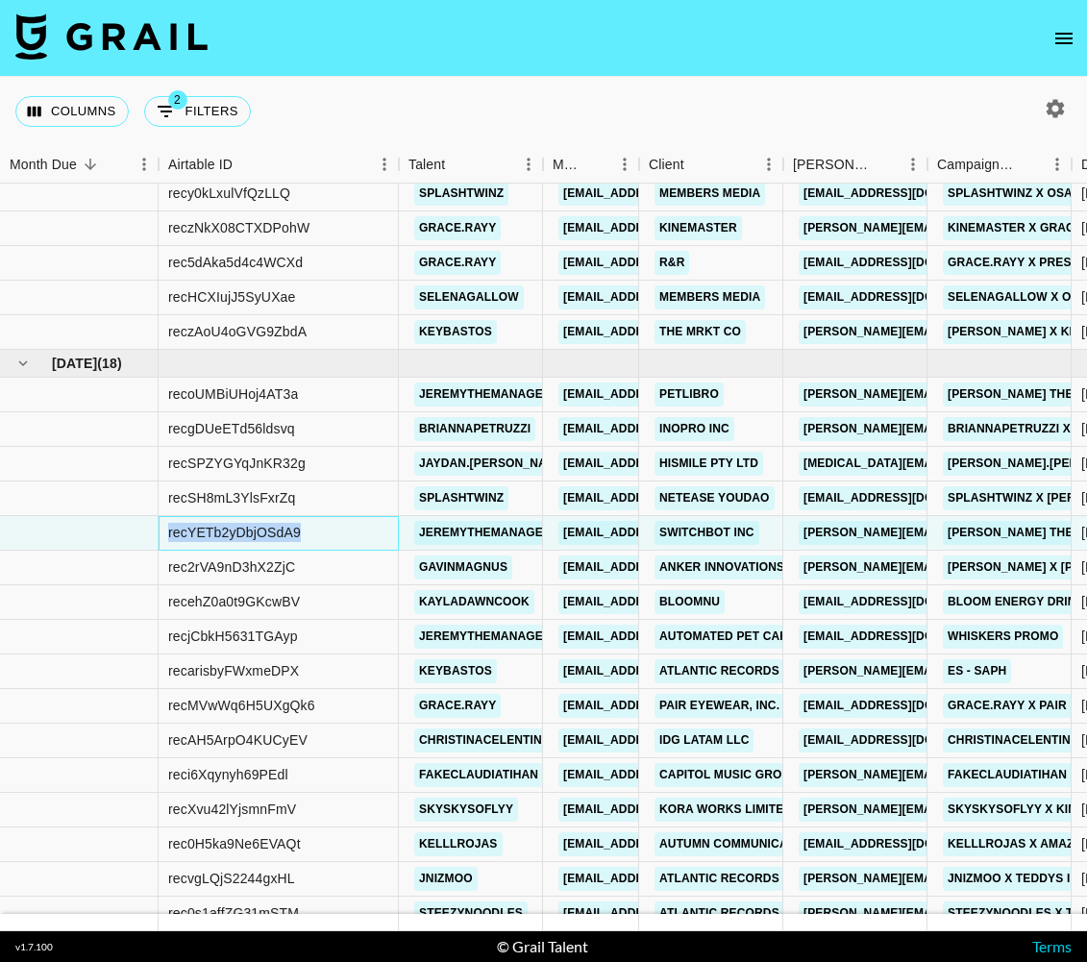
click at [260, 529] on div "recYETb2yDbjOSdA9" at bounding box center [234, 532] width 133 height 19
copy div "recYETb2yDbjOSdA9"
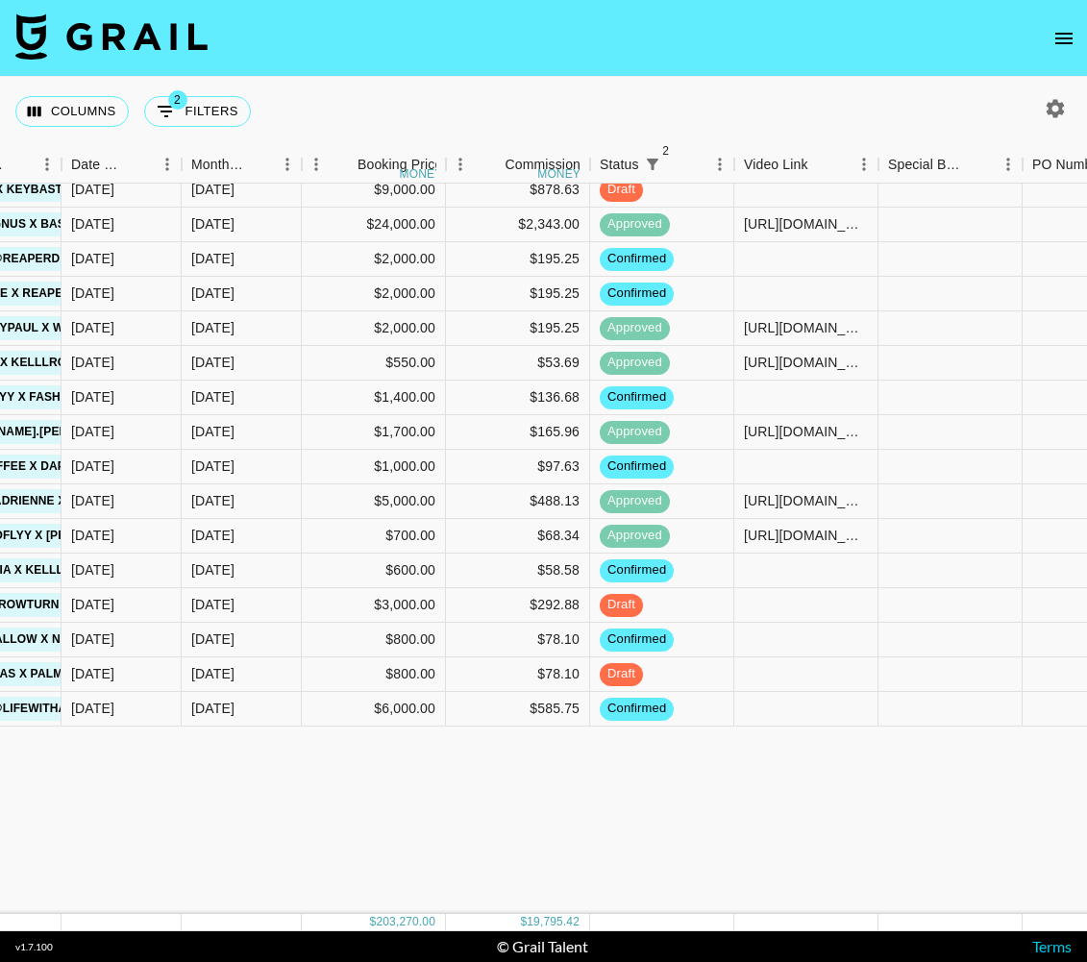
scroll to position [0, 1010]
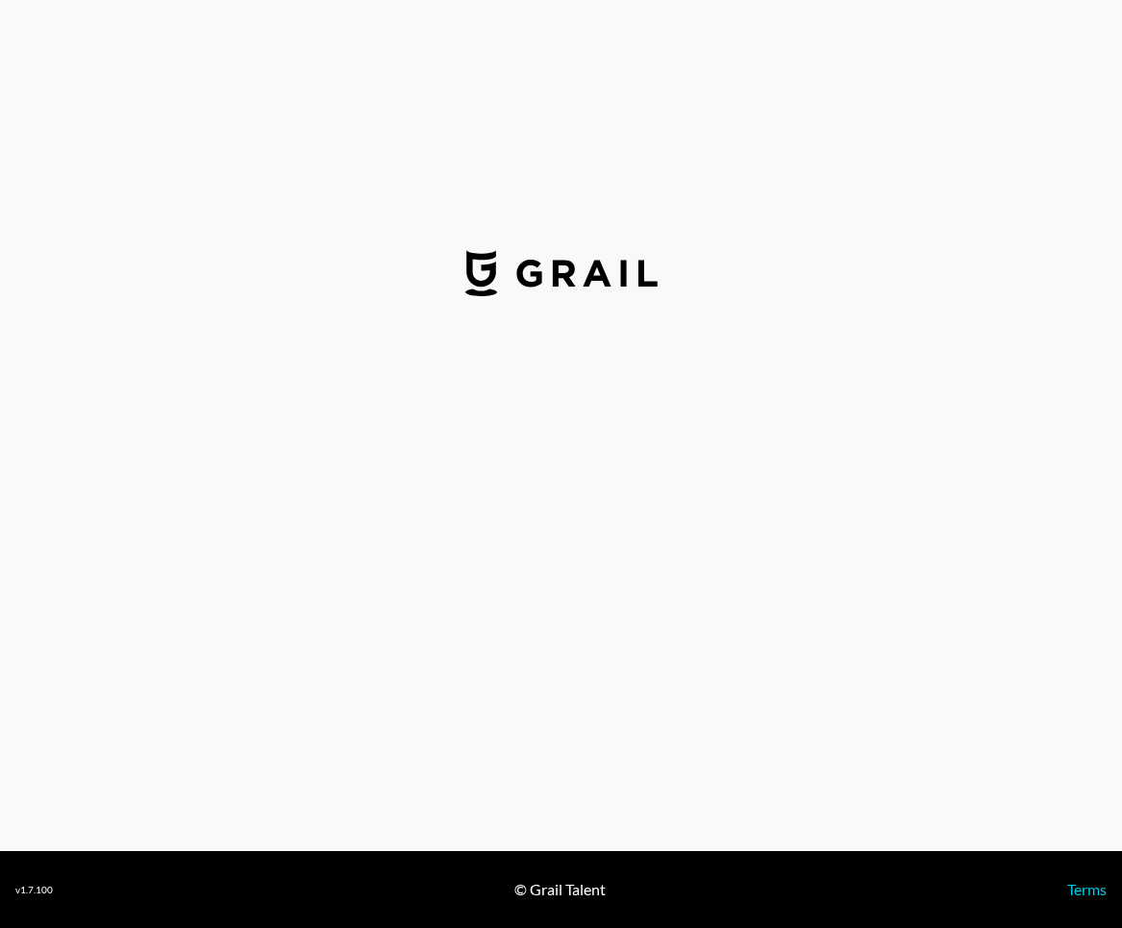
select select "USD"
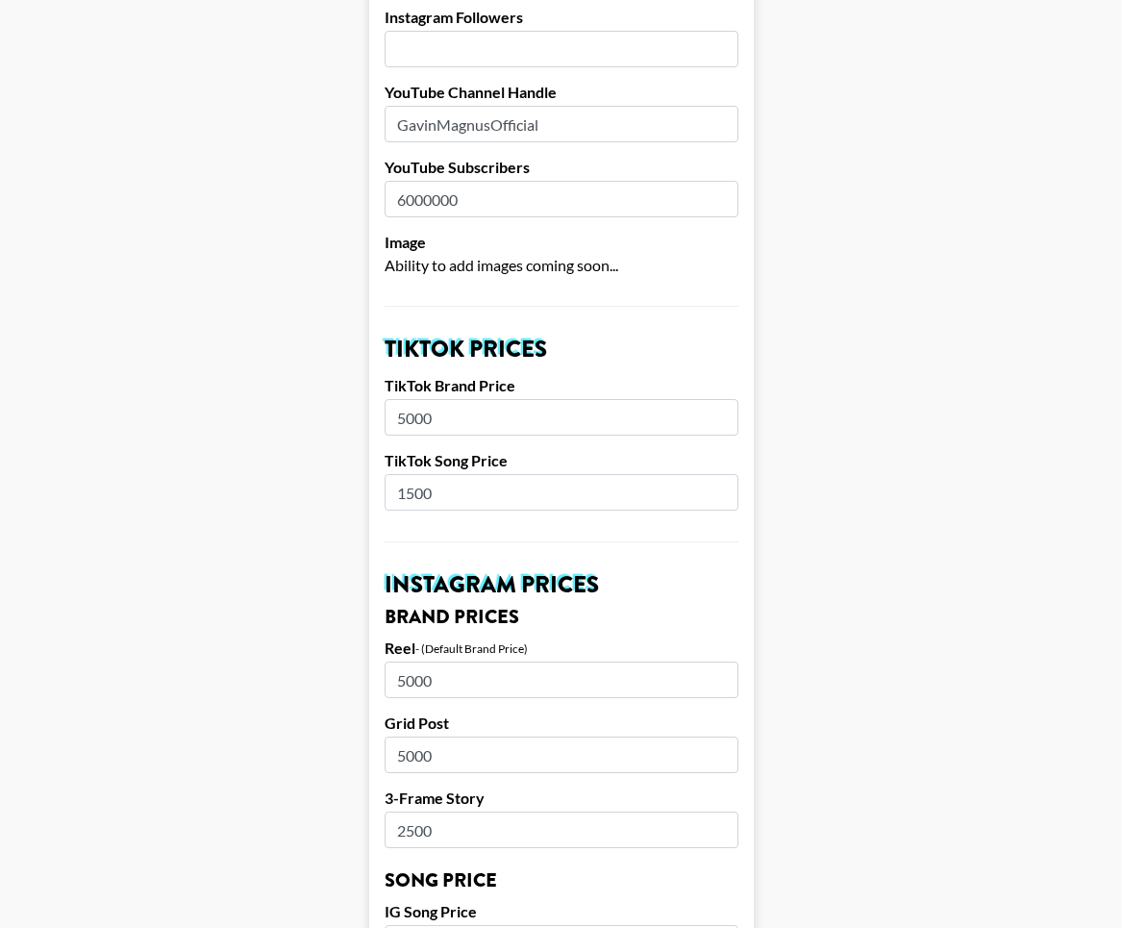
scroll to position [12, 0]
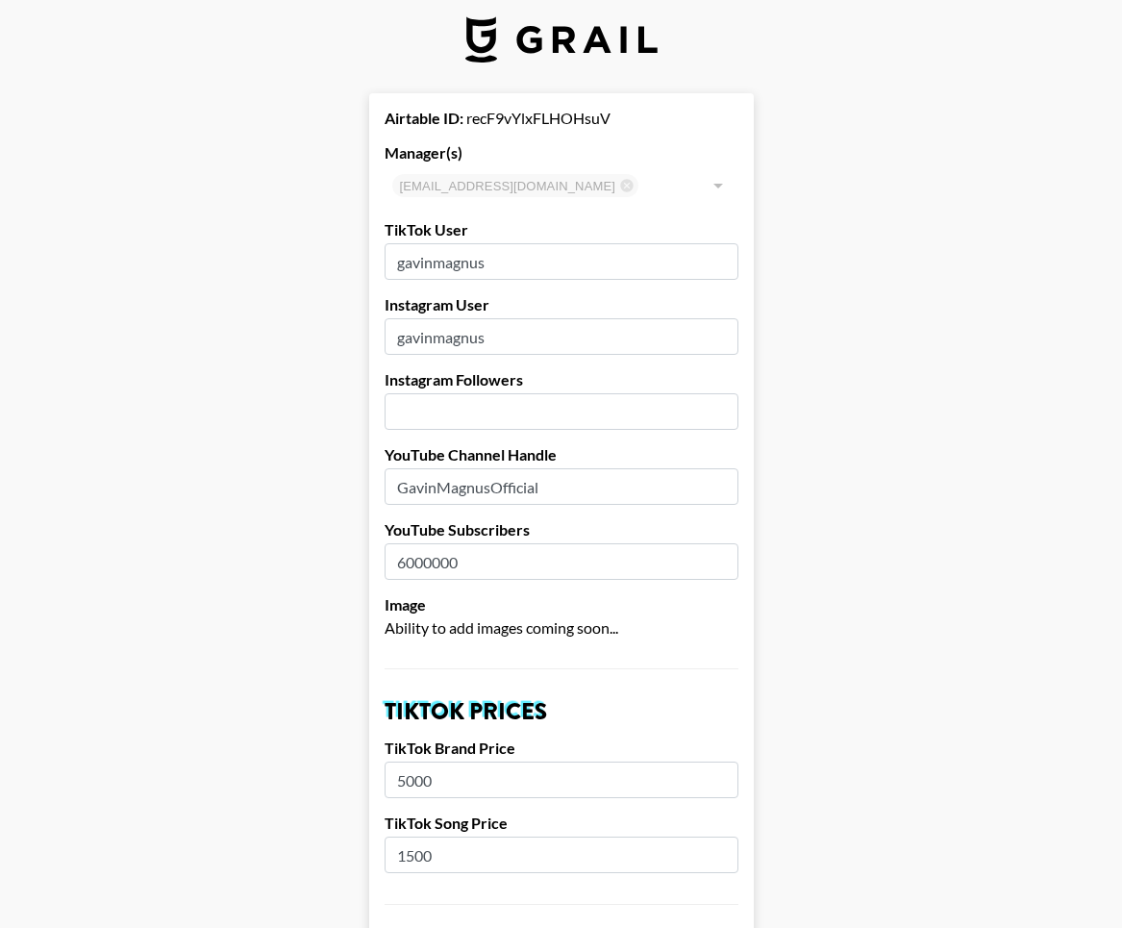
click at [479, 342] on input "gavinmagnus" at bounding box center [561, 336] width 354 height 37
click at [479, 343] on input "gavinmagnus" at bounding box center [561, 336] width 354 height 37
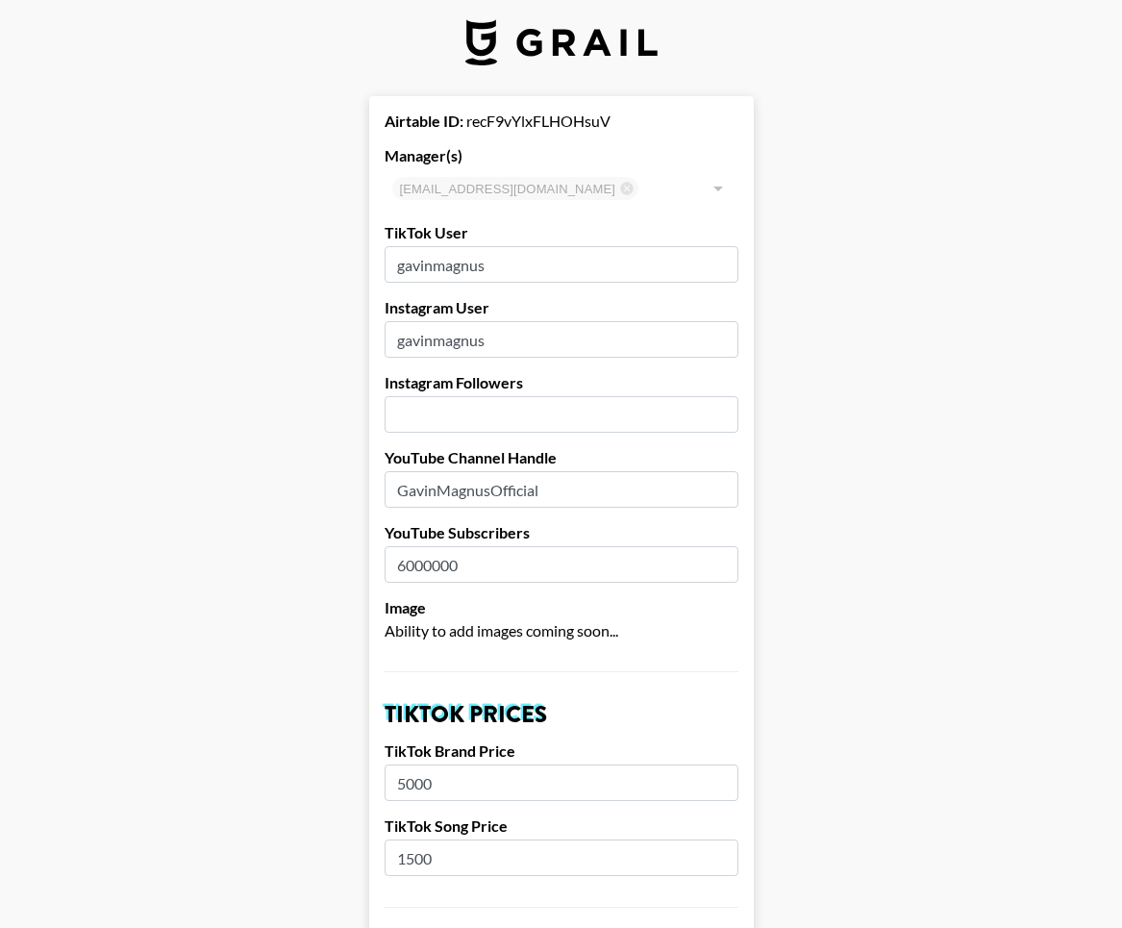
click at [479, 343] on input "gavinmagnus" at bounding box center [561, 339] width 354 height 37
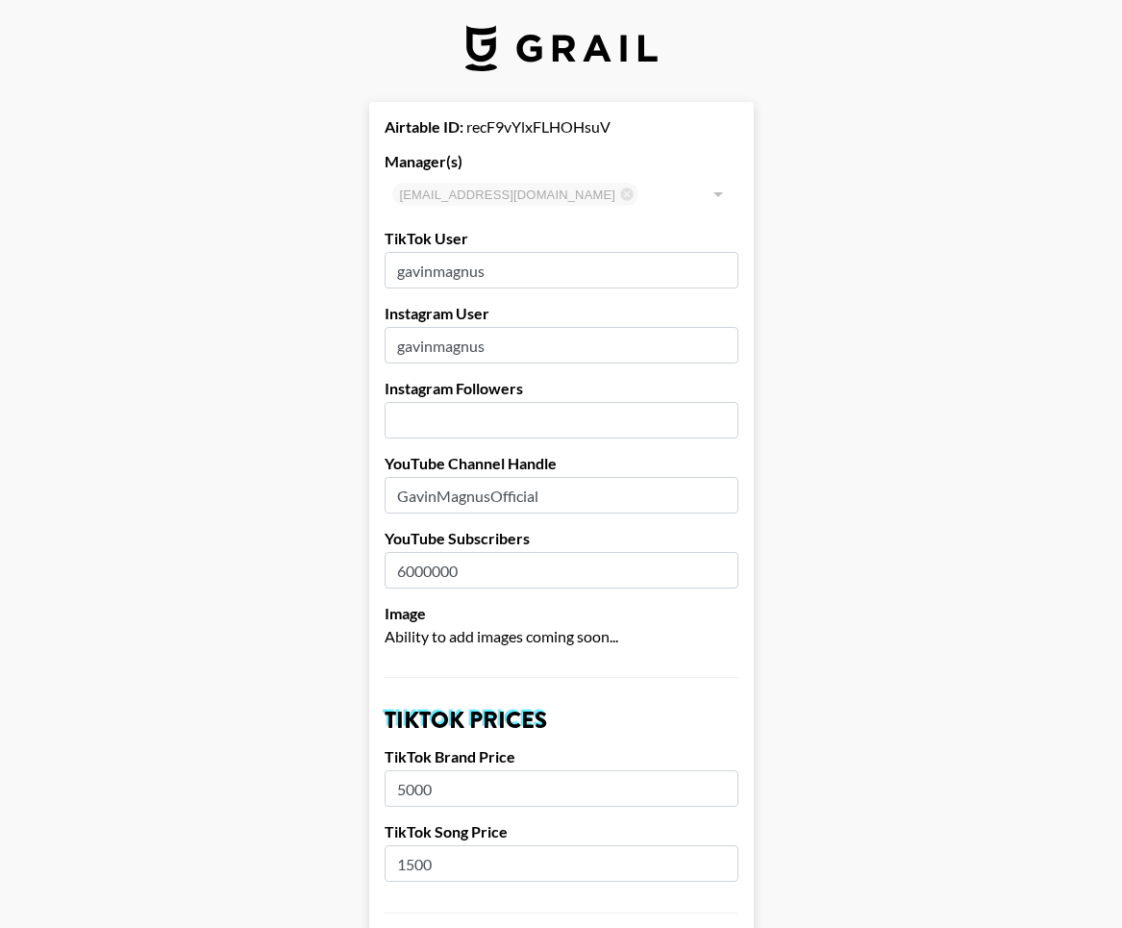
scroll to position [0, 0]
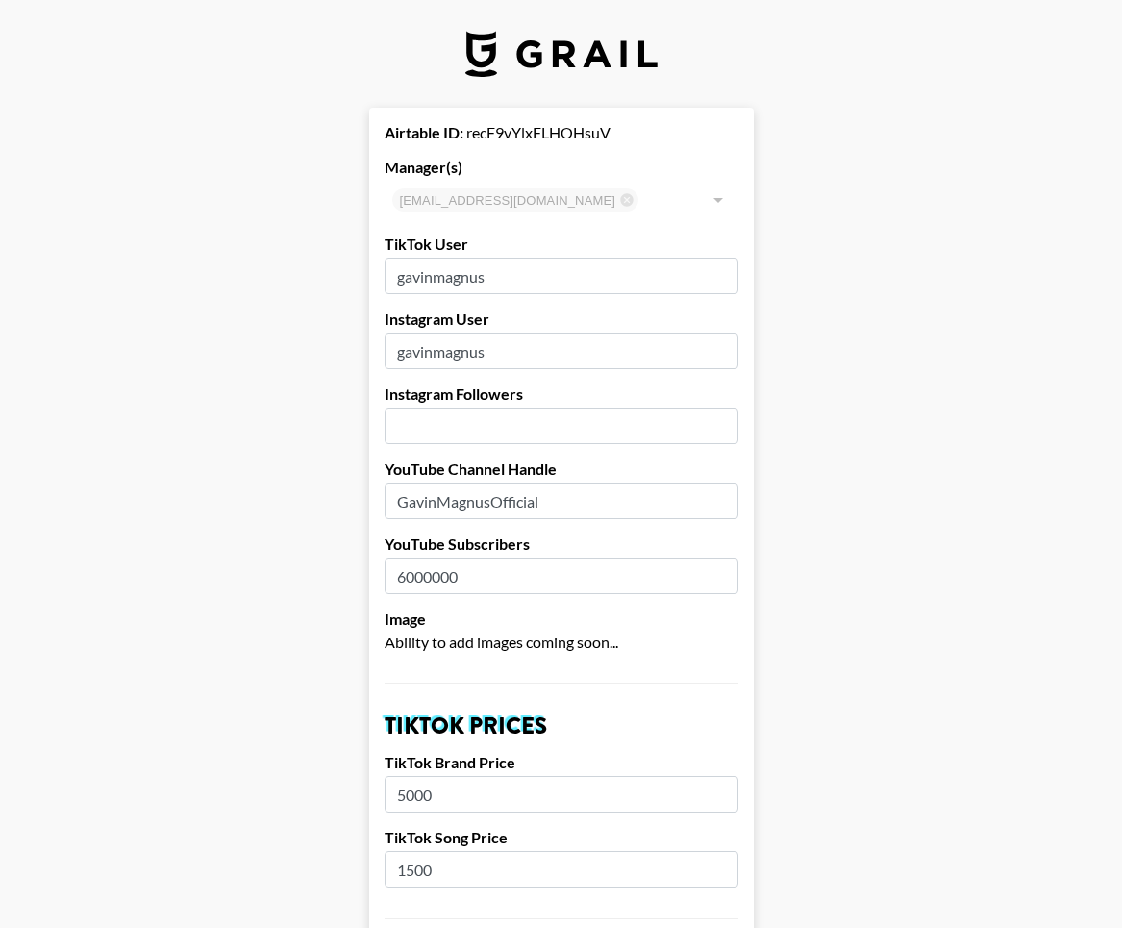
paste input "https://www.instagram.com/gavinn/"
drag, startPoint x: 592, startPoint y: 352, endPoint x: 298, endPoint y: 345, distance: 294.2
click at [501, 353] on input "avinn/" at bounding box center [561, 351] width 354 height 37
drag, startPoint x: 396, startPoint y: 354, endPoint x: 463, endPoint y: 356, distance: 67.3
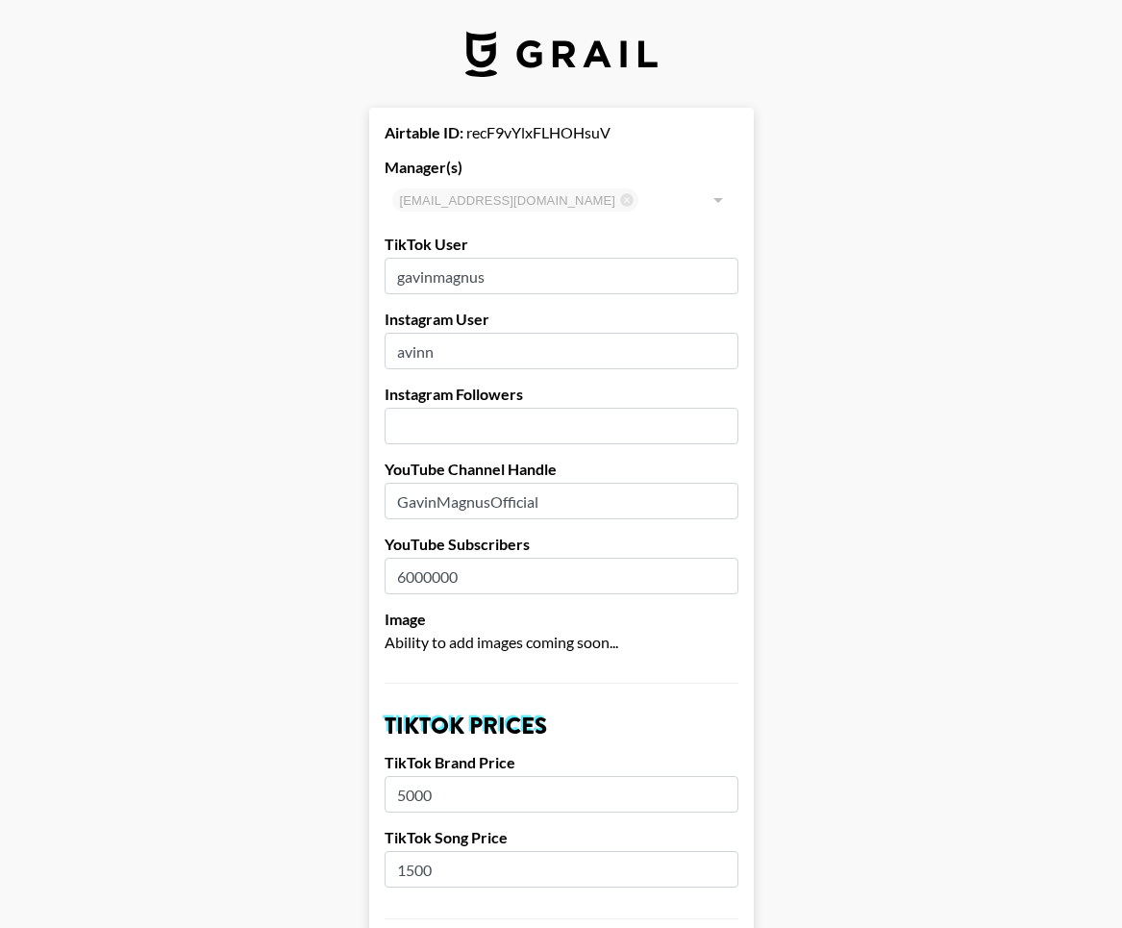
click at [396, 354] on input "avinn" at bounding box center [561, 351] width 354 height 37
type input "gavinn"
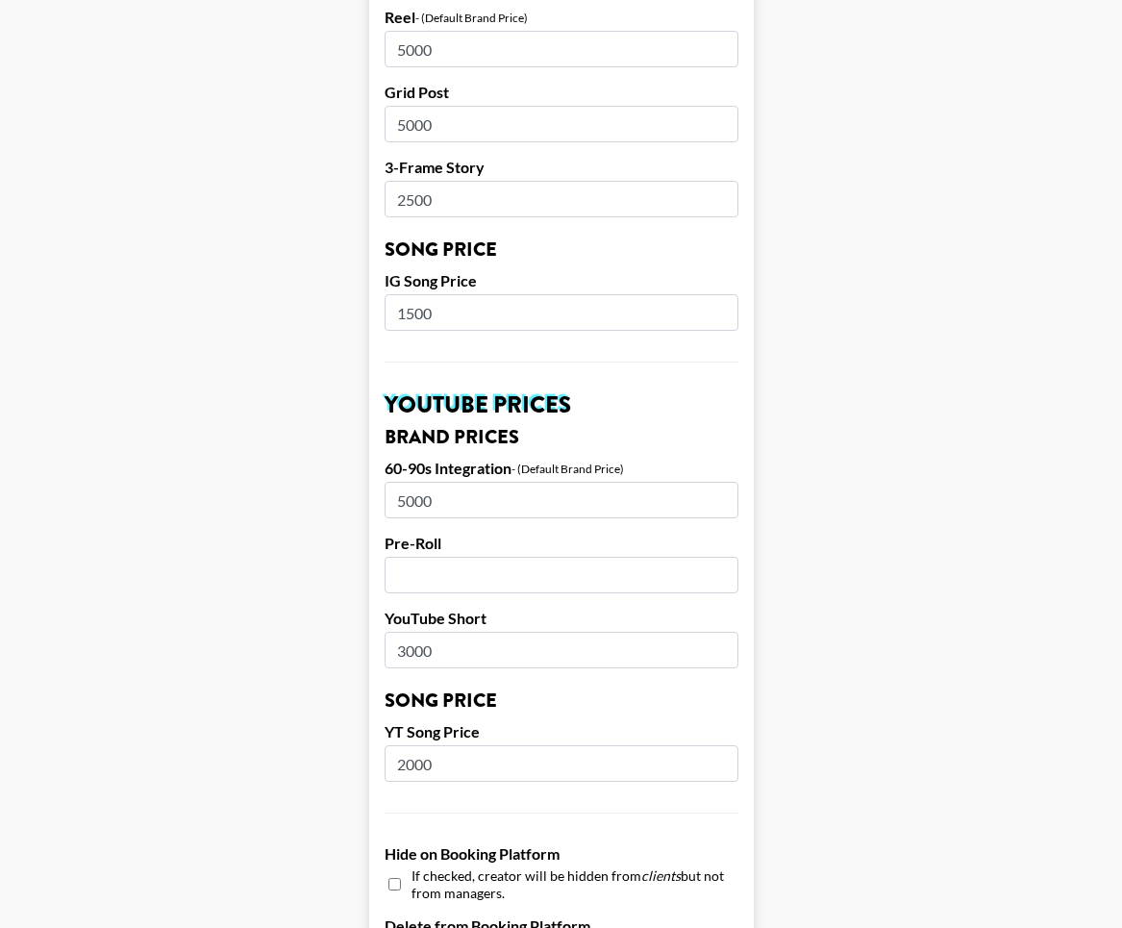
scroll to position [1680, 0]
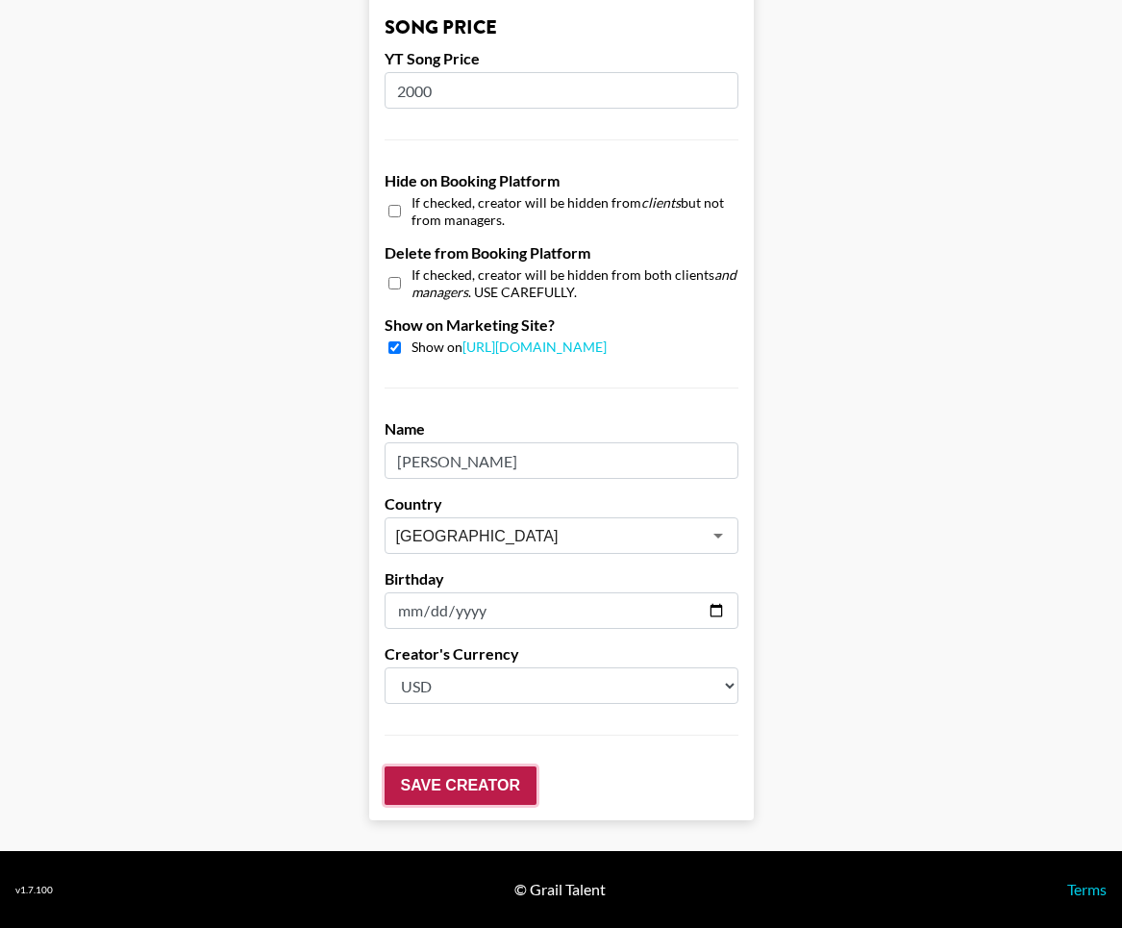
click at [434, 775] on input "Save Creator" at bounding box center [460, 785] width 152 height 38
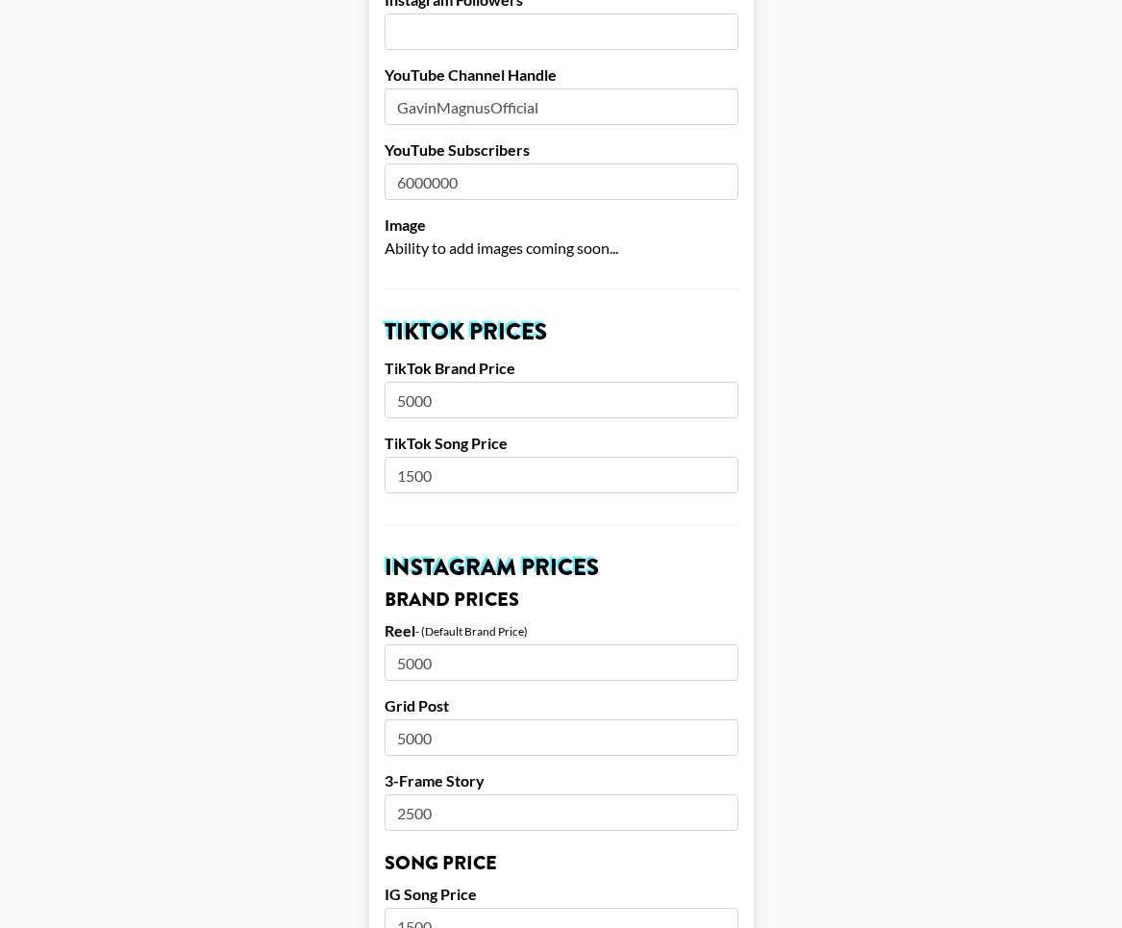
scroll to position [0, 0]
